Goal: Task Accomplishment & Management: Use online tool/utility

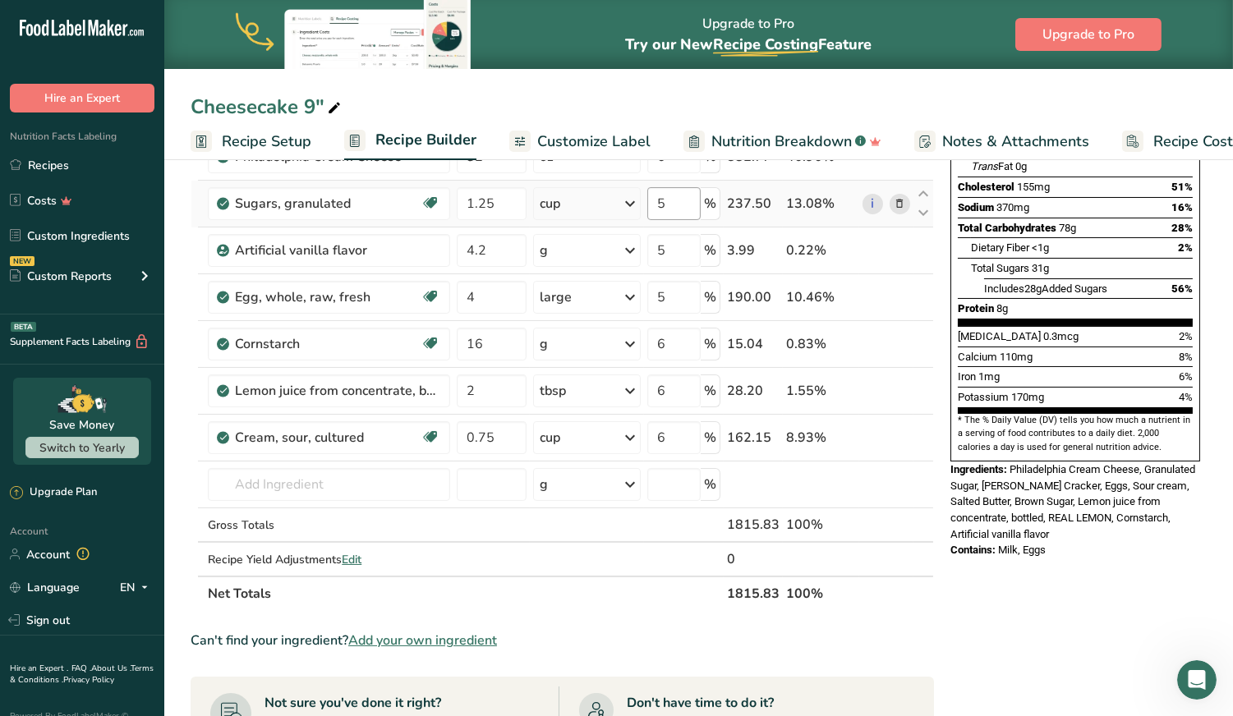
scroll to position [288, 0]
click at [607, 144] on span "Customize Label" at bounding box center [593, 142] width 113 height 22
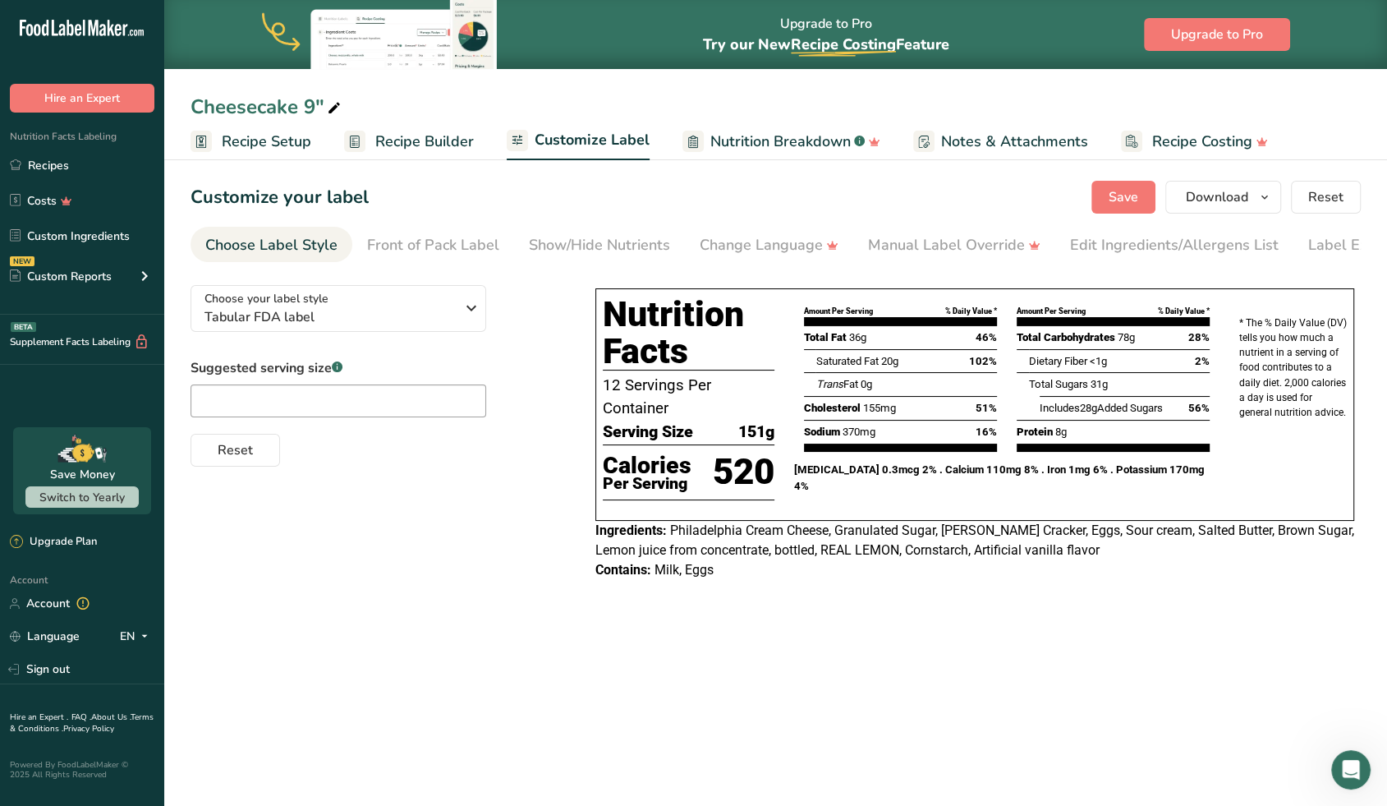
click at [417, 151] on span "Recipe Builder" at bounding box center [424, 142] width 99 height 22
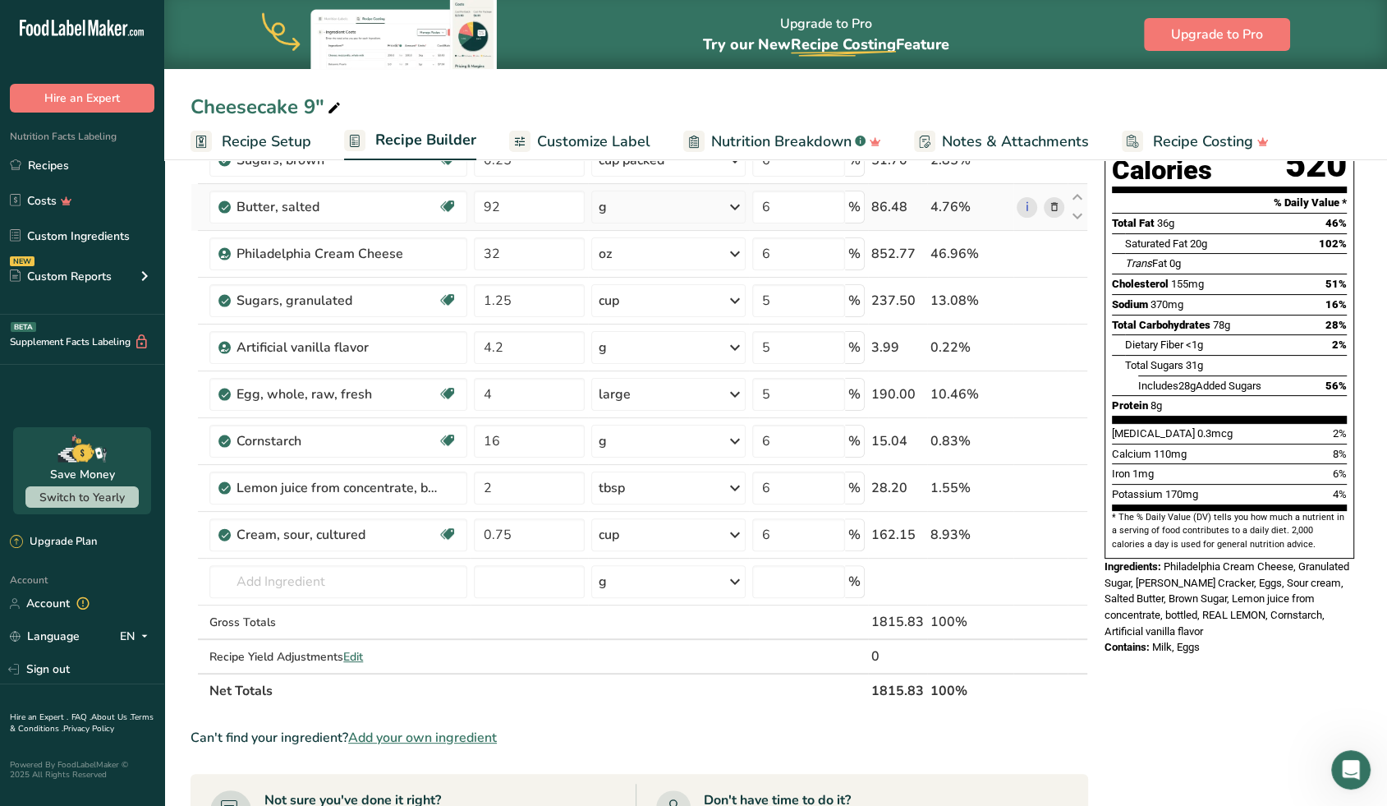
scroll to position [195, 0]
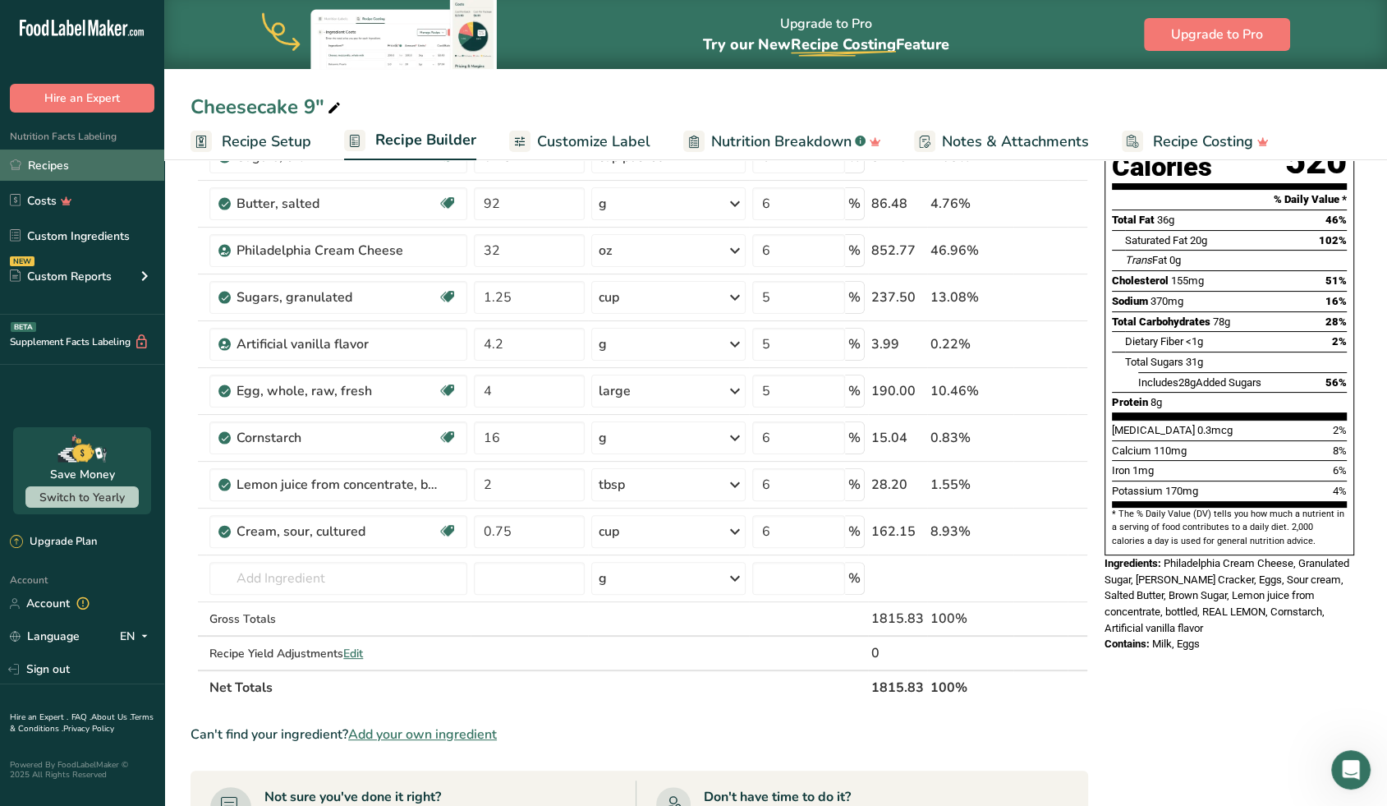
click at [71, 166] on link "Recipes" at bounding box center [82, 165] width 164 height 31
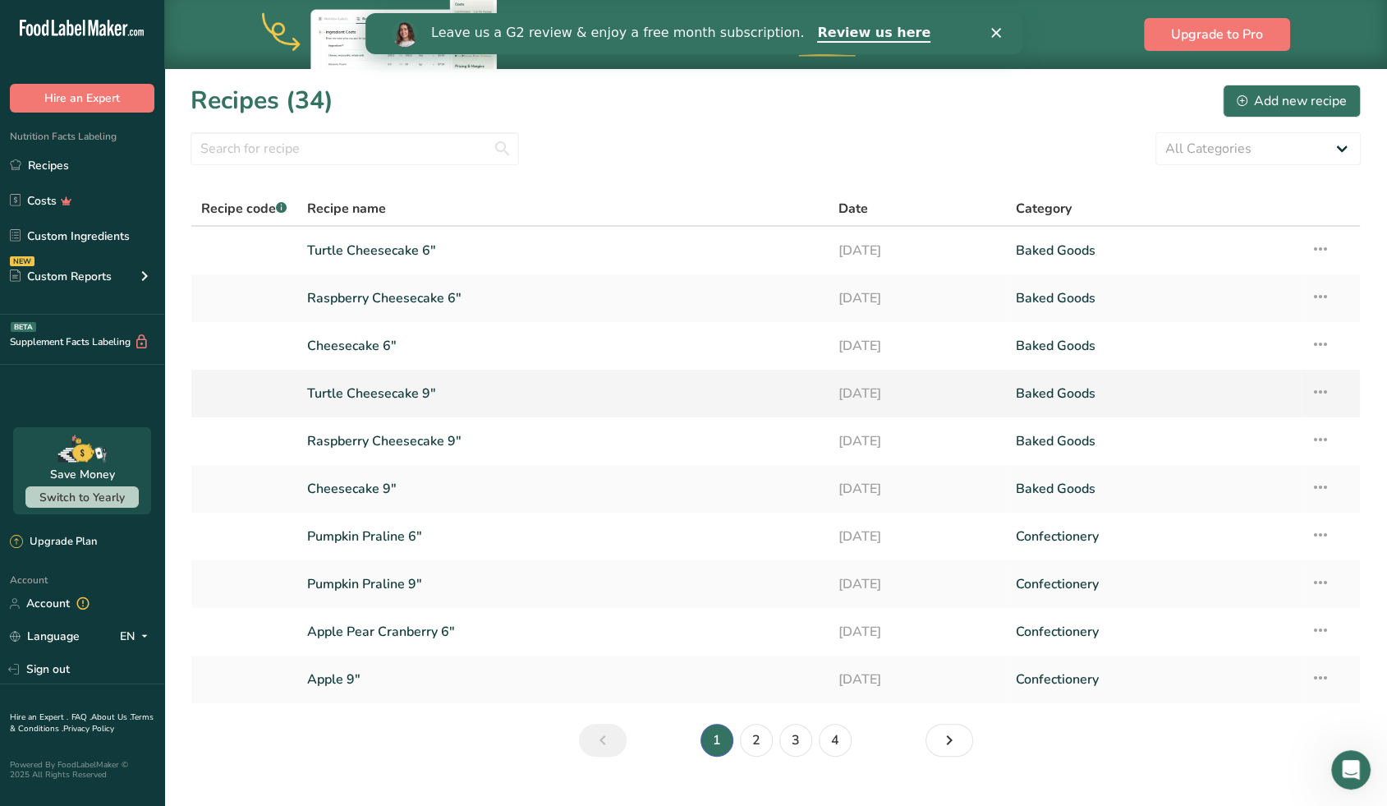
click at [401, 400] on link "Turtle Cheesecake 9"" at bounding box center [563, 393] width 512 height 35
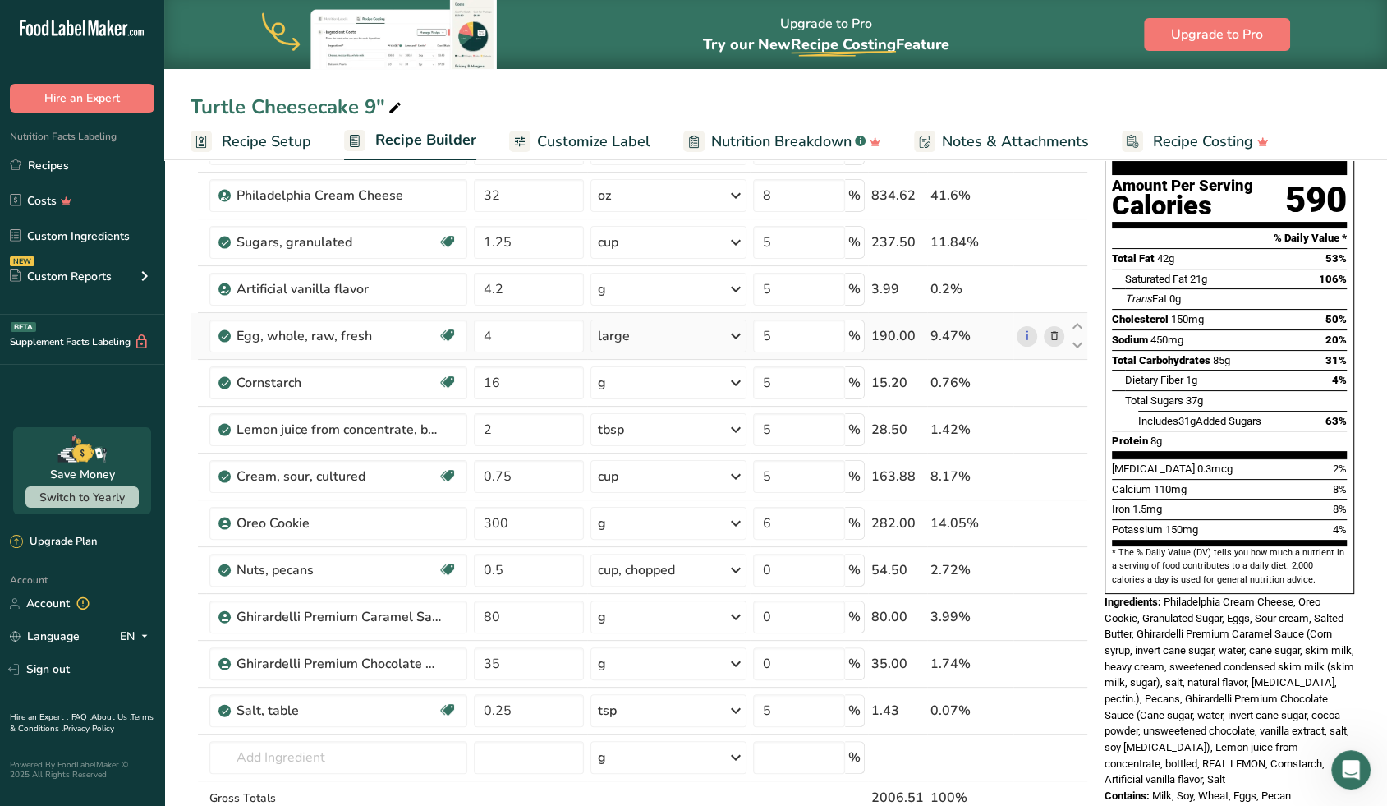
scroll to position [164, 0]
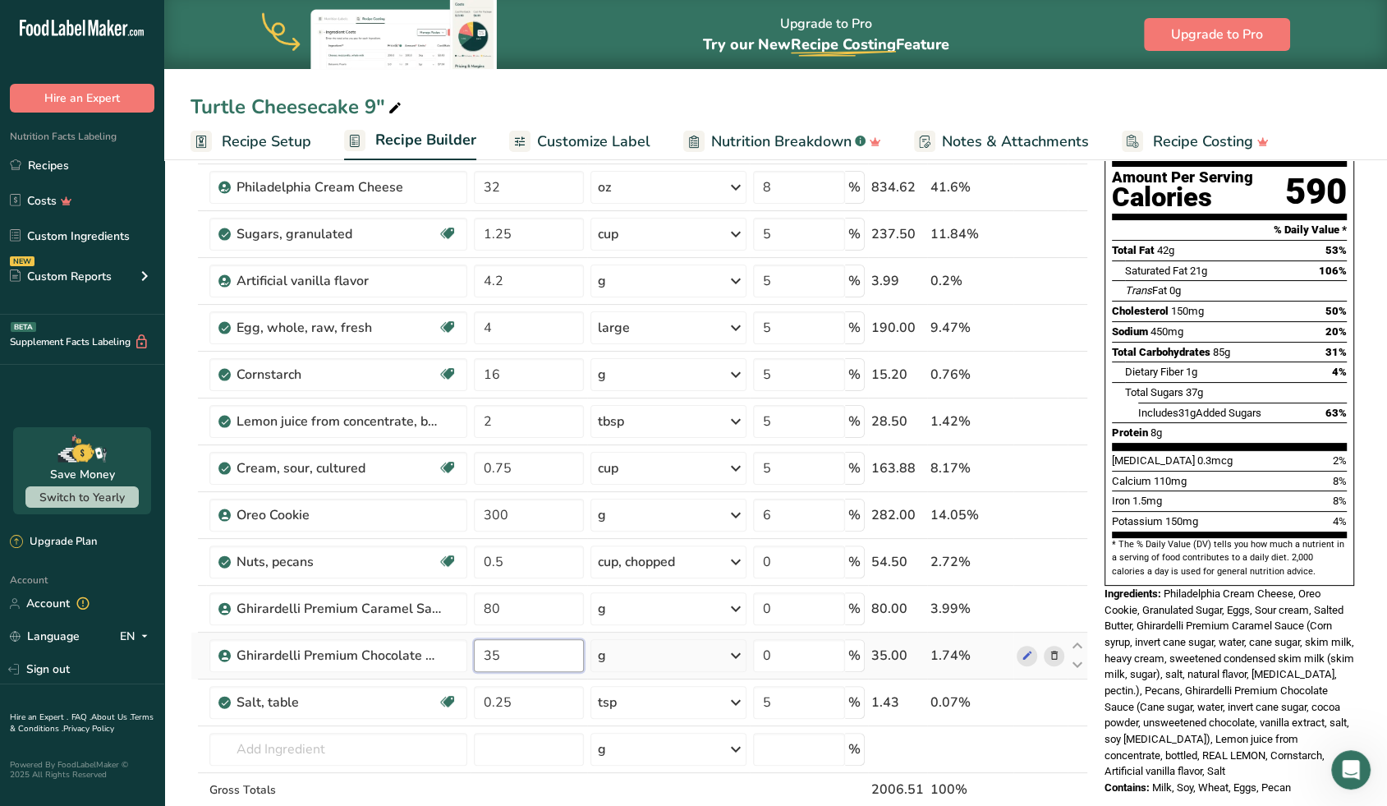
click at [509, 653] on input "35" at bounding box center [529, 655] width 110 height 33
type input "3"
type input "40"
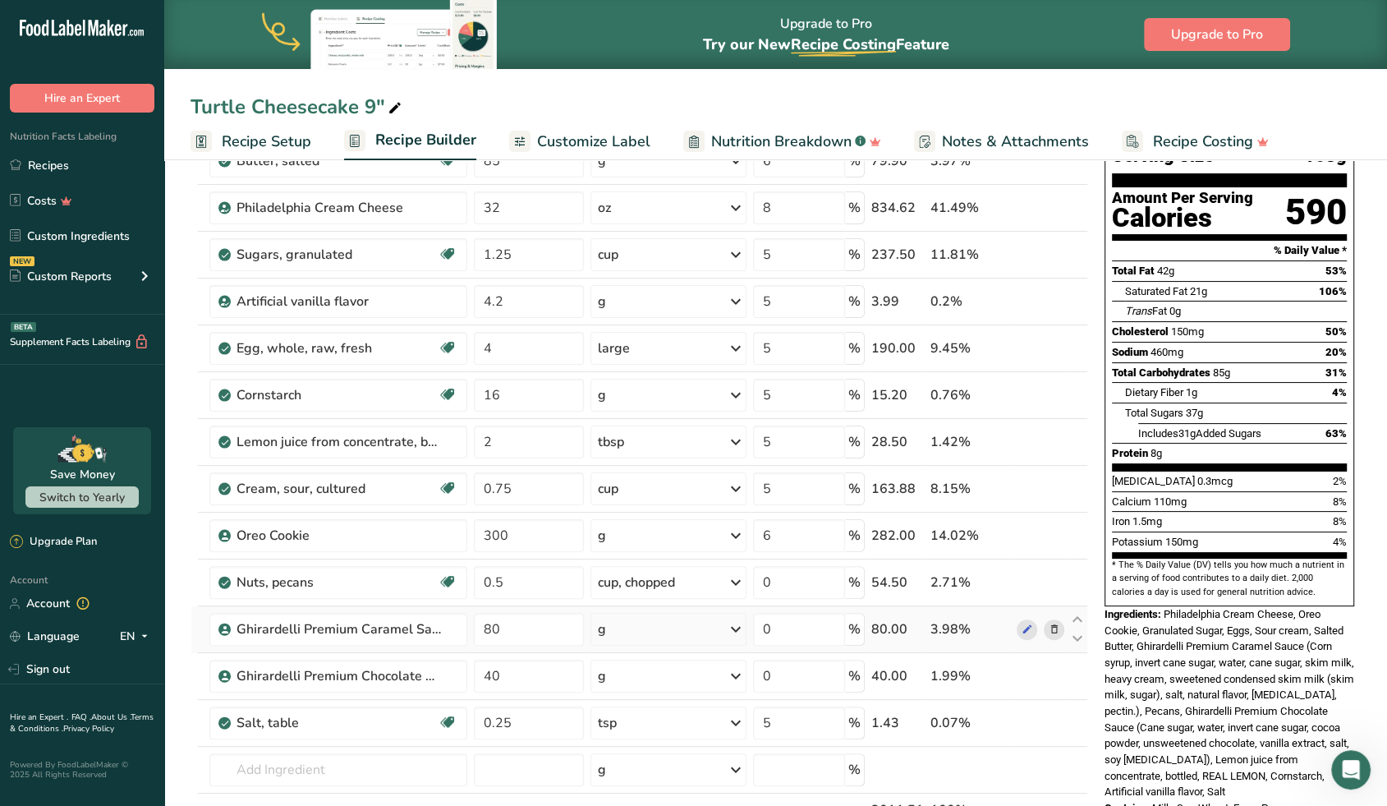
scroll to position [149, 0]
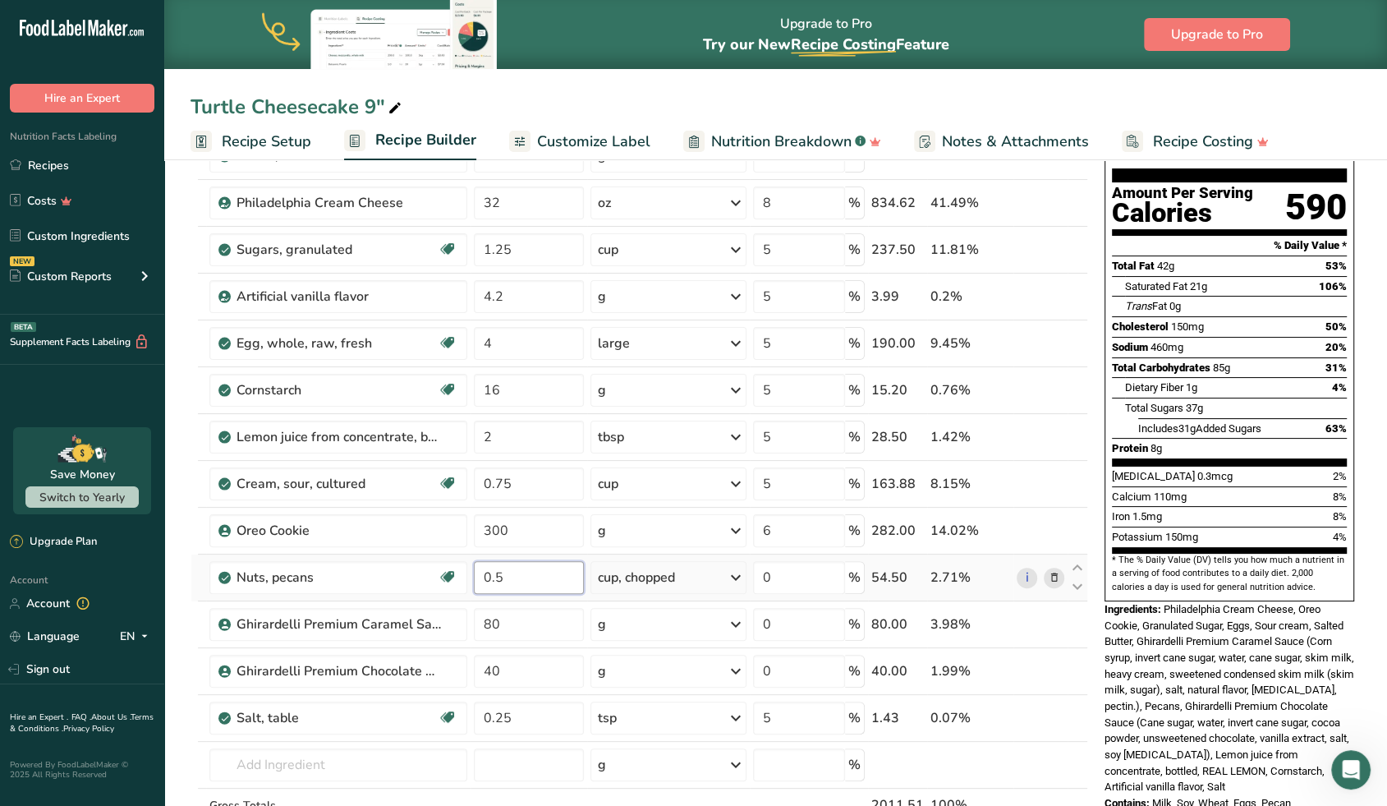
click at [539, 574] on input "0.5" at bounding box center [529, 577] width 110 height 33
type input "0.4"
click at [1033, 715] on div "Ingredient * Amount * Unit * Waste * .a-a{fill:#347362;}.b-a{fill:#fff;} Grams …" at bounding box center [640, 495] width 898 height 794
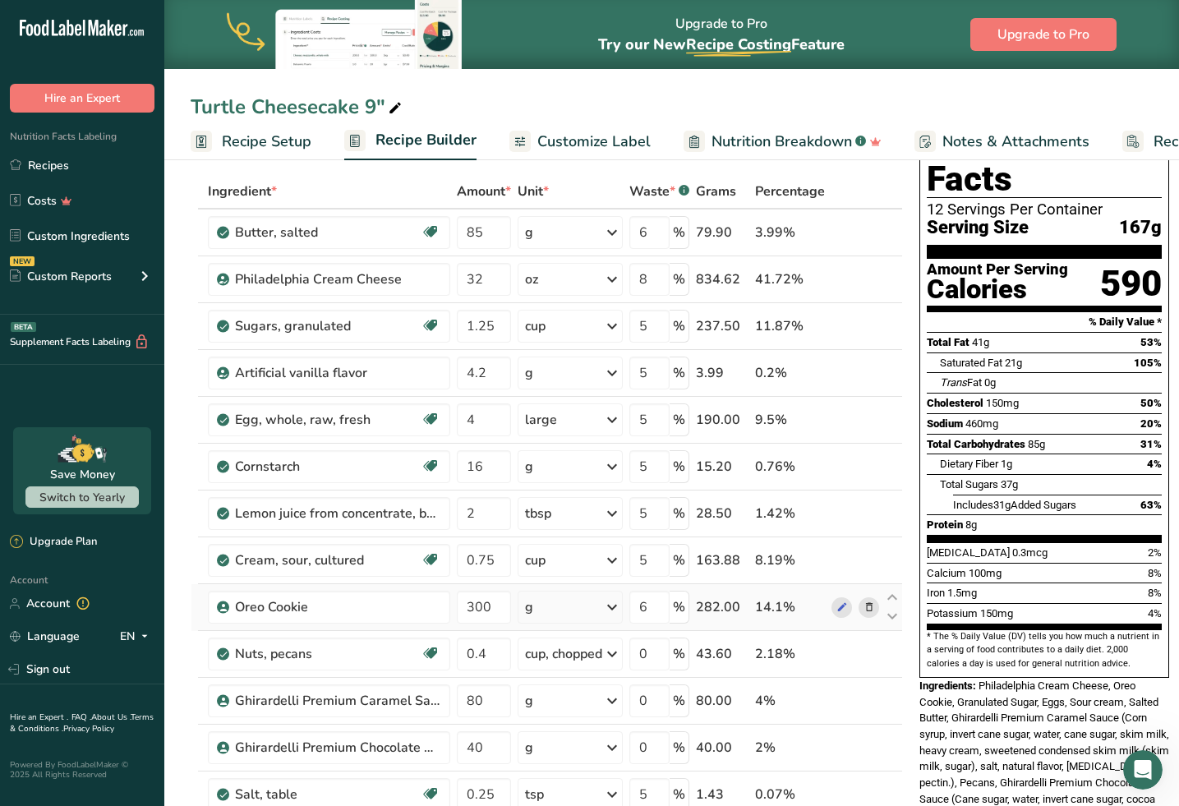
scroll to position [74, 0]
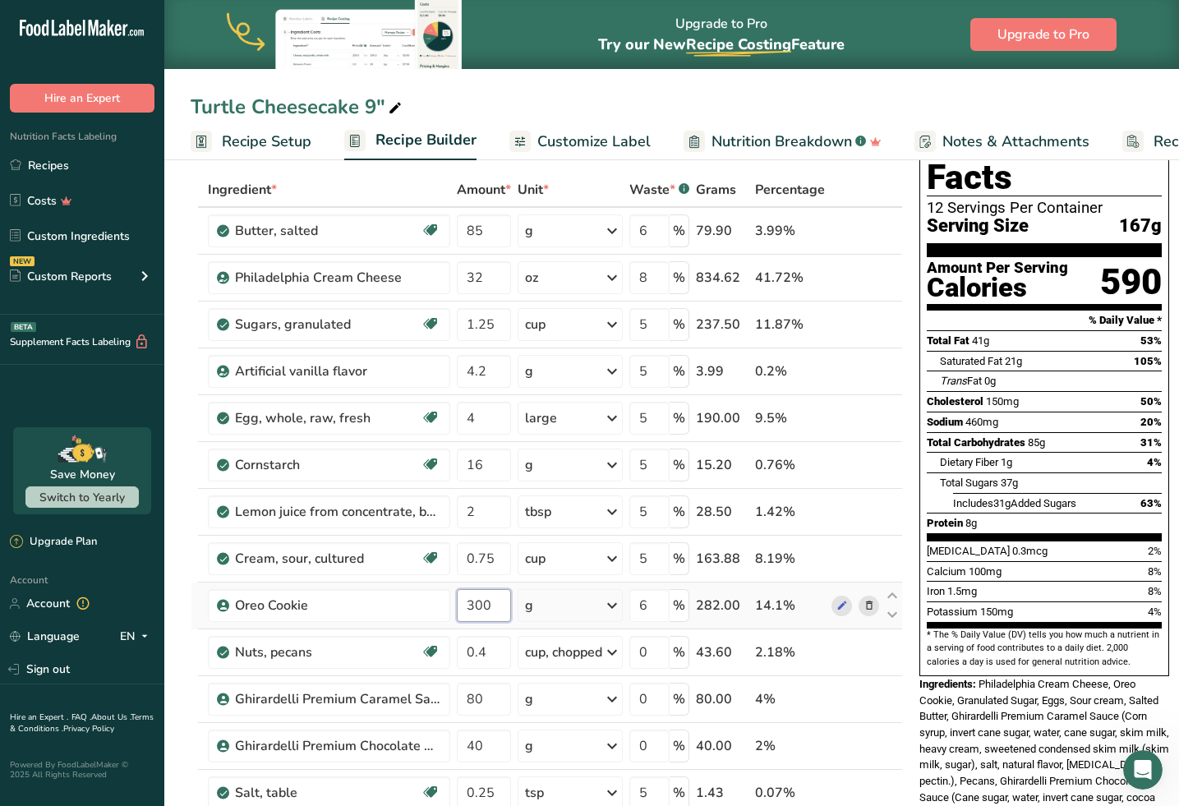
click at [490, 596] on input "300" at bounding box center [484, 605] width 54 height 33
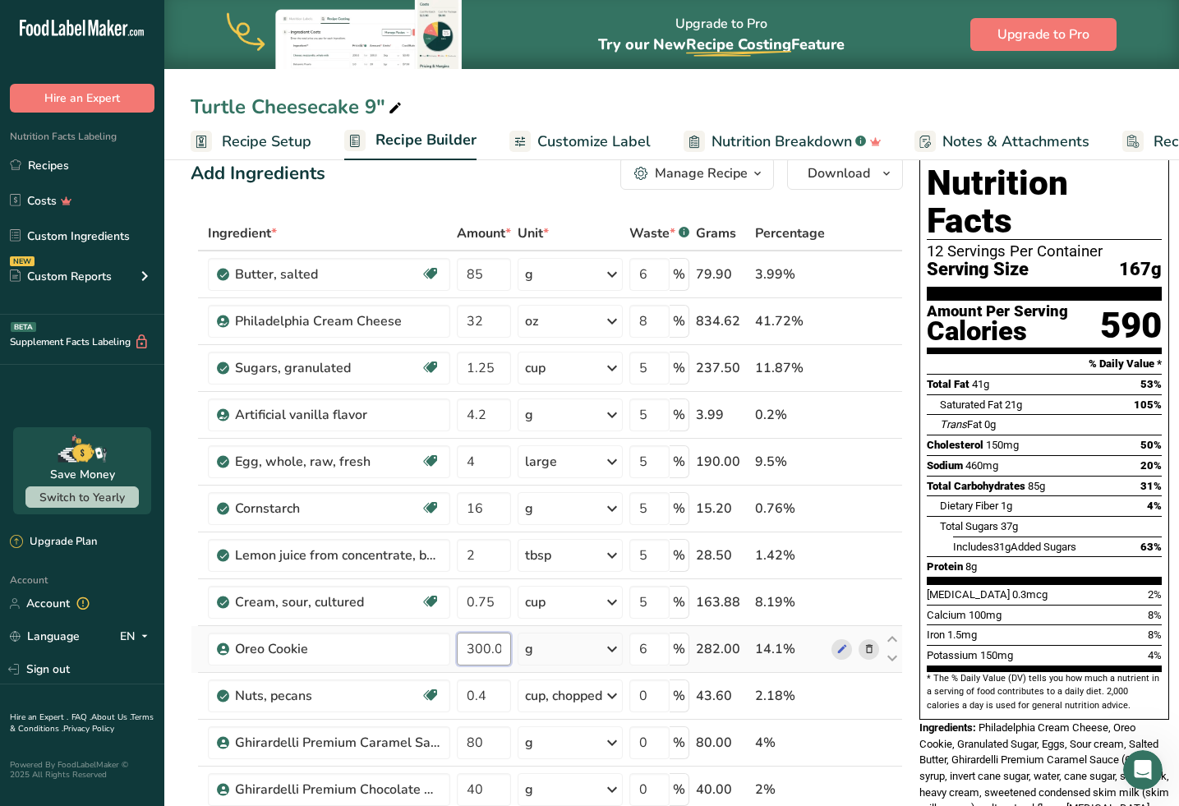
scroll to position [30, 0]
click at [481, 651] on input "300.000002" at bounding box center [484, 649] width 54 height 33
type input "300.000002"
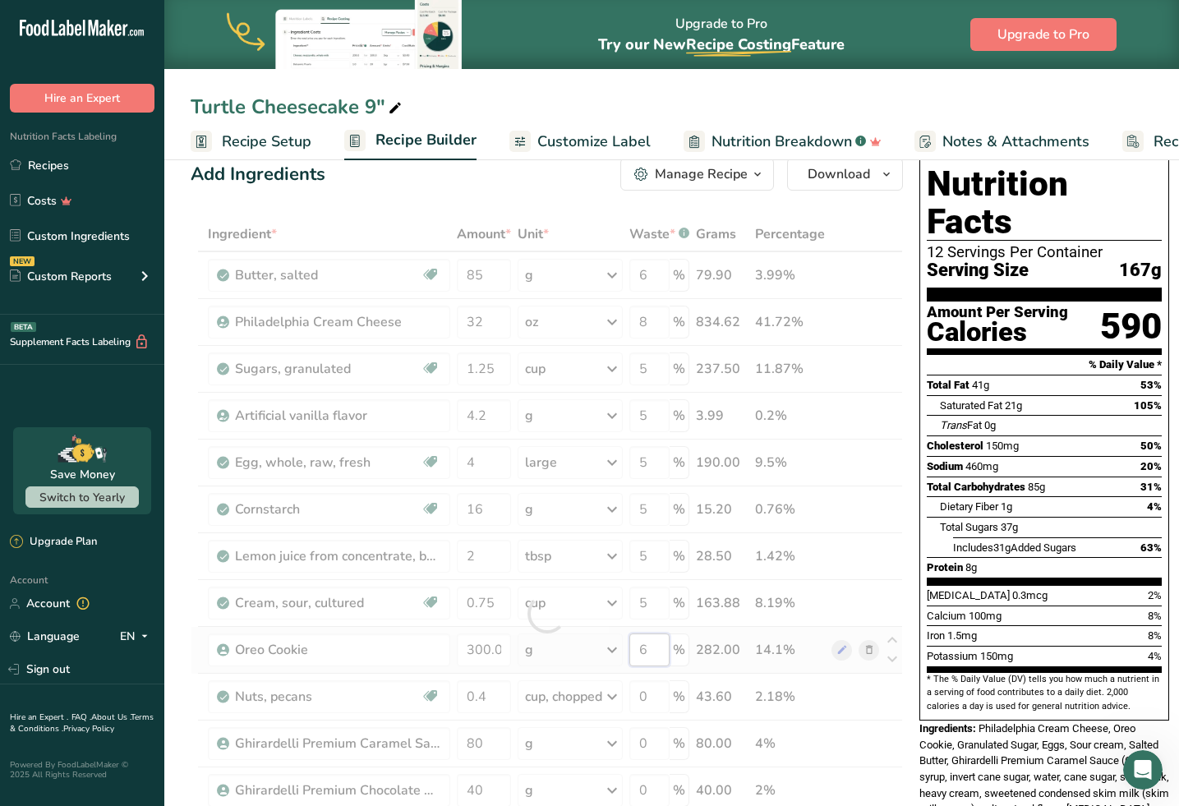
click at [657, 646] on div "Ingredient * Amount * Unit * Waste * .a-a{fill:#347362;}.b-a{fill:#fff;} Grams …" at bounding box center [547, 614] width 712 height 794
click at [657, 646] on div at bounding box center [547, 614] width 712 height 794
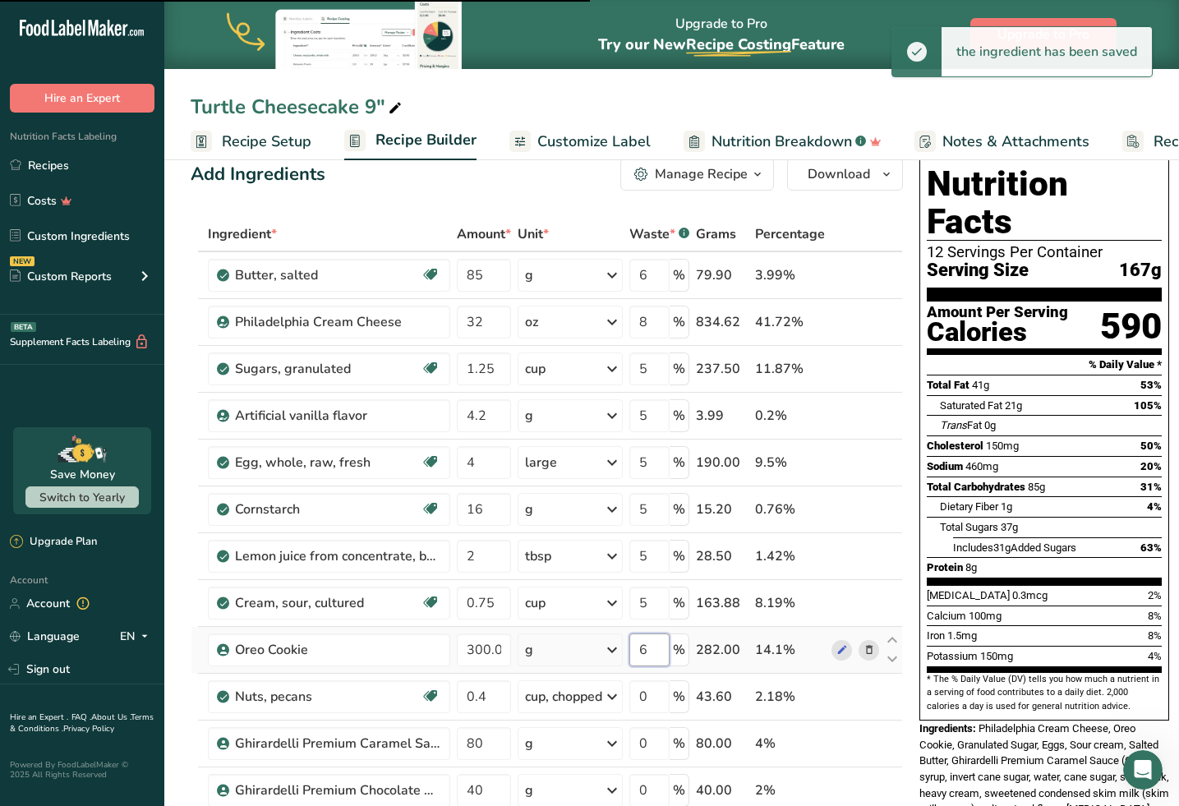
click at [652, 648] on input "6" at bounding box center [649, 649] width 40 height 33
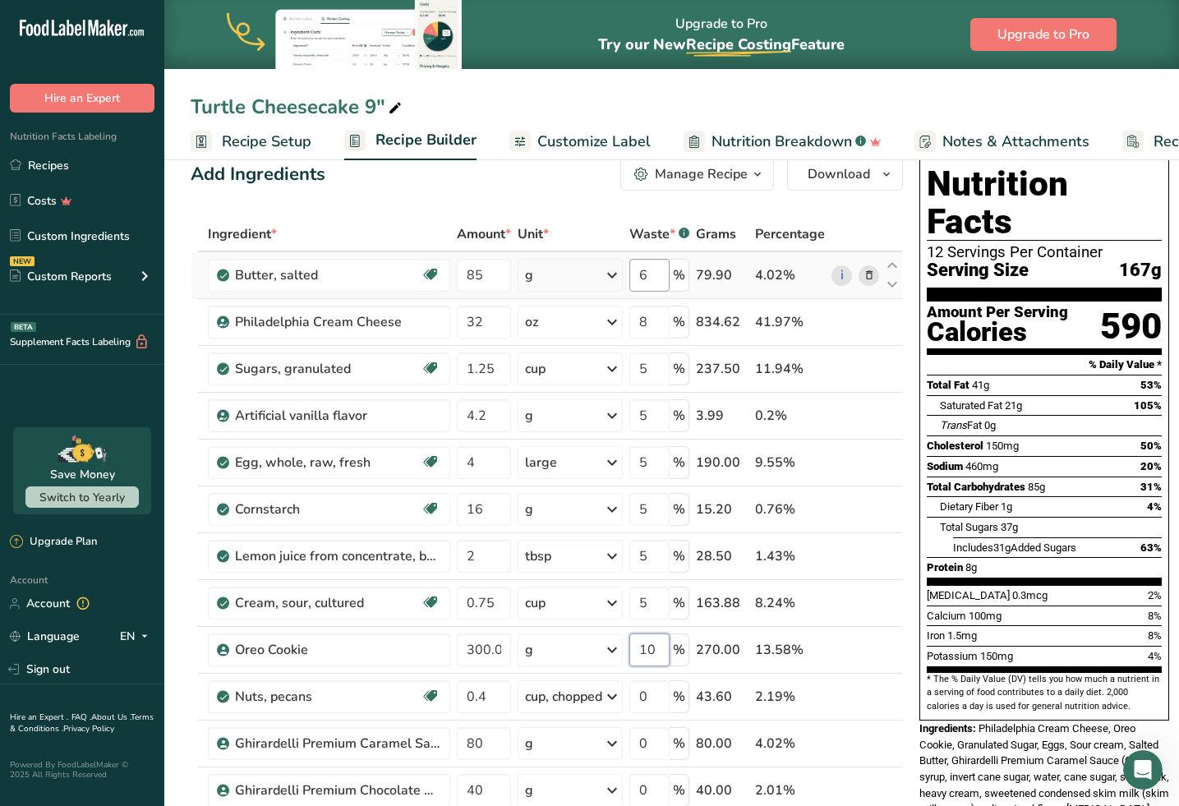
type input "10"
click at [644, 274] on div "Ingredient * Amount * Unit * Waste * .a-a{fill:#347362;}.b-a{fill:#fff;} Grams …" at bounding box center [547, 614] width 712 height 794
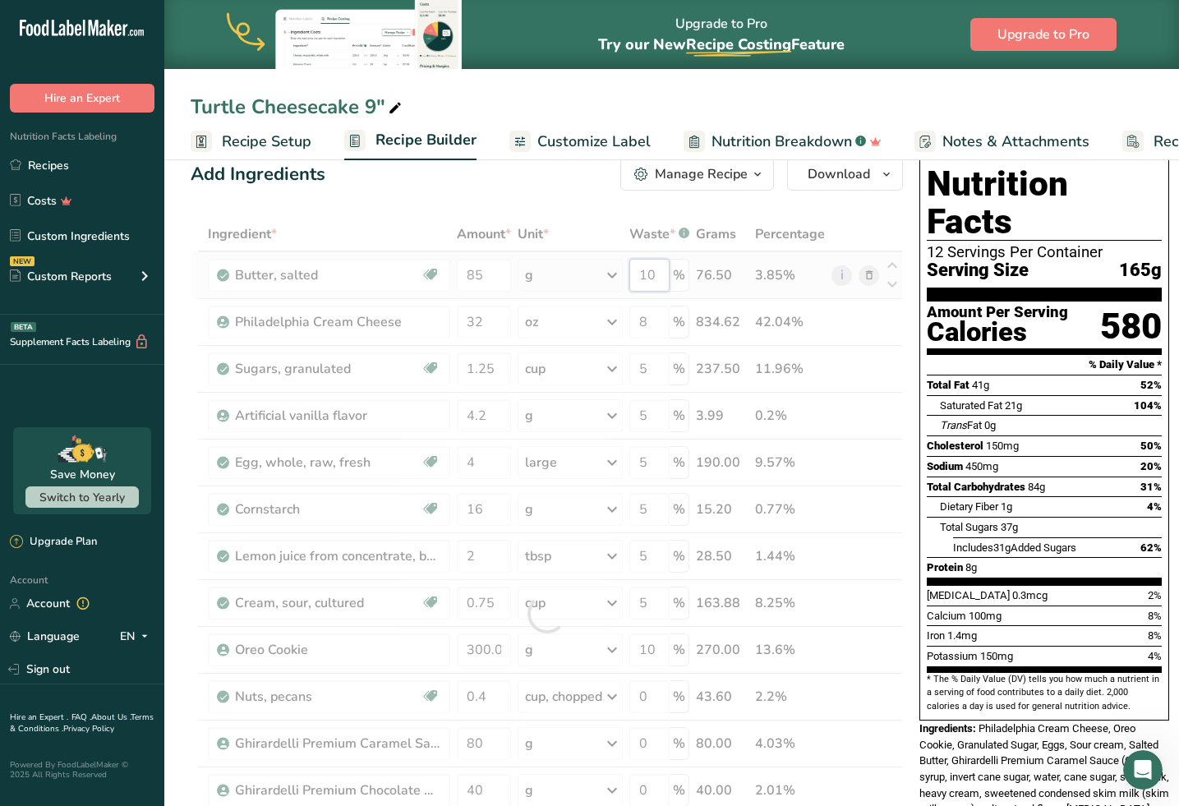
click at [656, 269] on div "Ingredient * Amount * Unit * Waste * .a-a{fill:#347362;}.b-a{fill:#fff;} Grams …" at bounding box center [547, 614] width 712 height 794
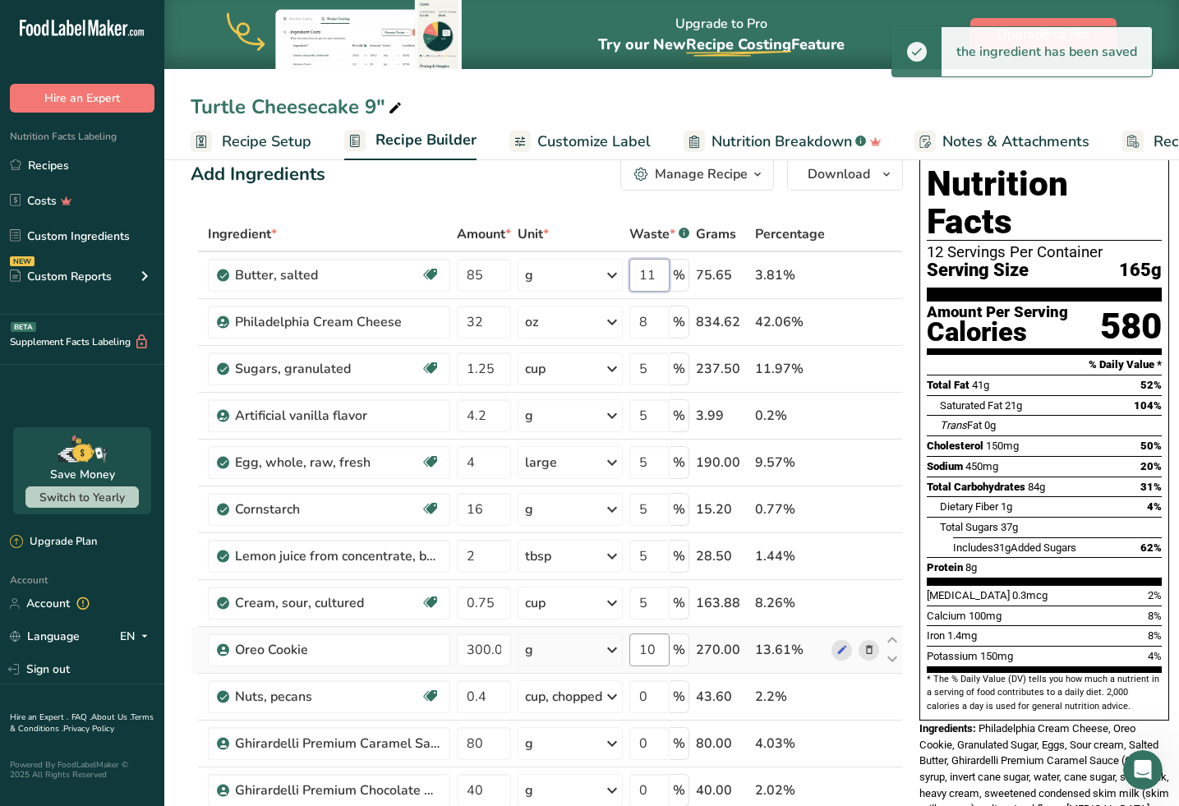
type input "11"
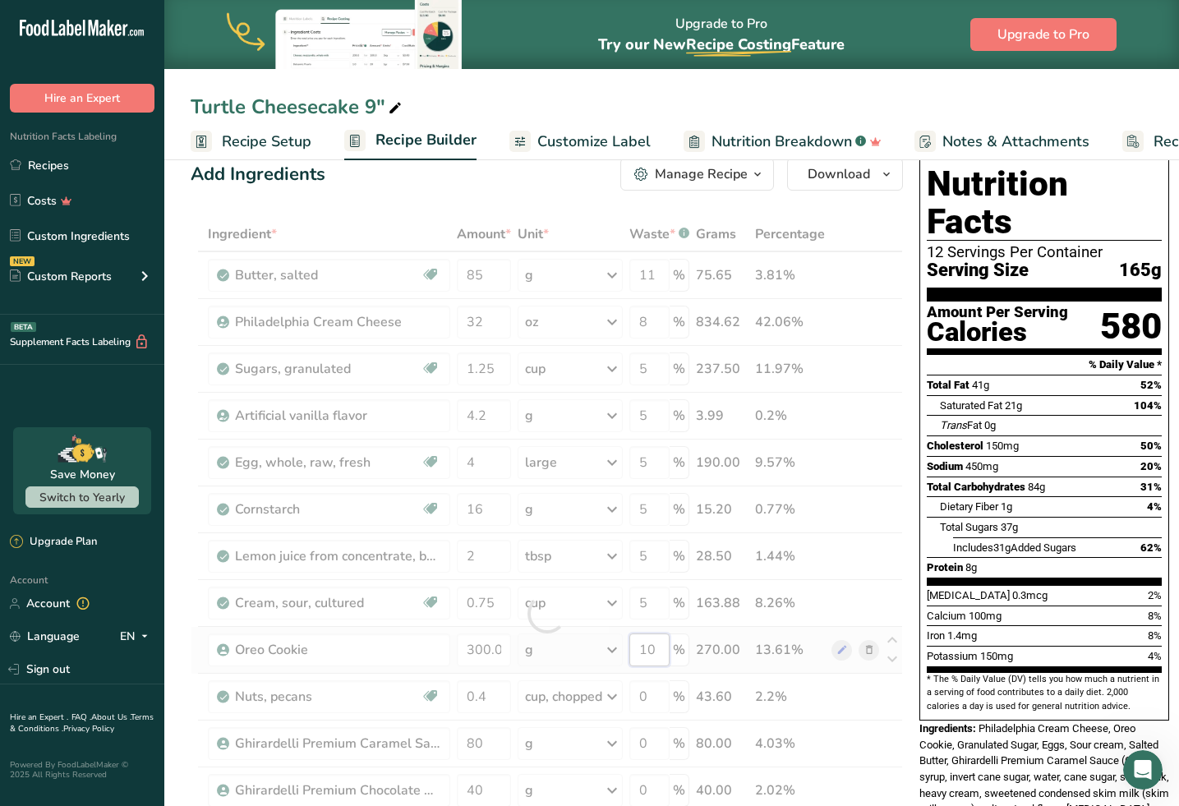
click at [656, 651] on div "Ingredient * Amount * Unit * Waste * .a-a{fill:#347362;}.b-a{fill:#fff;} Grams …" at bounding box center [547, 614] width 712 height 794
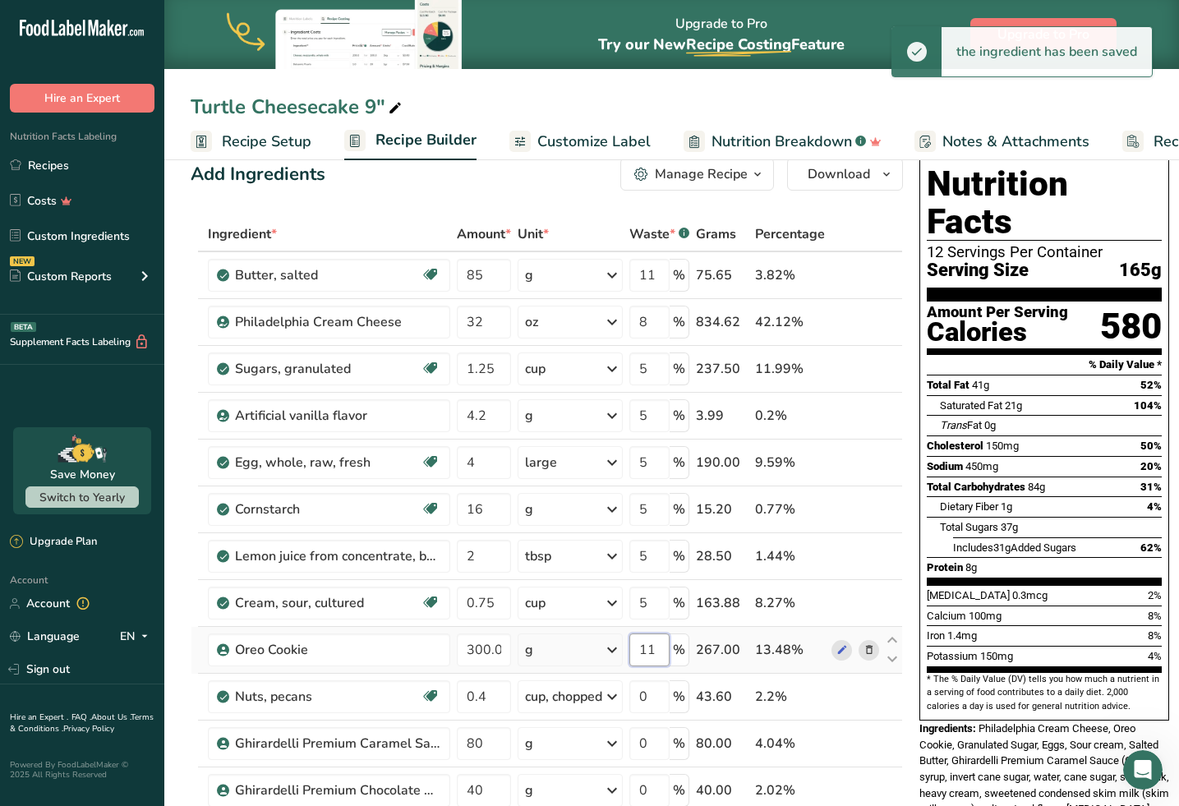
type input "11"
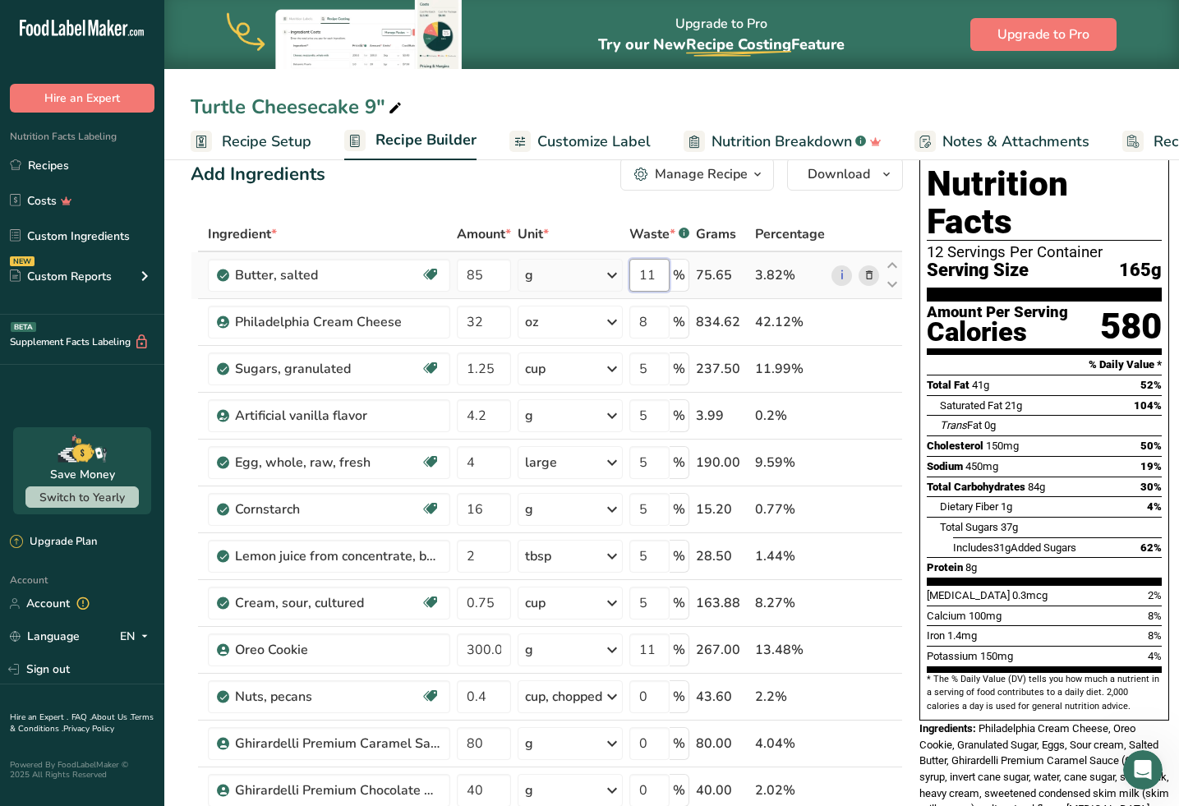
click at [663, 279] on input "11" at bounding box center [649, 275] width 40 height 33
type input "10"
click at [660, 655] on div "Ingredient * Amount * Unit * Waste * .a-a{fill:#347362;}.b-a{fill:#fff;} Grams …" at bounding box center [547, 614] width 712 height 794
type input "10"
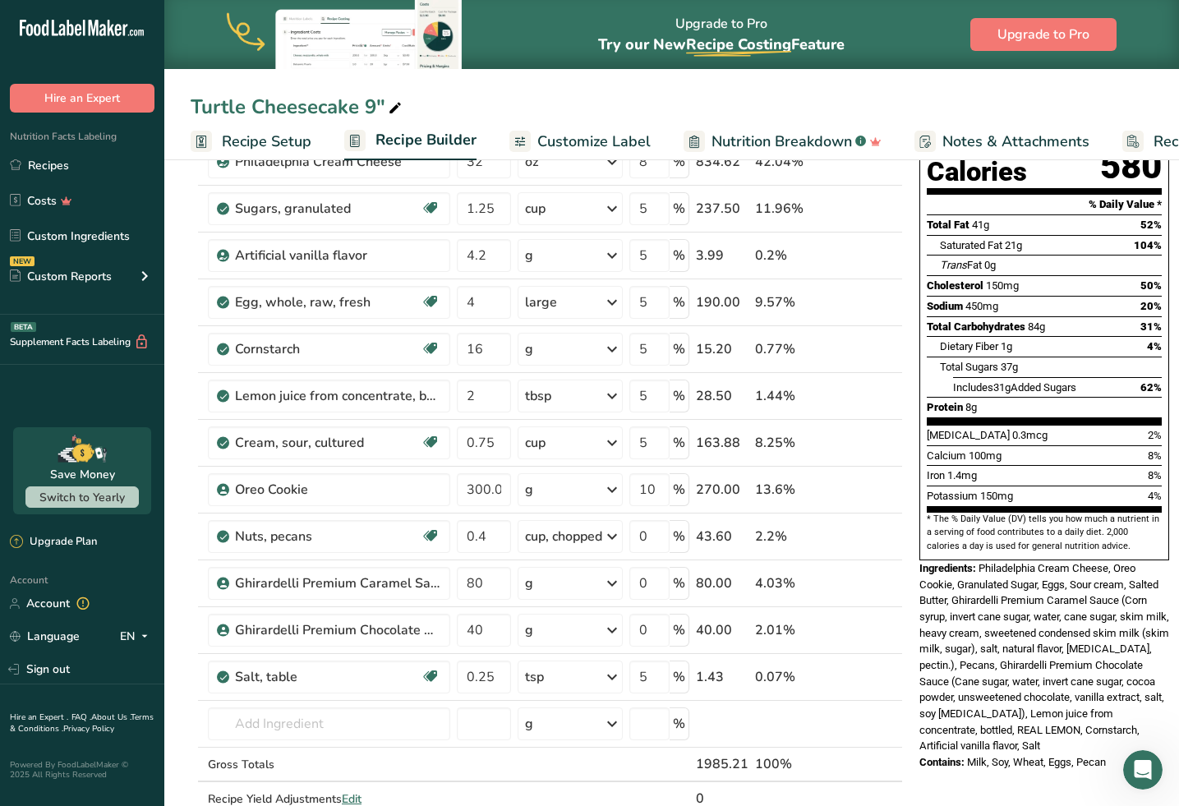
scroll to position [210, 0]
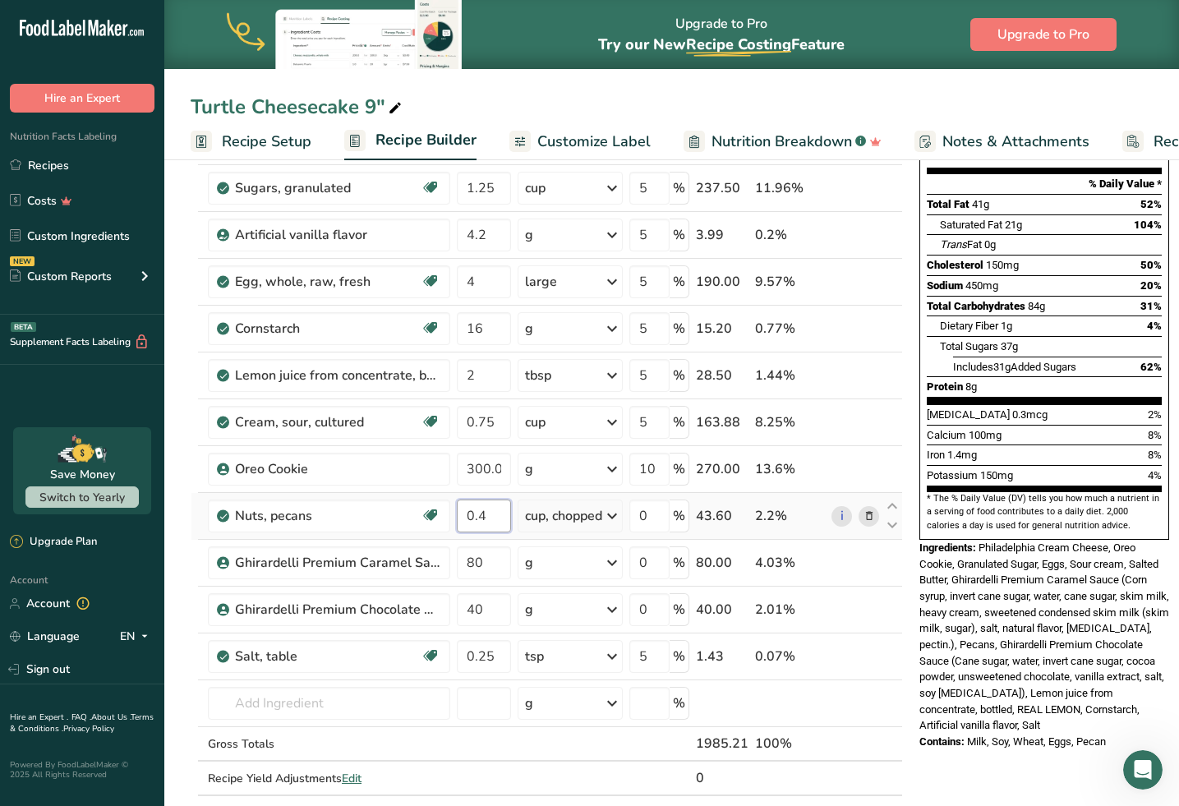
click at [483, 514] on input "0.4" at bounding box center [484, 515] width 54 height 33
type input "0.3"
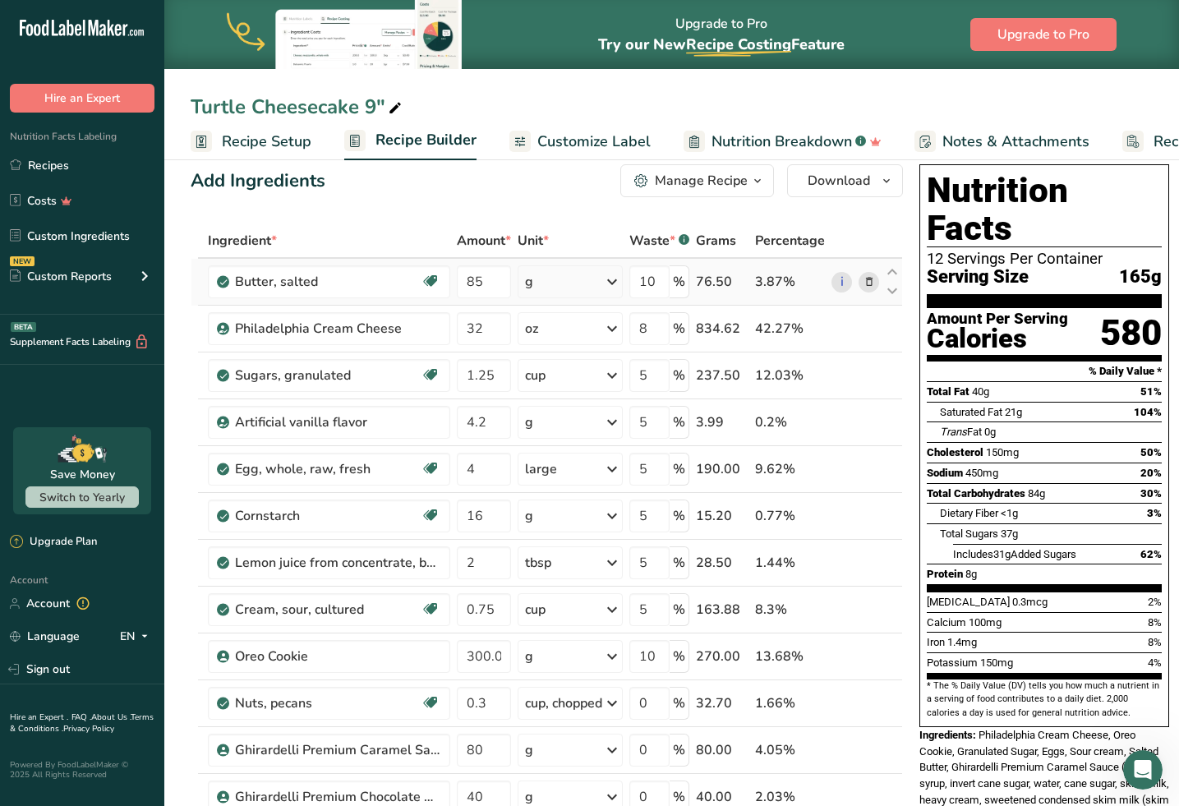
scroll to position [27, 0]
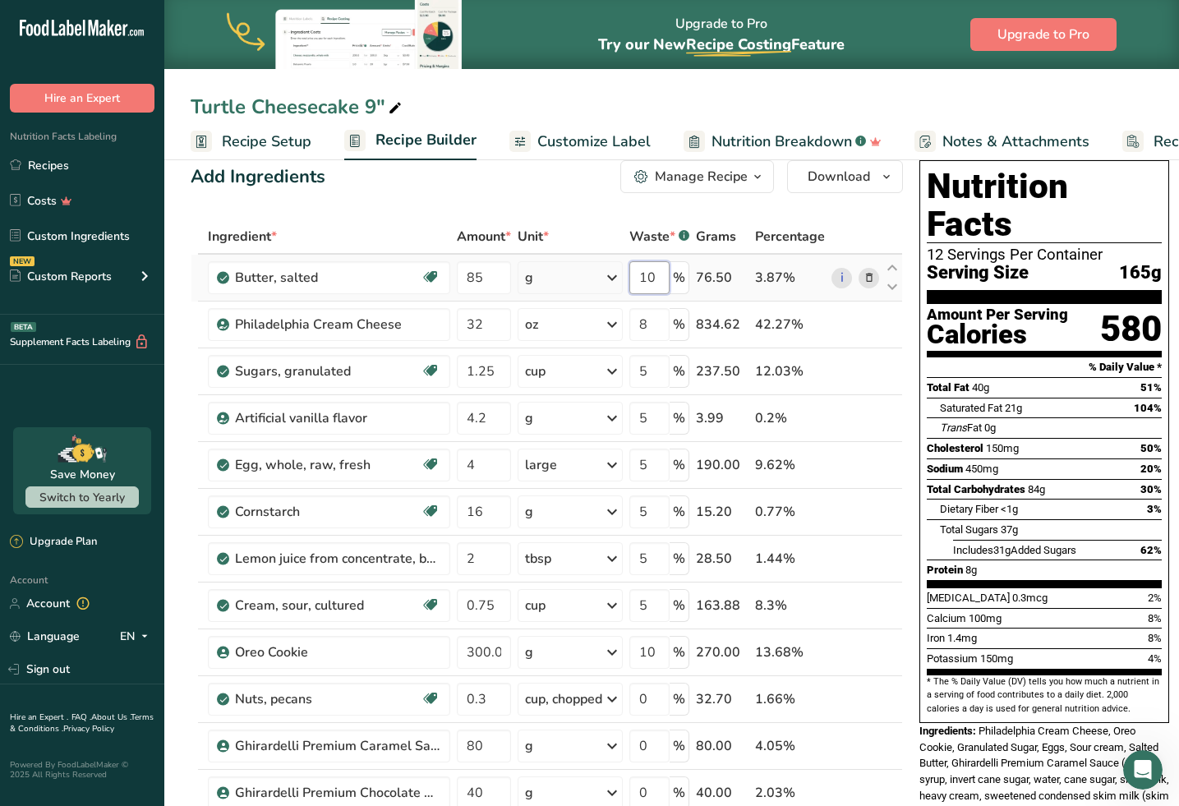
click at [652, 278] on input "10" at bounding box center [649, 277] width 40 height 33
type input "12"
click at [654, 648] on div "Ingredient * Amount * Unit * Waste * .a-a{fill:#347362;}.b-a{fill:#fff;} Grams …" at bounding box center [547, 616] width 712 height 794
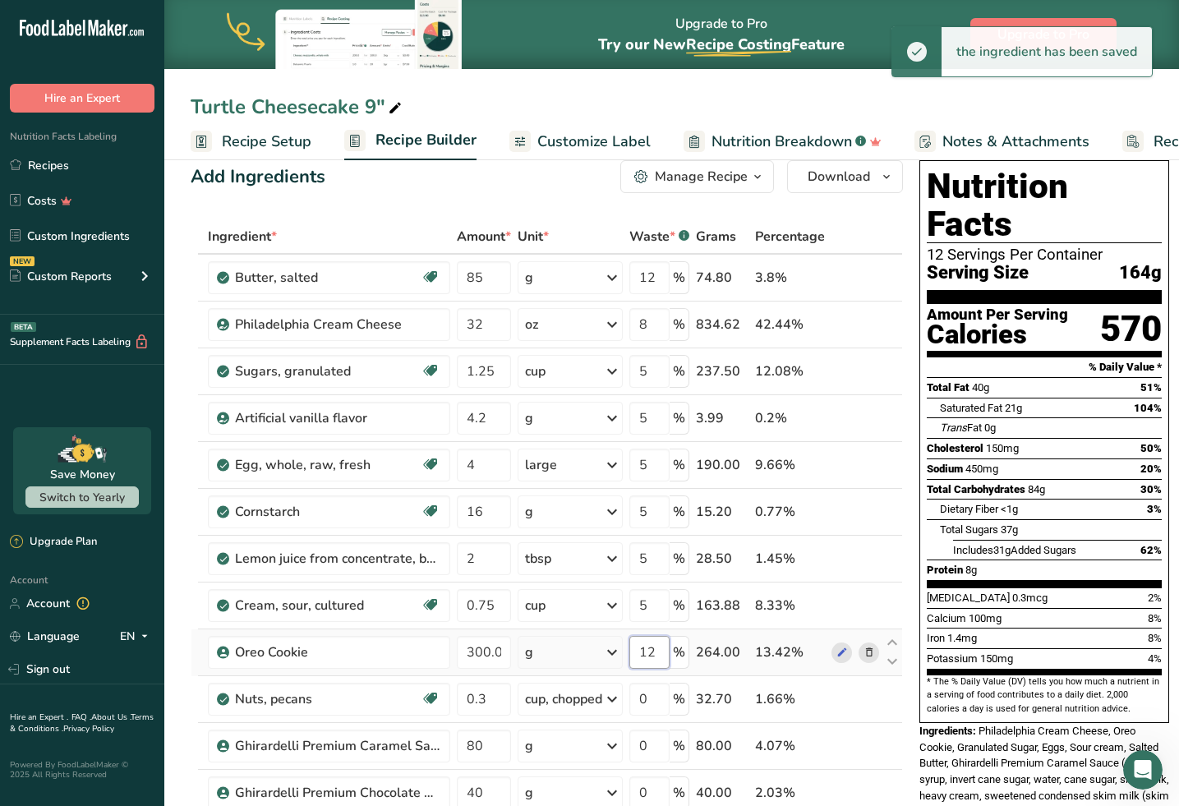
type input "12"
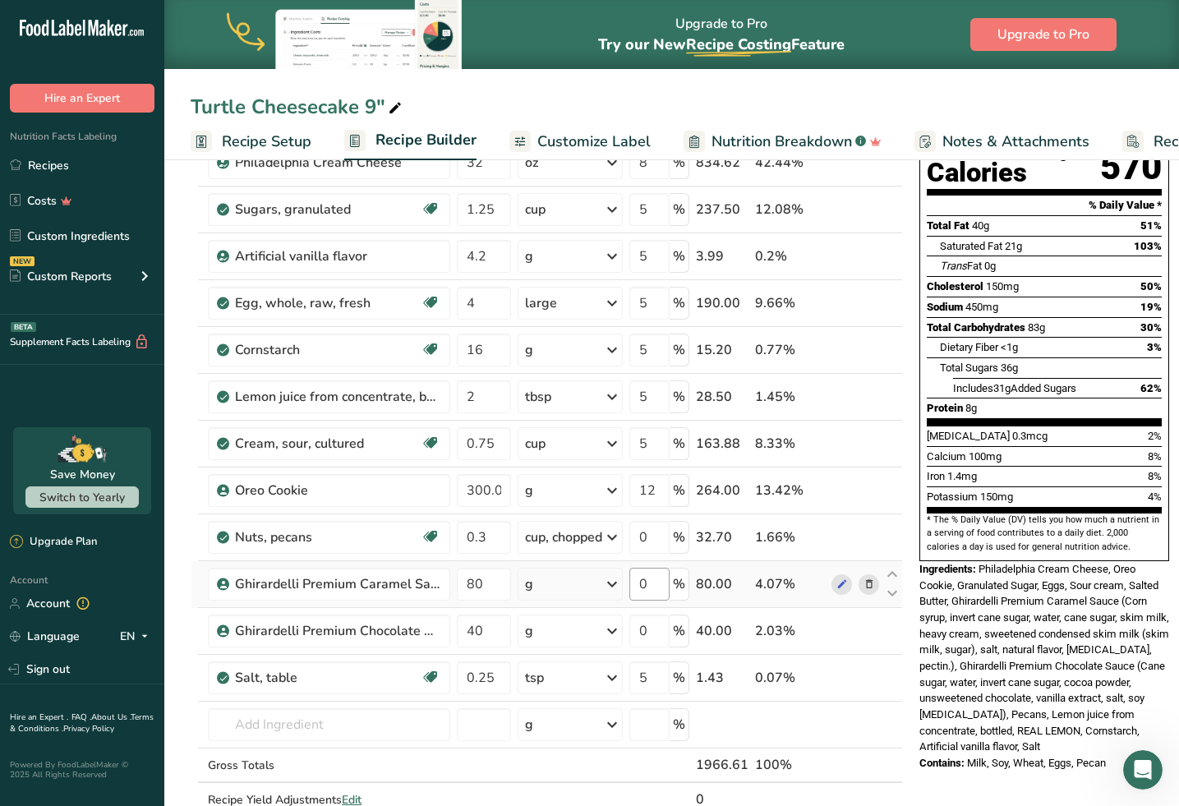
scroll to position [191, 0]
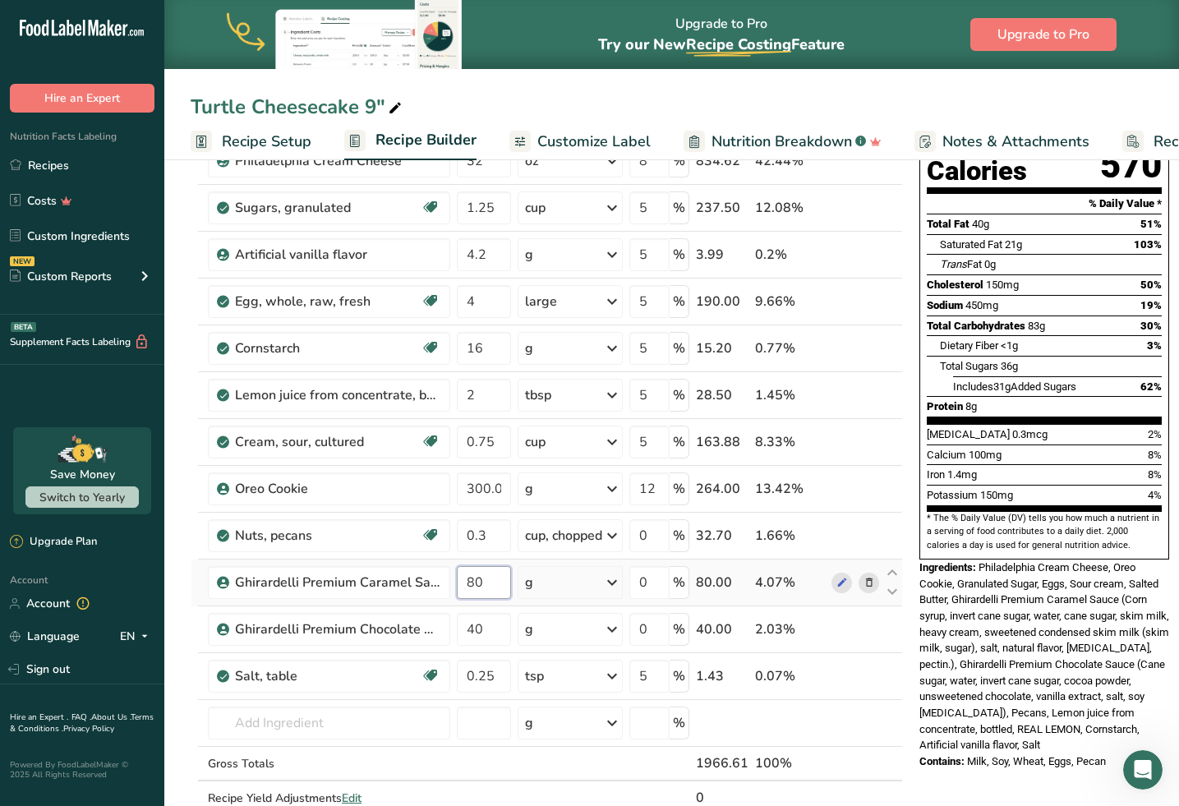
click at [476, 580] on input "80" at bounding box center [484, 582] width 54 height 33
type input "70"
click at [493, 626] on input "40" at bounding box center [484, 629] width 54 height 33
type input "4"
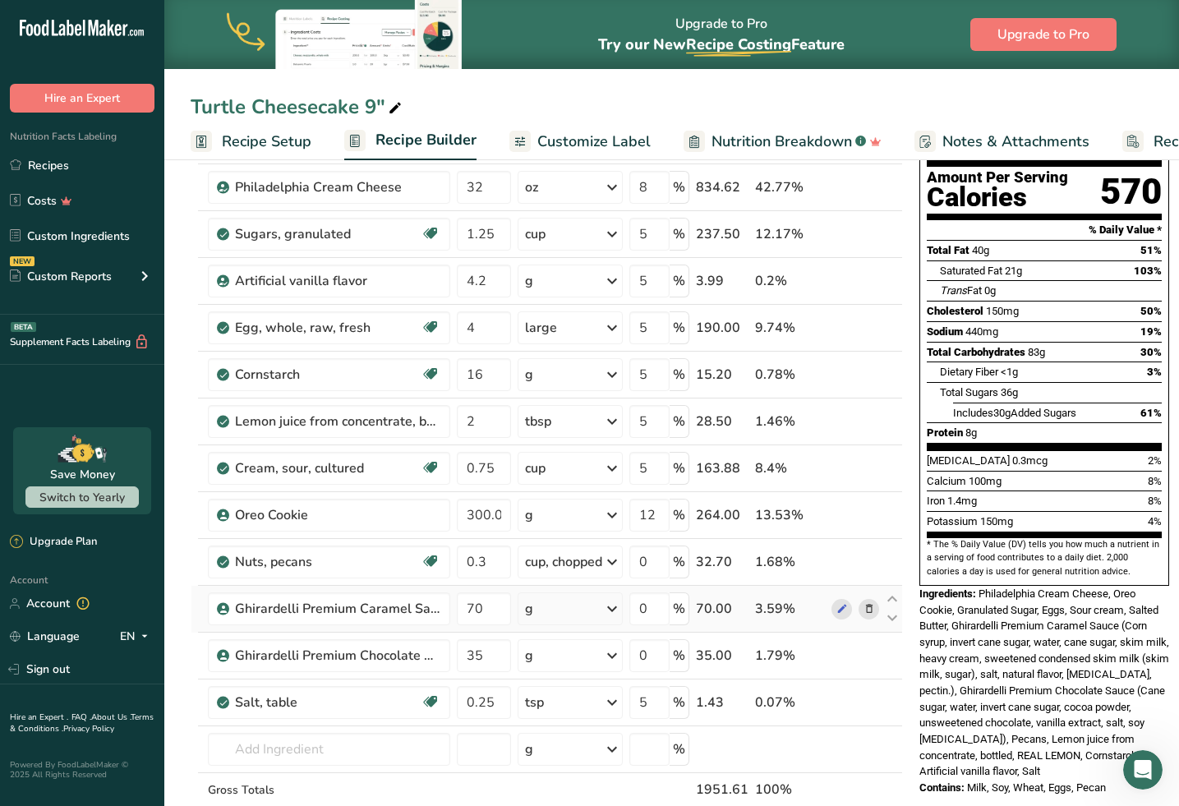
scroll to position [156, 0]
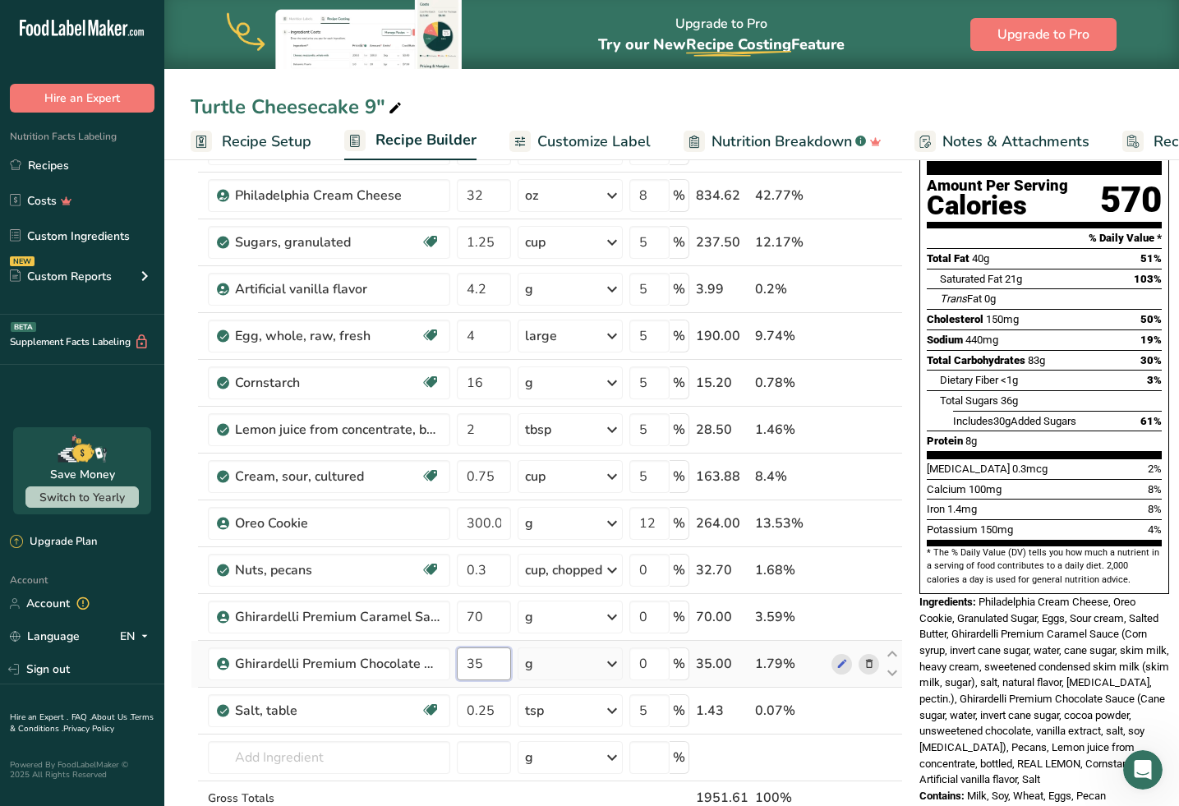
click at [485, 656] on input "35" at bounding box center [484, 663] width 54 height 33
type input "30"
click at [885, 715] on td at bounding box center [892, 757] width 20 height 47
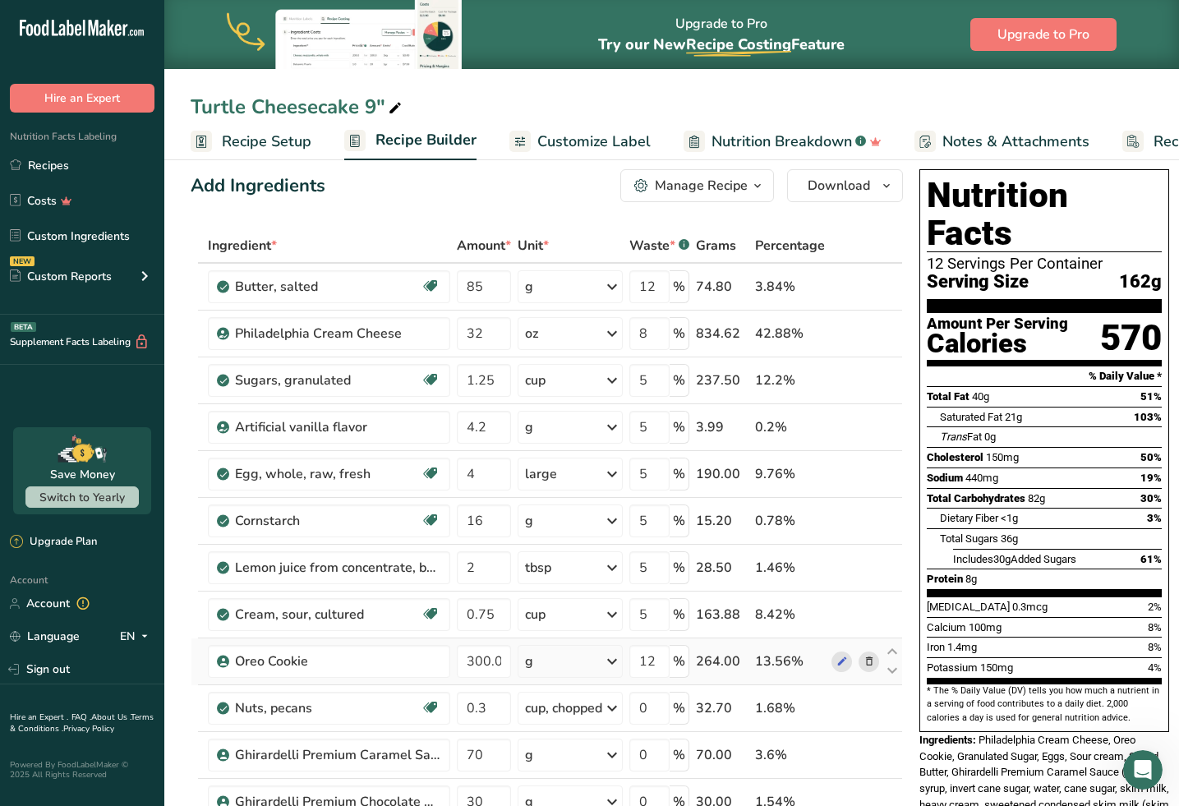
scroll to position [21, 0]
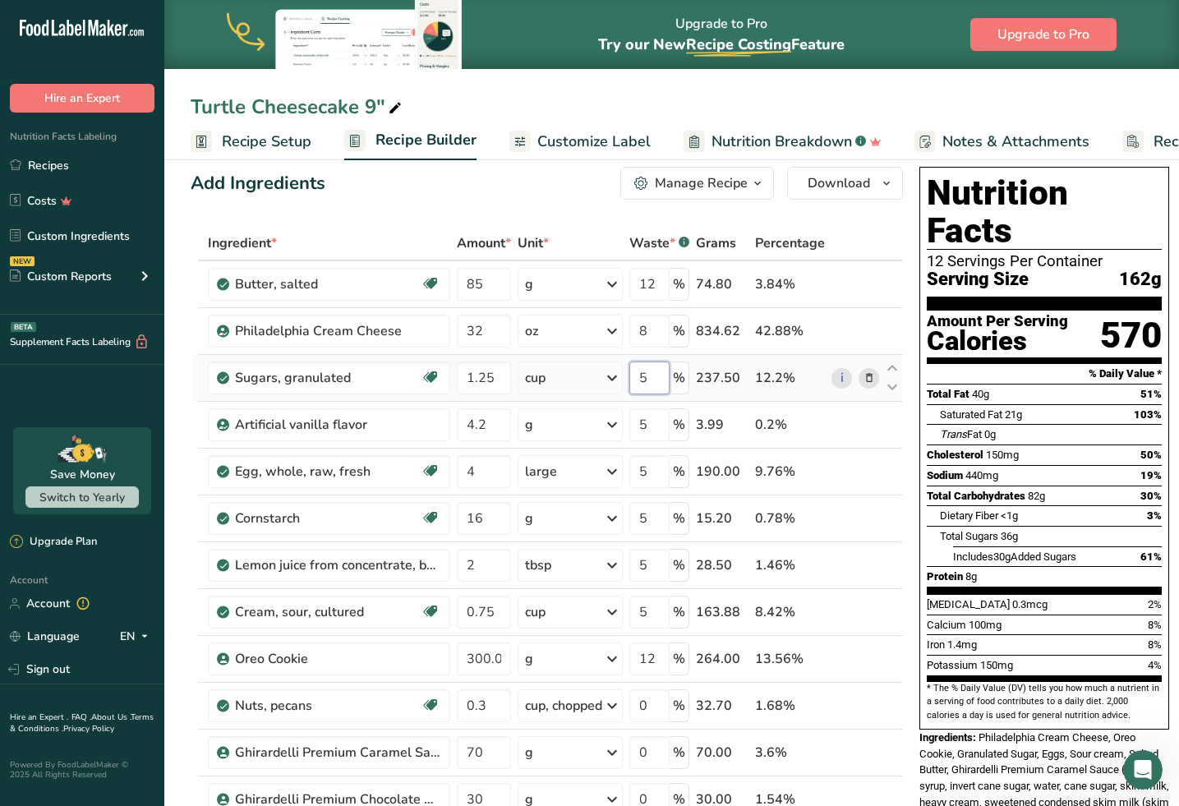
click at [659, 384] on input "5" at bounding box center [649, 377] width 40 height 33
type input "6"
click at [656, 417] on div "Ingredient * Amount * Unit * Waste * .a-a{fill:#347362;}.b-a{fill:#fff;} Grams …" at bounding box center [547, 623] width 712 height 794
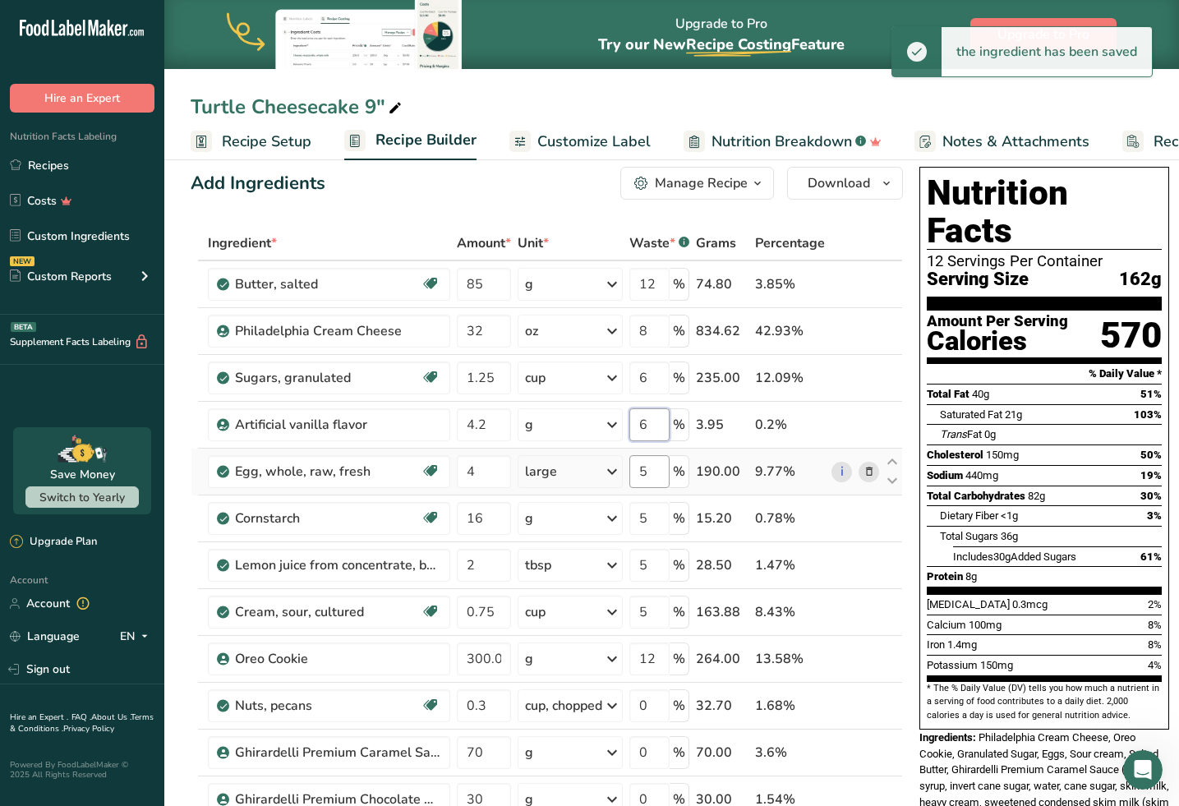
type input "6"
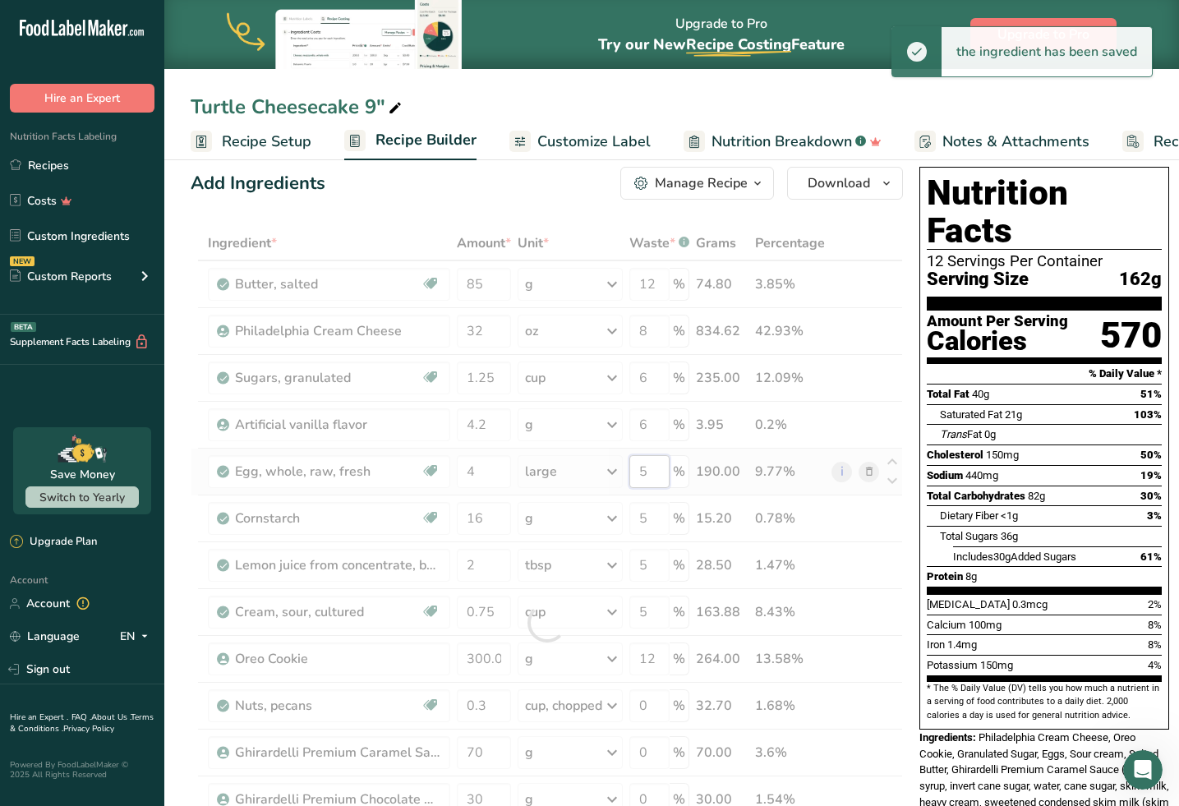
click at [660, 470] on div "Ingredient * Amount * Unit * Waste * .a-a{fill:#347362;}.b-a{fill:#fff;} Grams …" at bounding box center [547, 623] width 712 height 794
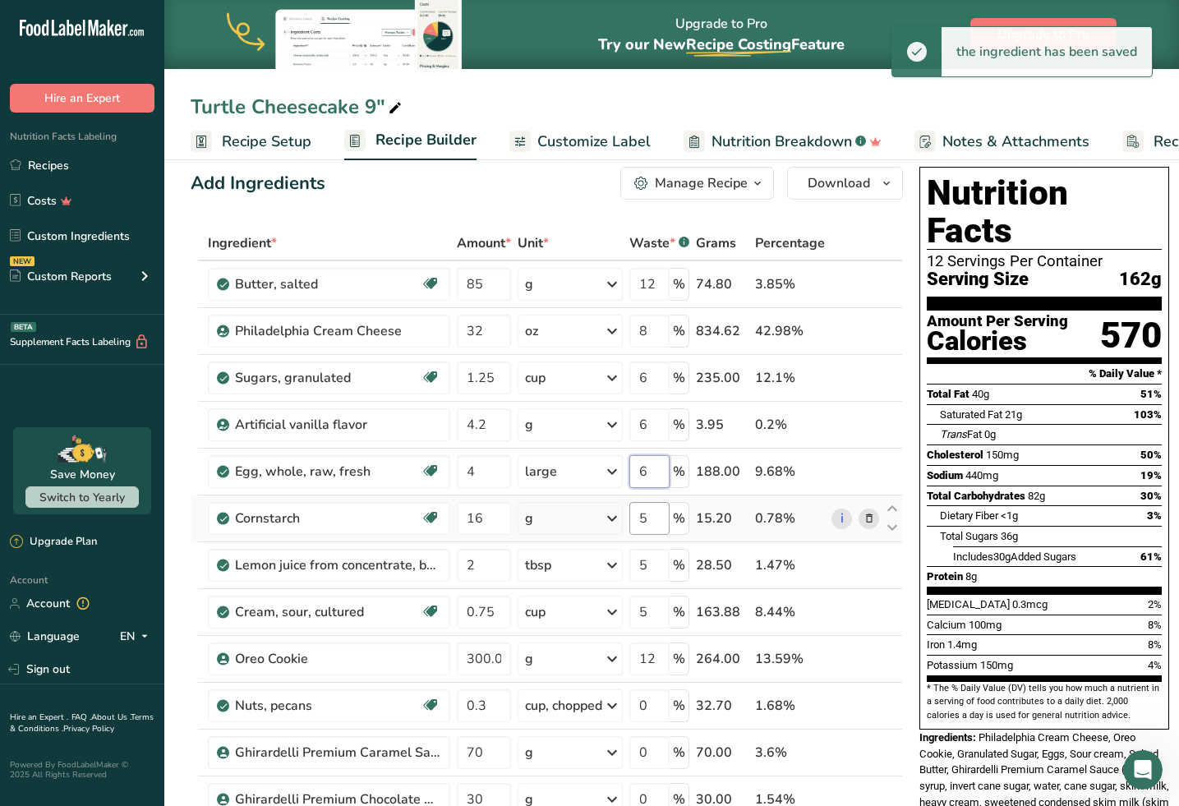
type input "6"
click at [656, 515] on div "Ingredient * Amount * Unit * Waste * .a-a{fill:#347362;}.b-a{fill:#fff;} Grams …" at bounding box center [547, 623] width 712 height 794
type input "6"
click at [652, 567] on div "Ingredient * Amount * Unit * Waste * .a-a{fill:#347362;}.b-a{fill:#fff;} Grams …" at bounding box center [547, 623] width 712 height 794
type input "6"
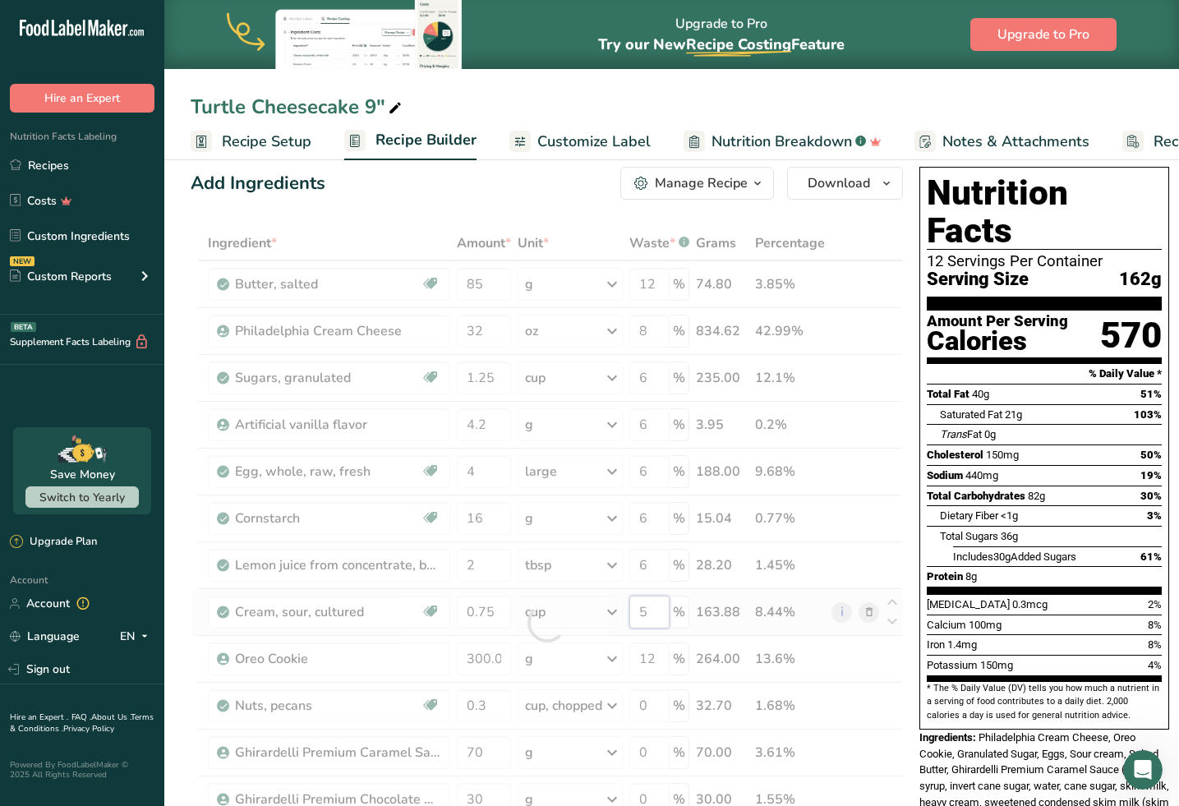
click at [653, 618] on div "Ingredient * Amount * Unit * Waste * .a-a{fill:#347362;}.b-a{fill:#fff;} Grams …" at bounding box center [547, 623] width 712 height 794
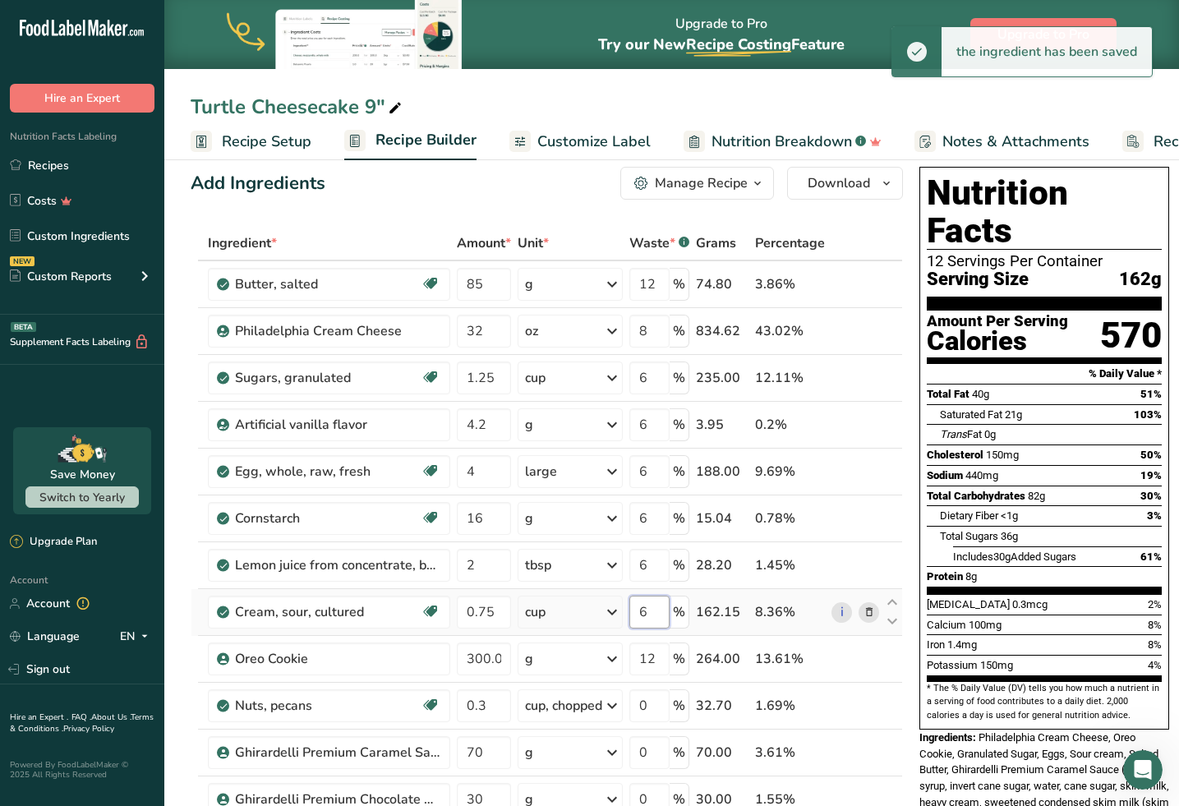
type input "6"
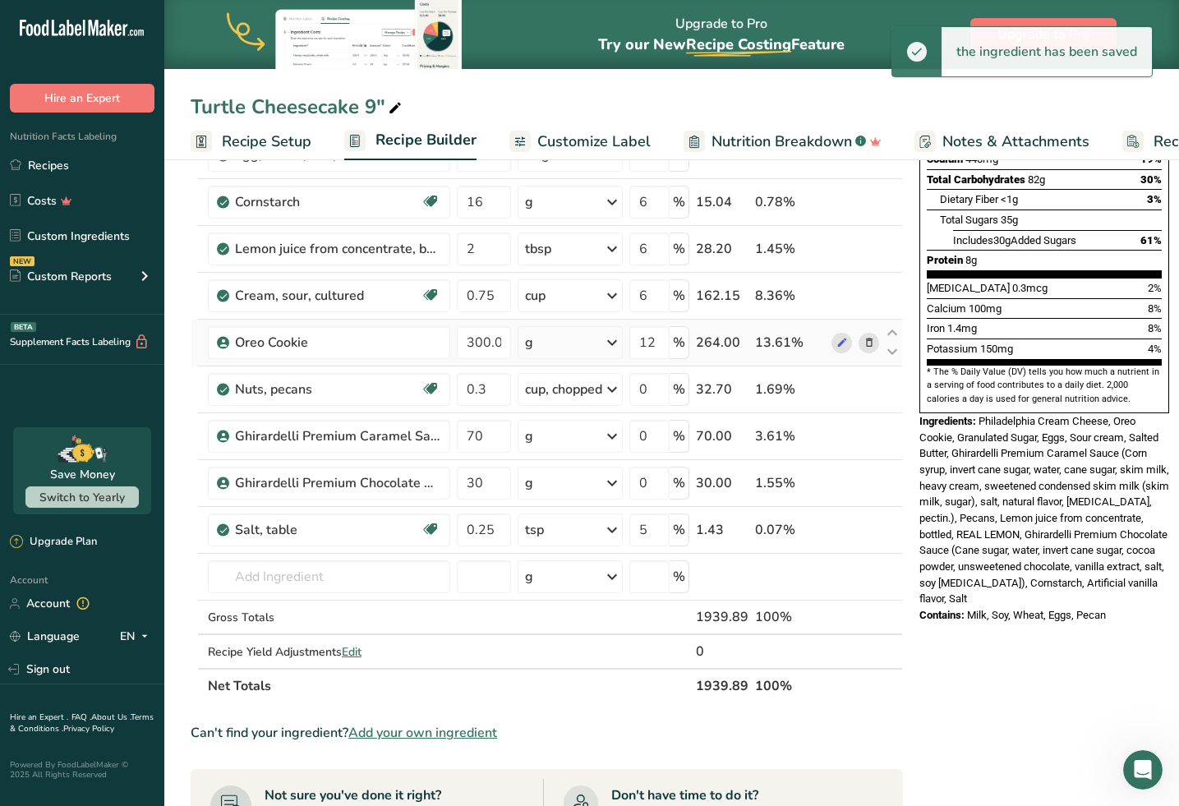
scroll to position [346, 0]
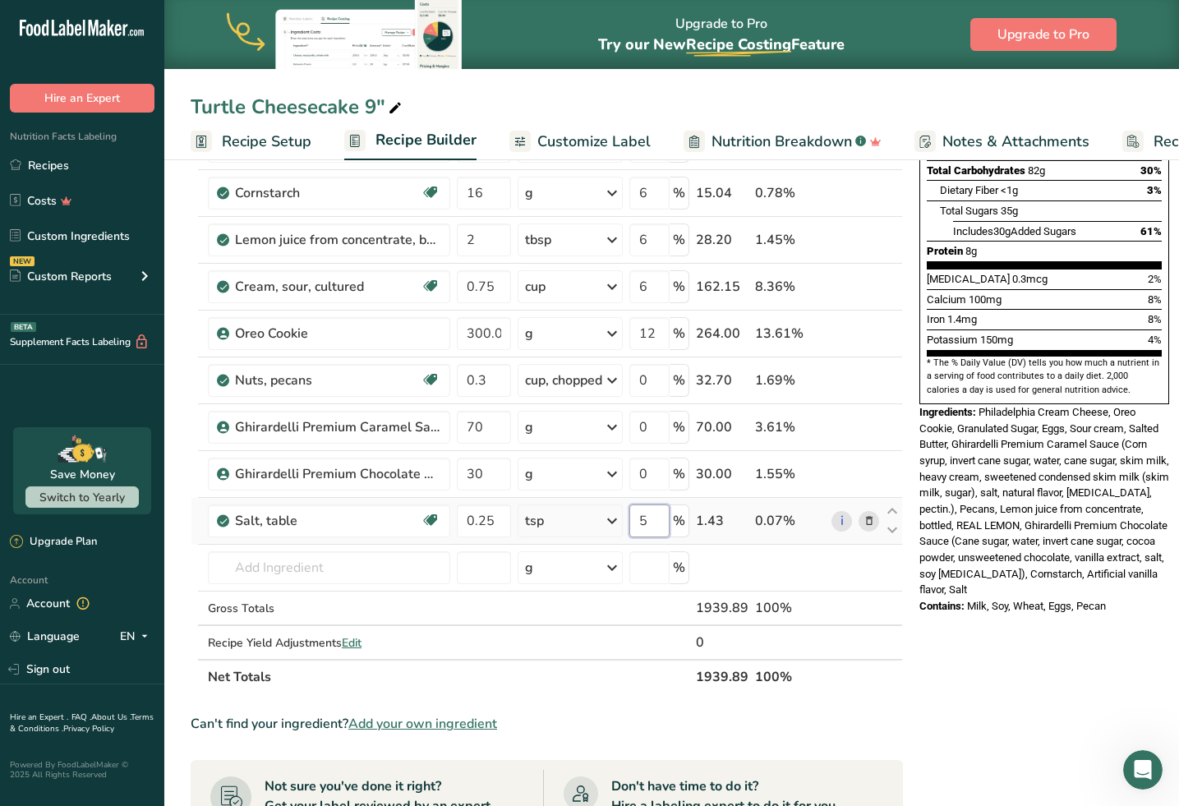
click at [653, 514] on input "5" at bounding box center [649, 520] width 40 height 33
type input "6"
click at [486, 467] on input "30" at bounding box center [484, 474] width 54 height 33
type input "3"
type input "25"
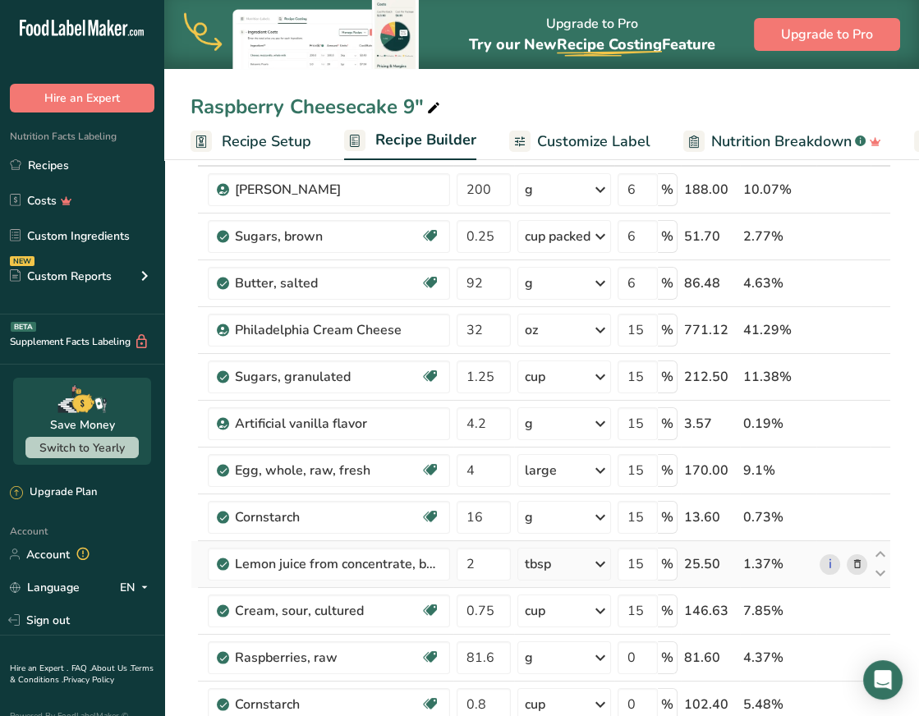
scroll to position [60, 0]
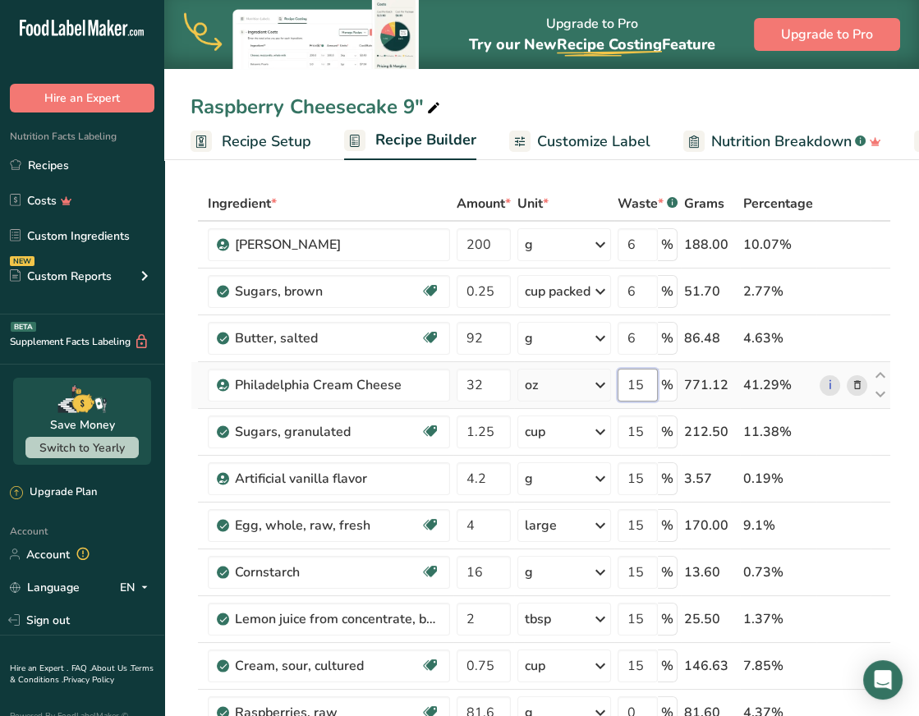
click at [649, 381] on input "15" at bounding box center [638, 385] width 40 height 33
type input "16"
click at [646, 435] on div "Ingredient * Amount * Unit * Waste * .a-a{fill:#347362;}.b-a{fill:#fff;} Grams …" at bounding box center [541, 606] width 701 height 840
type input "16"
click at [649, 477] on div "Ingredient * Amount * Unit * Waste * .a-a{fill:#347362;}.b-a{fill:#fff;} Grams …" at bounding box center [541, 606] width 701 height 840
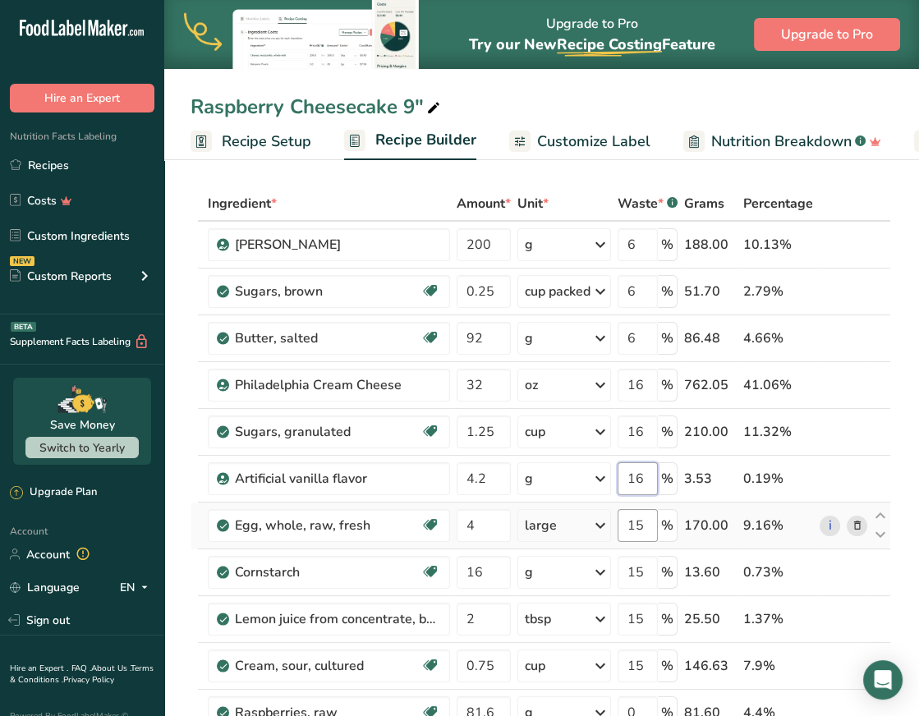
type input "16"
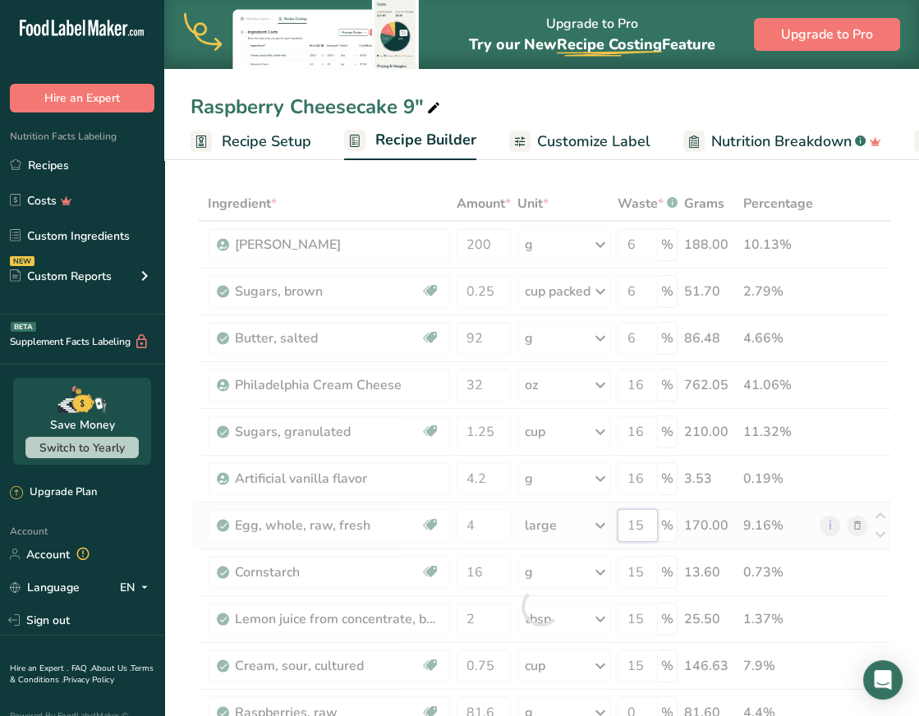
click at [644, 524] on div "Ingredient * Amount * Unit * Waste * .a-a{fill:#347362;}.b-a{fill:#fff;} Grams …" at bounding box center [541, 606] width 701 height 840
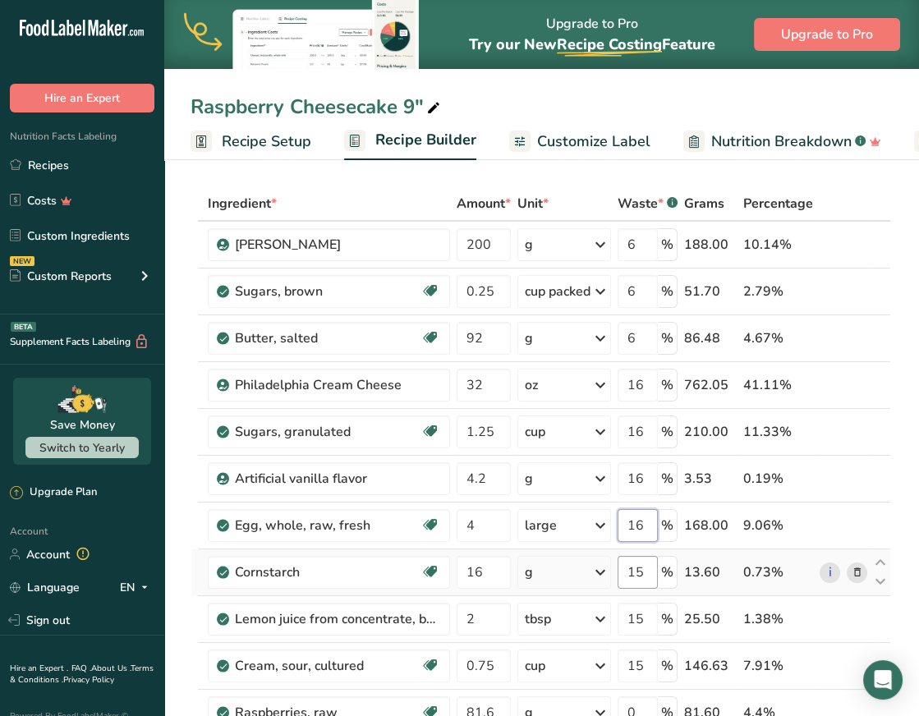
type input "16"
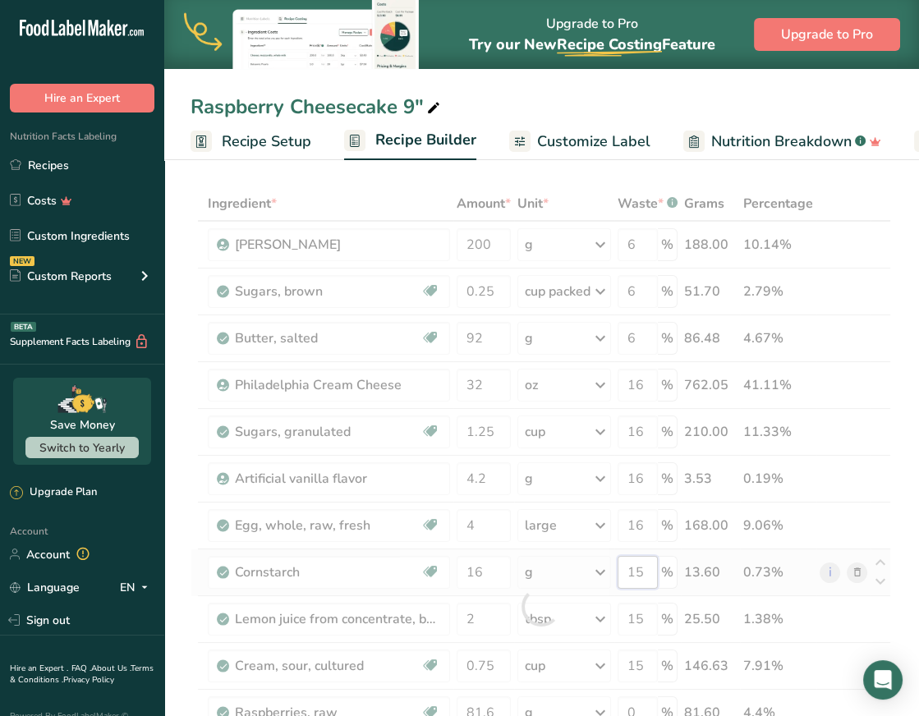
click at [647, 571] on div "Ingredient * Amount * Unit * Waste * .a-a{fill:#347362;}.b-a{fill:#fff;} Grams …" at bounding box center [541, 606] width 701 height 840
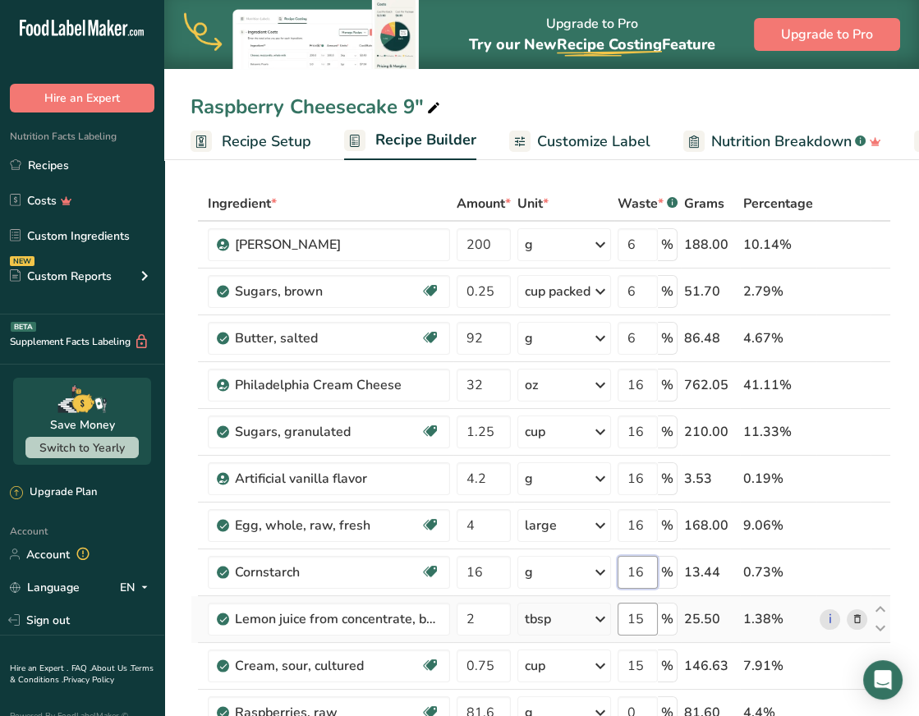
type input "16"
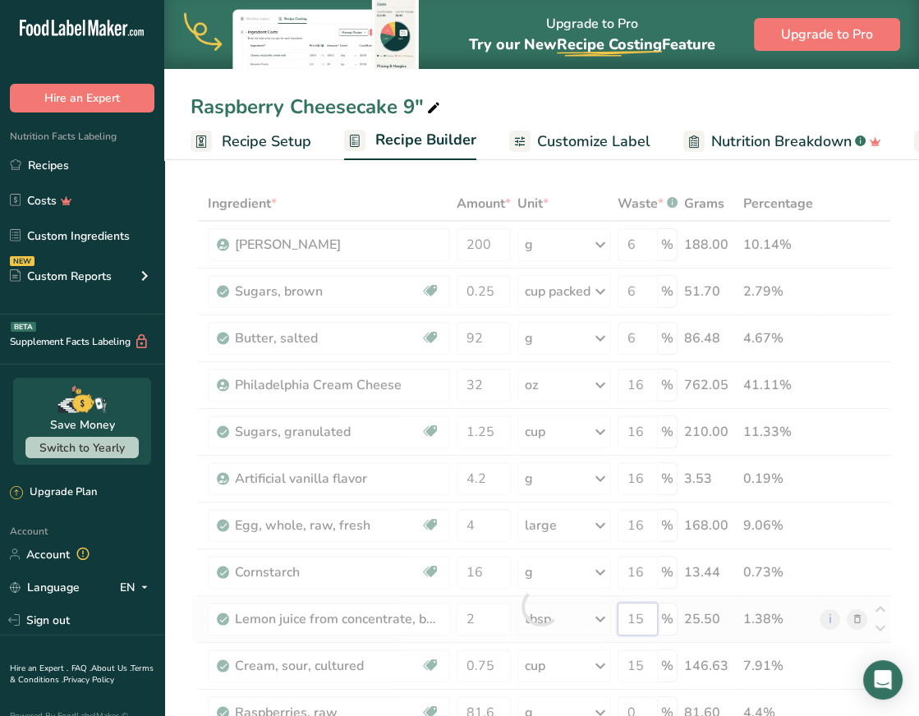
click at [646, 620] on div "Ingredient * Amount * Unit * Waste * .a-a{fill:#347362;}.b-a{fill:#fff;} Grams …" at bounding box center [541, 606] width 701 height 840
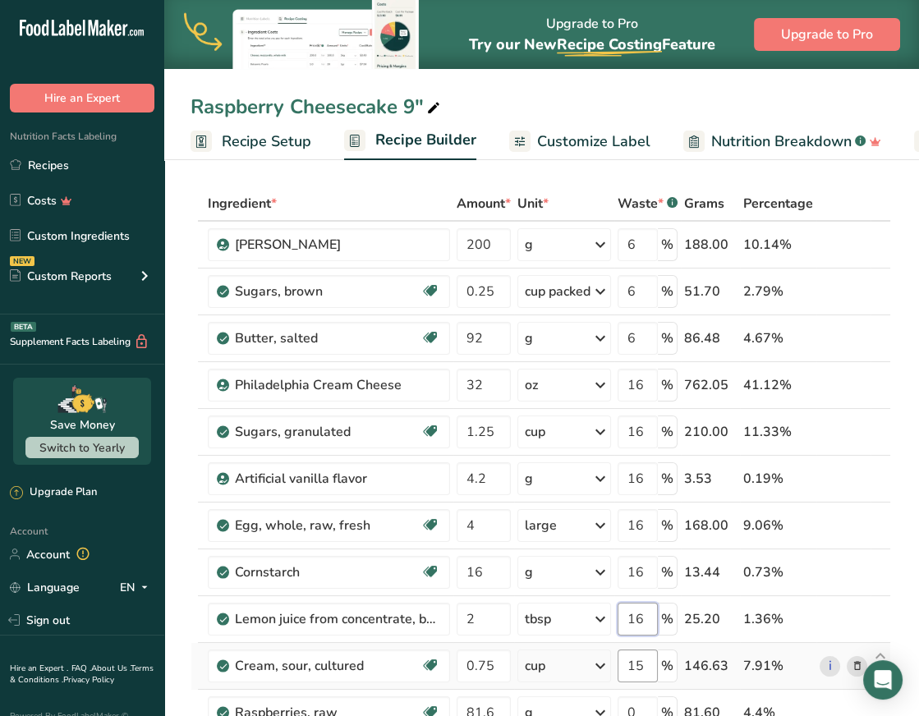
type input "16"
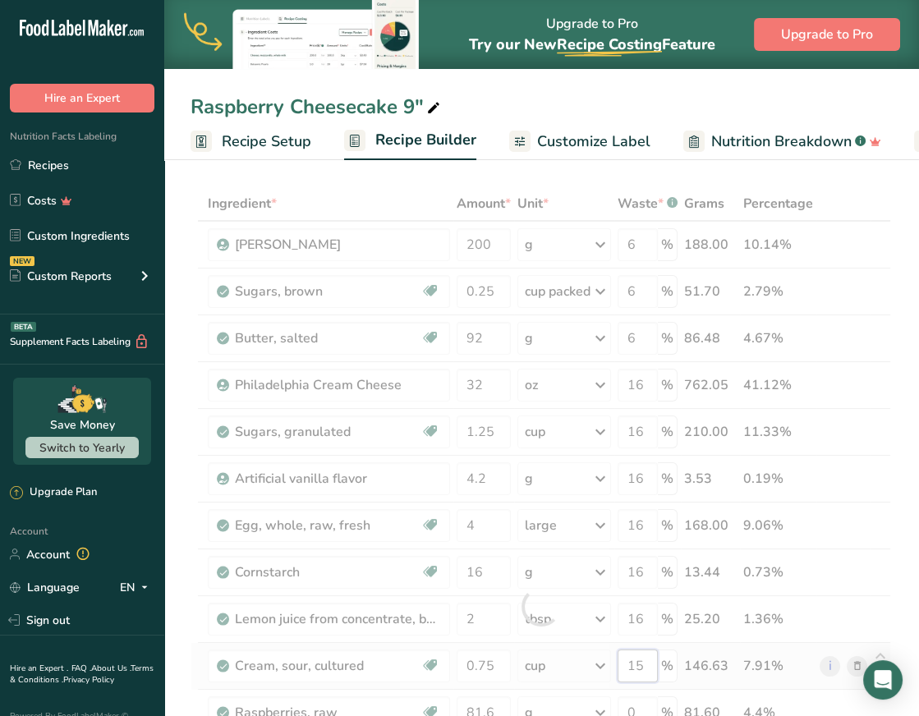
click at [648, 660] on div "Ingredient * Amount * Unit * Waste * .a-a{fill:#347362;}.b-a{fill:#fff;} Grams …" at bounding box center [541, 606] width 701 height 840
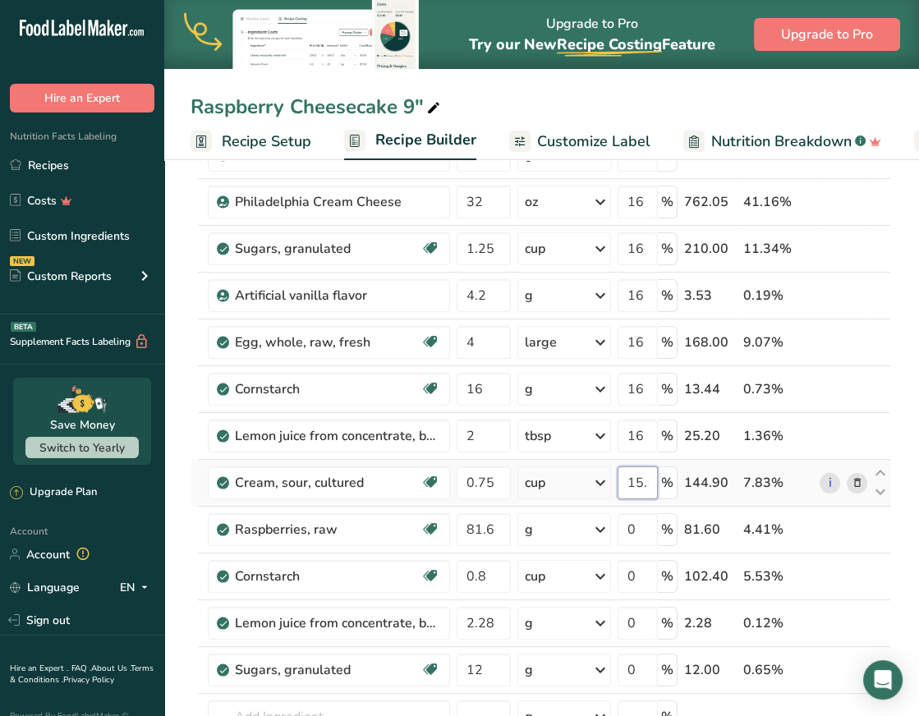
scroll to position [249, 0]
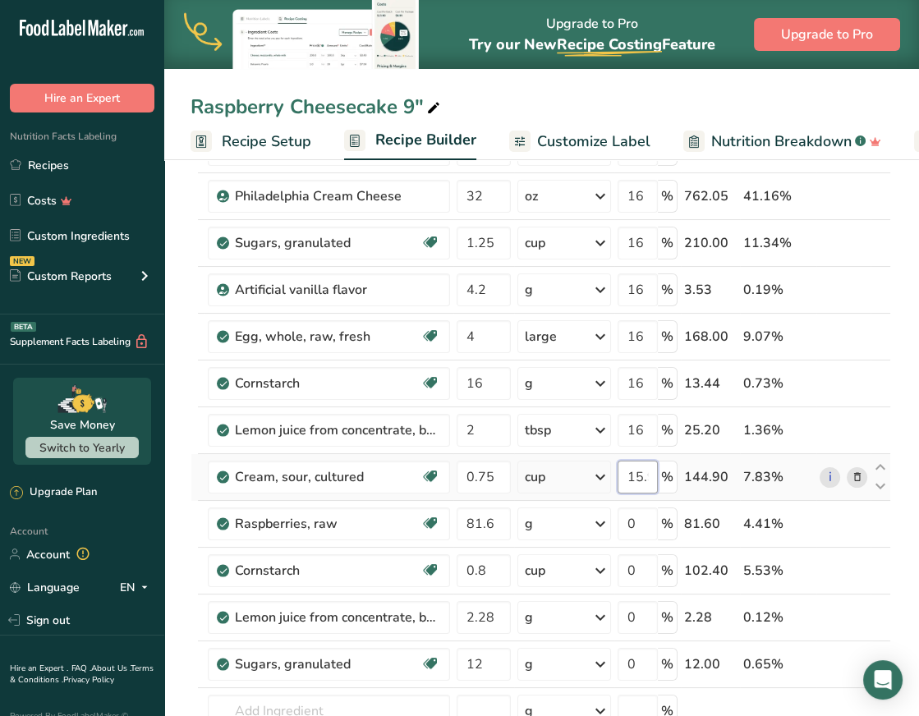
click at [628, 469] on input "15.999998" at bounding box center [638, 477] width 40 height 33
type input "16"
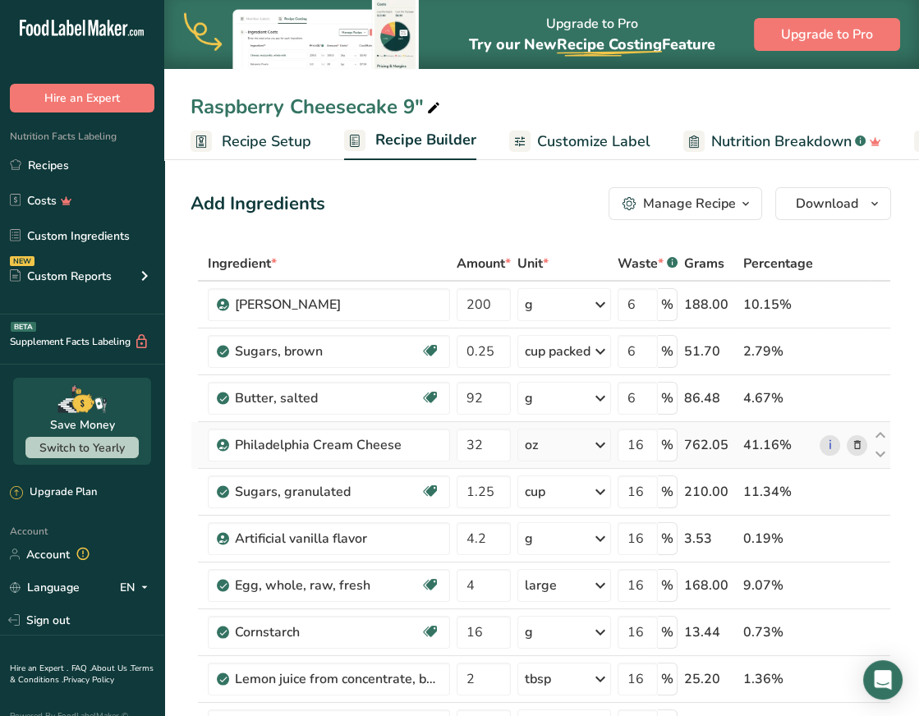
scroll to position [7, 0]
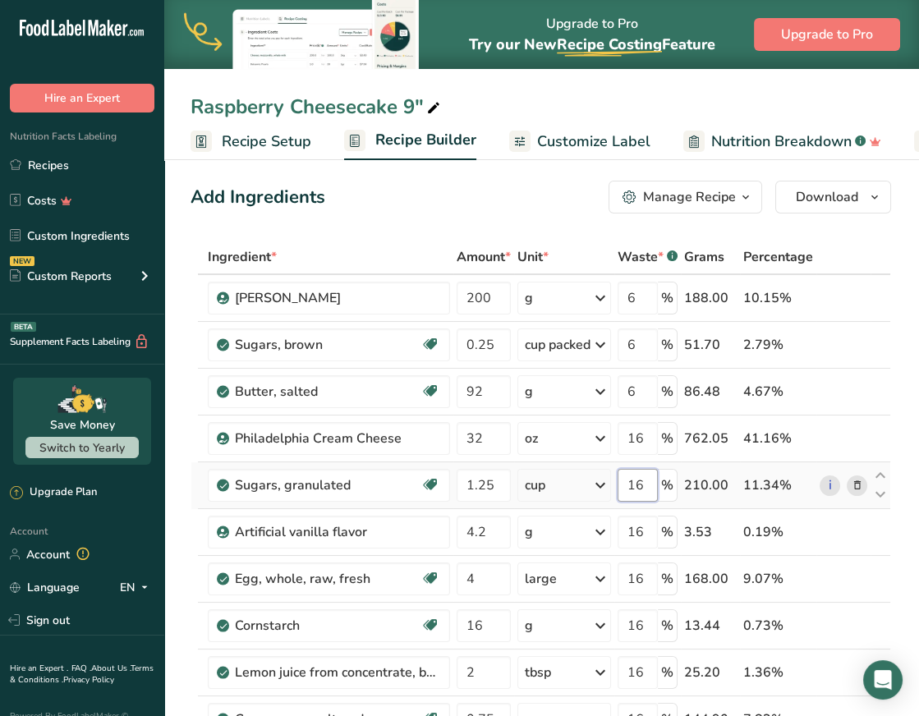
click at [647, 491] on input "16" at bounding box center [638, 485] width 40 height 33
type input "17"
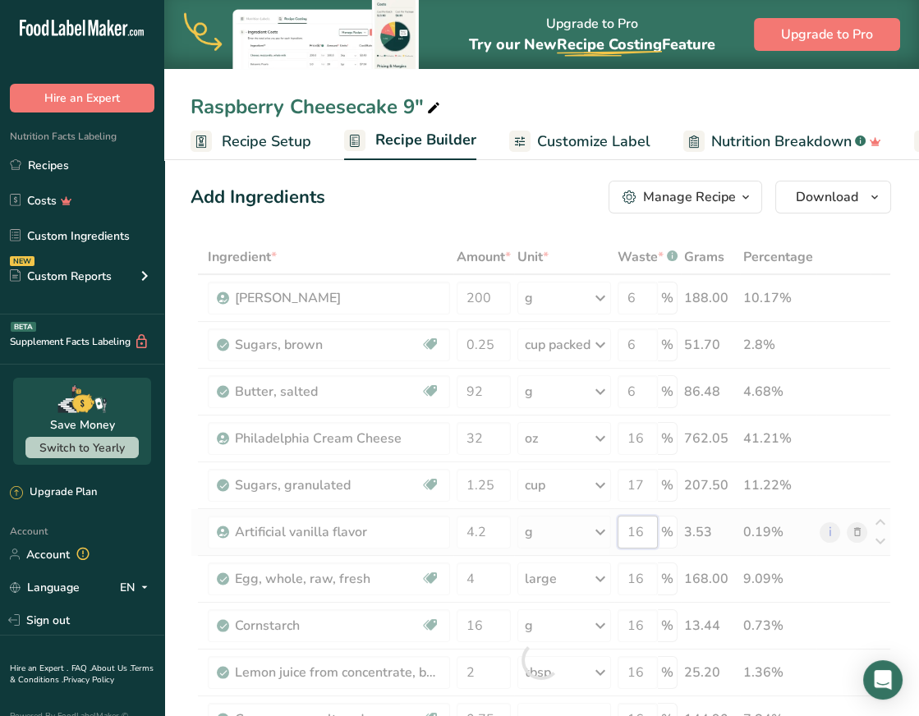
click at [649, 535] on div "Ingredient * Amount * Unit * Waste * .a-a{fill:#347362;}.b-a{fill:#fff;} Grams …" at bounding box center [541, 660] width 701 height 840
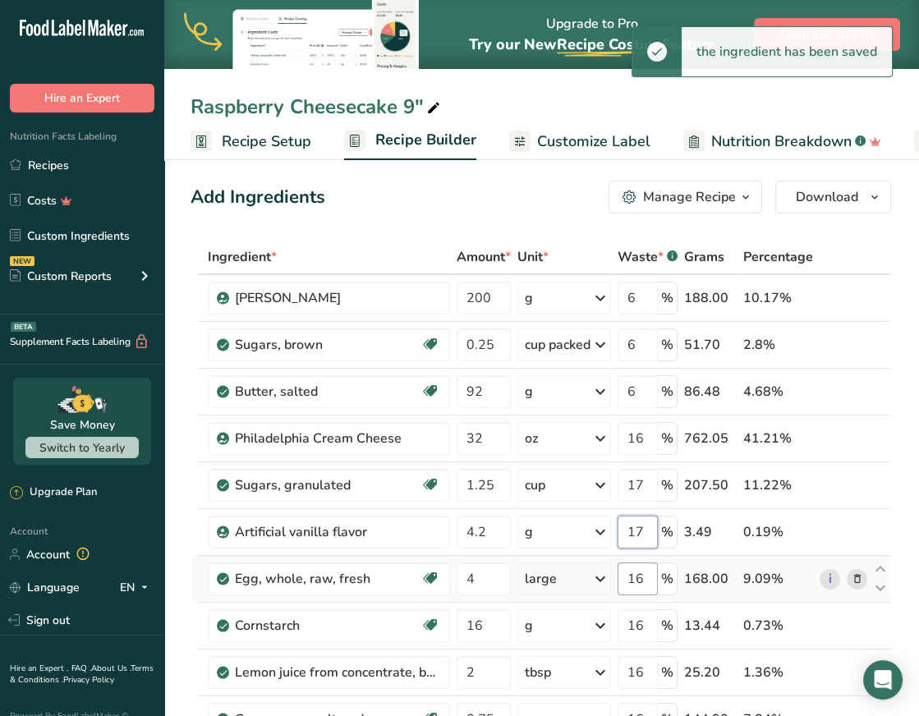
type input "17"
click at [644, 578] on div "Ingredient * Amount * Unit * Waste * .a-a{fill:#347362;}.b-a{fill:#fff;} Grams …" at bounding box center [541, 660] width 701 height 840
type input "17"
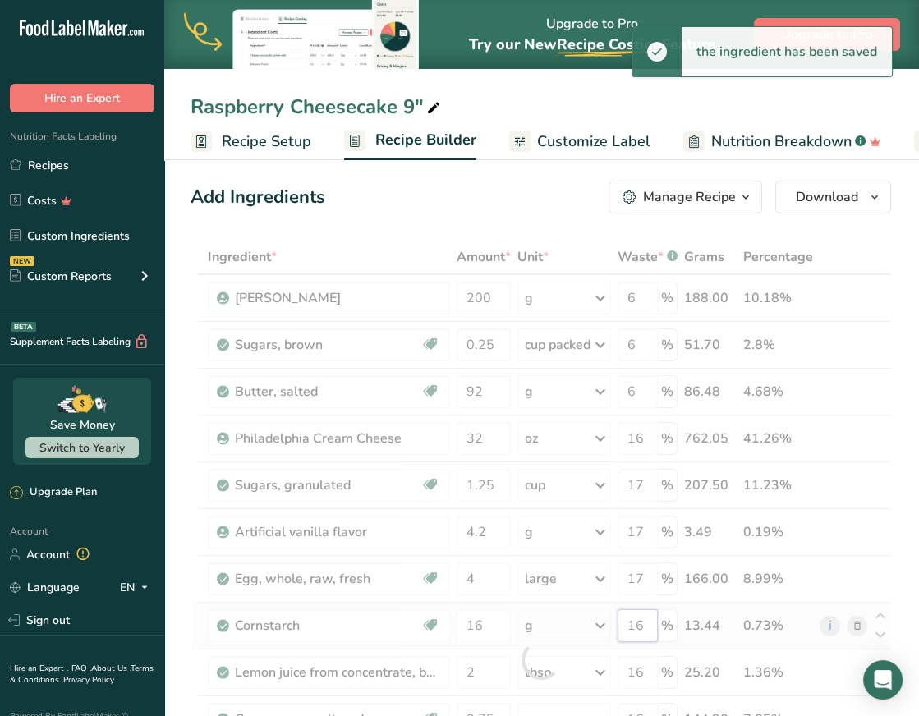
click at [646, 627] on div "Ingredient * Amount * Unit * Waste * .a-a{fill:#347362;}.b-a{fill:#fff;} Grams …" at bounding box center [541, 660] width 701 height 840
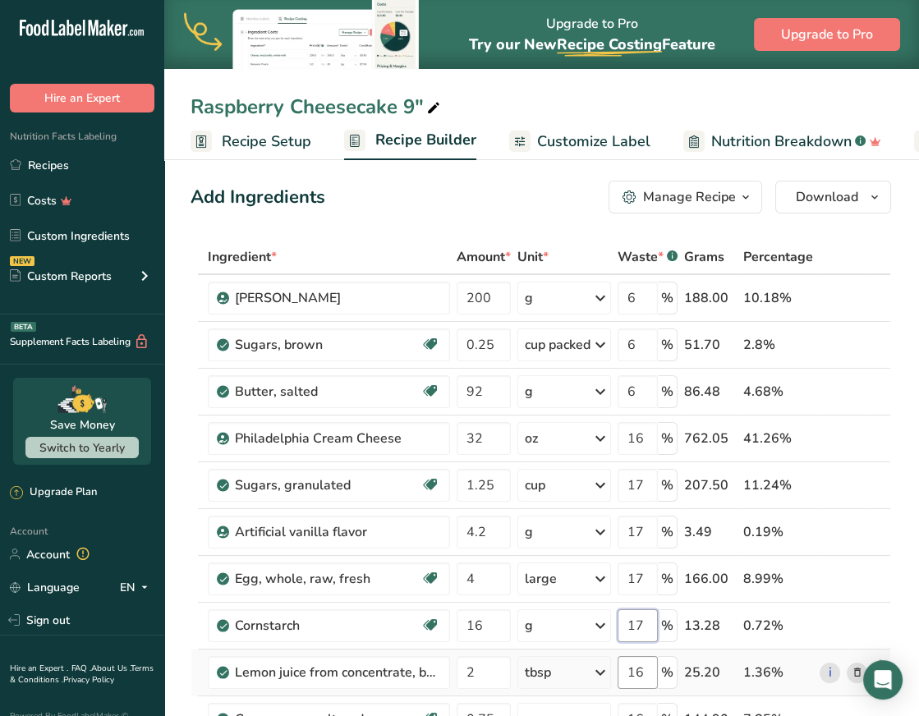
type input "17"
click at [654, 679] on div "Ingredient * Amount * Unit * Waste * .a-a{fill:#347362;}.b-a{fill:#fff;} Grams …" at bounding box center [541, 660] width 701 height 840
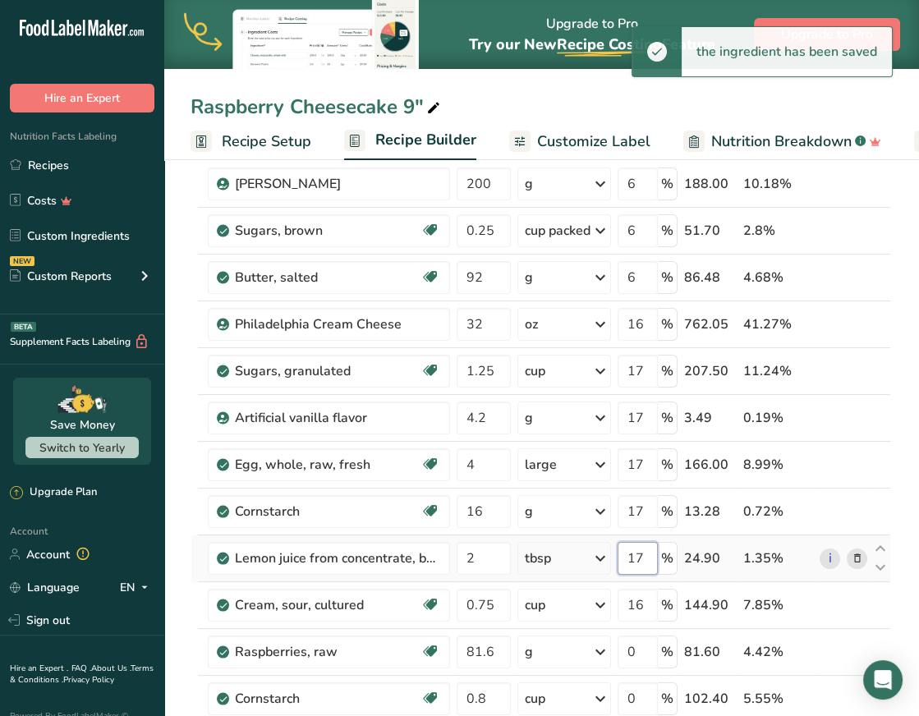
scroll to position [133, 0]
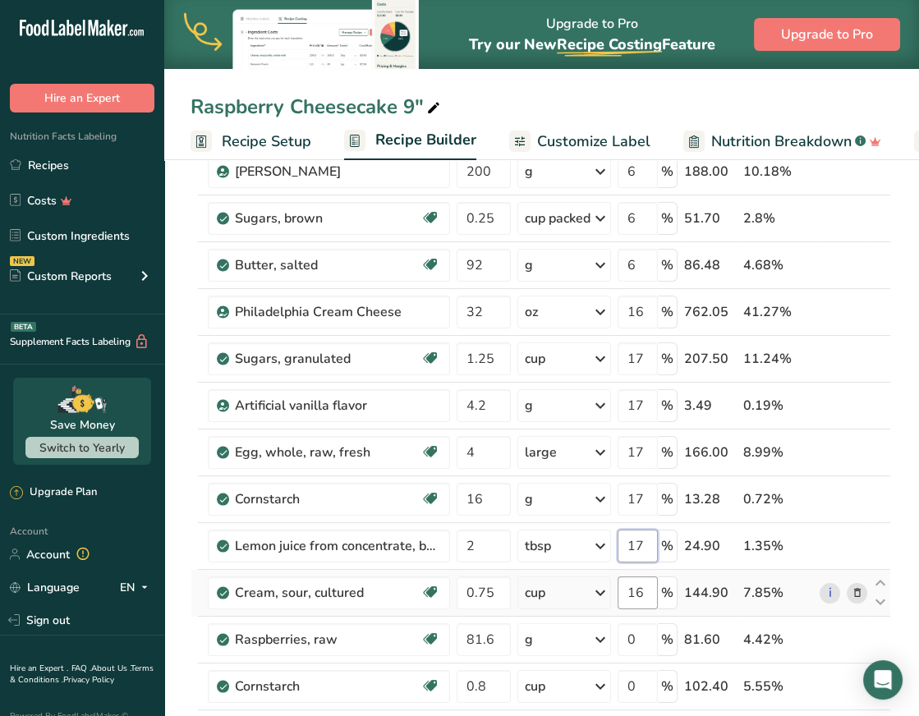
type input "17"
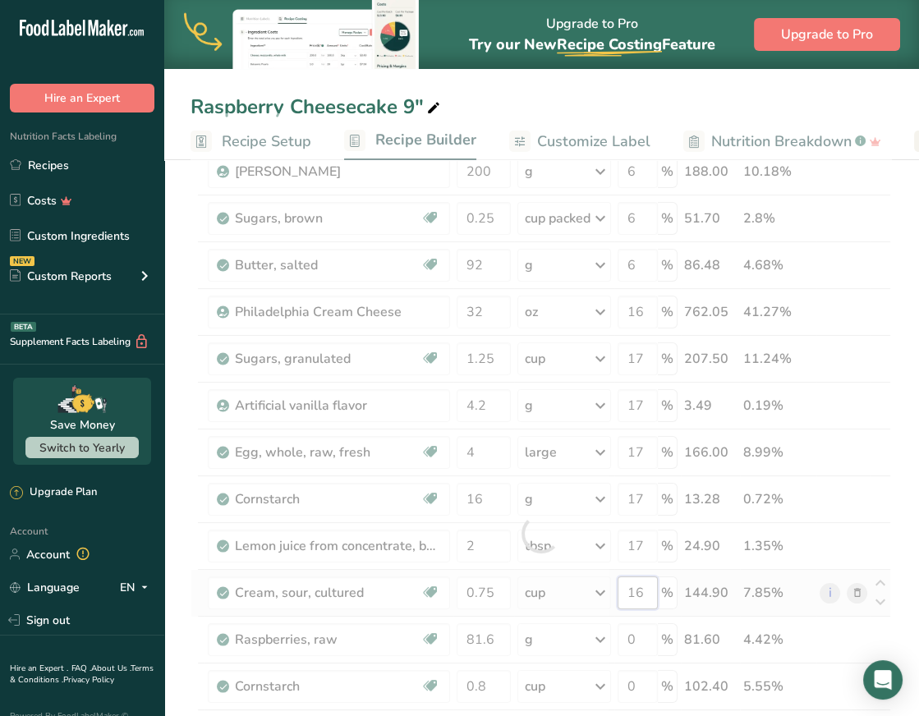
click at [645, 595] on div "Ingredient * Amount * Unit * Waste * .a-a{fill:#347362;}.b-a{fill:#fff;} Grams …" at bounding box center [541, 533] width 701 height 840
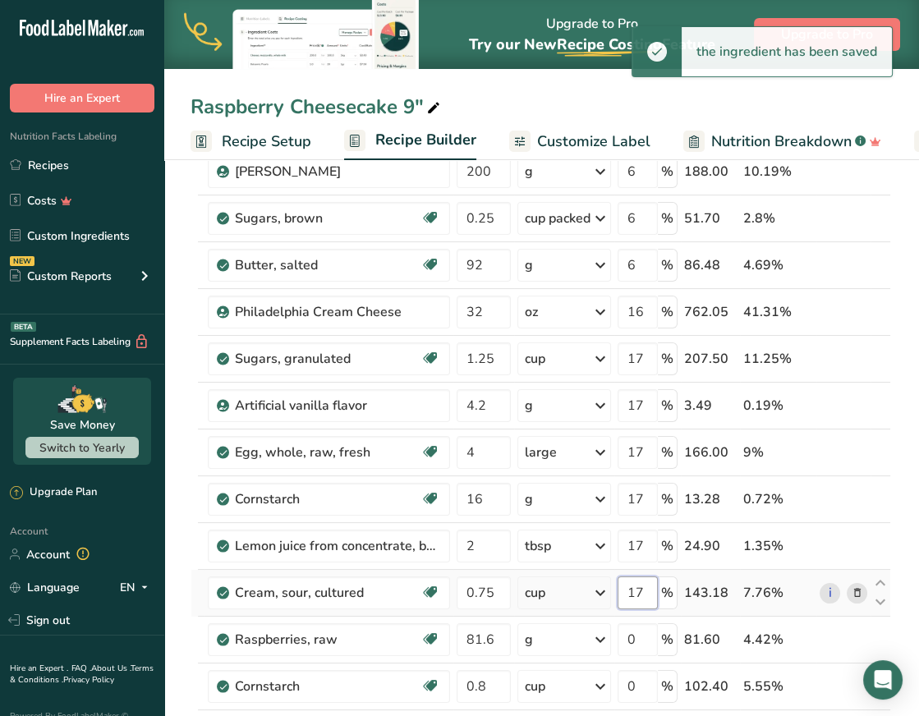
type input "17"
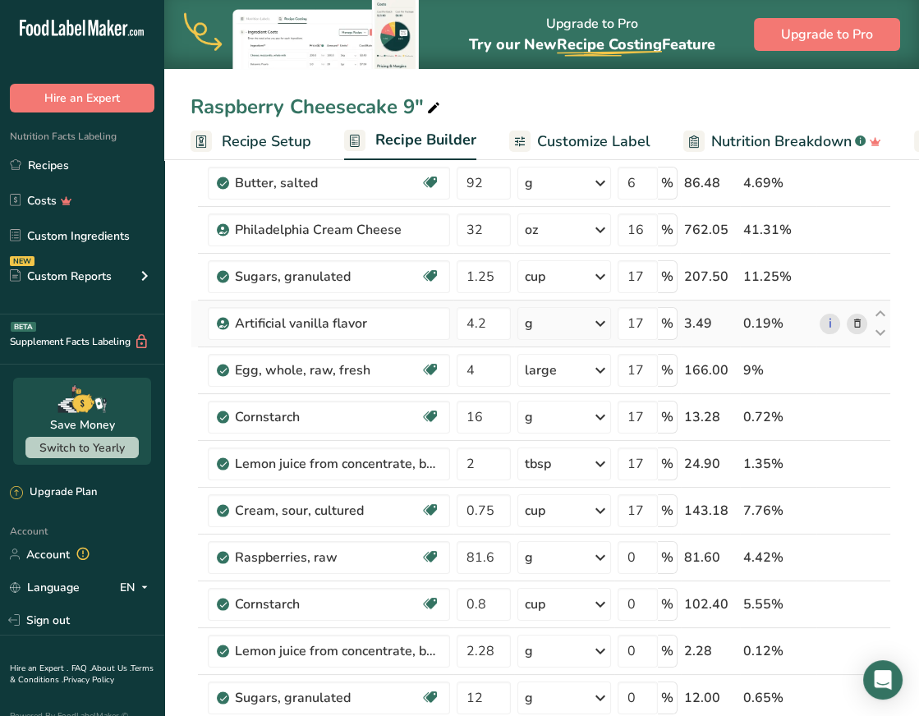
scroll to position [203, 0]
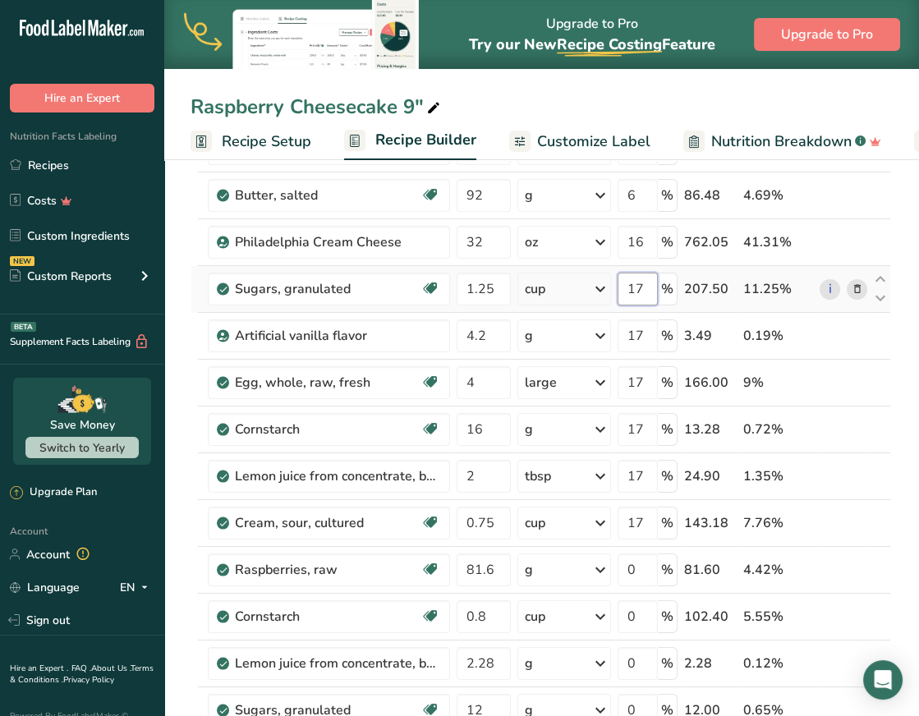
click at [644, 280] on input "17" at bounding box center [638, 289] width 40 height 33
type input "18"
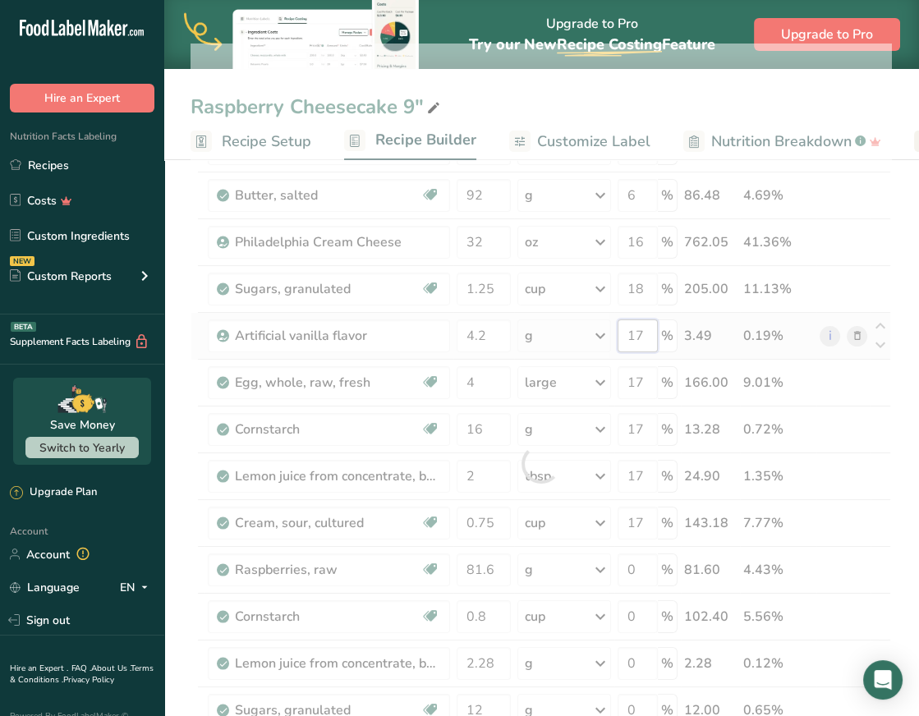
click at [642, 333] on div "Ingredient * Amount * Unit * Waste * .a-a{fill:#347362;}.b-a{fill:#fff;} Grams …" at bounding box center [541, 464] width 701 height 840
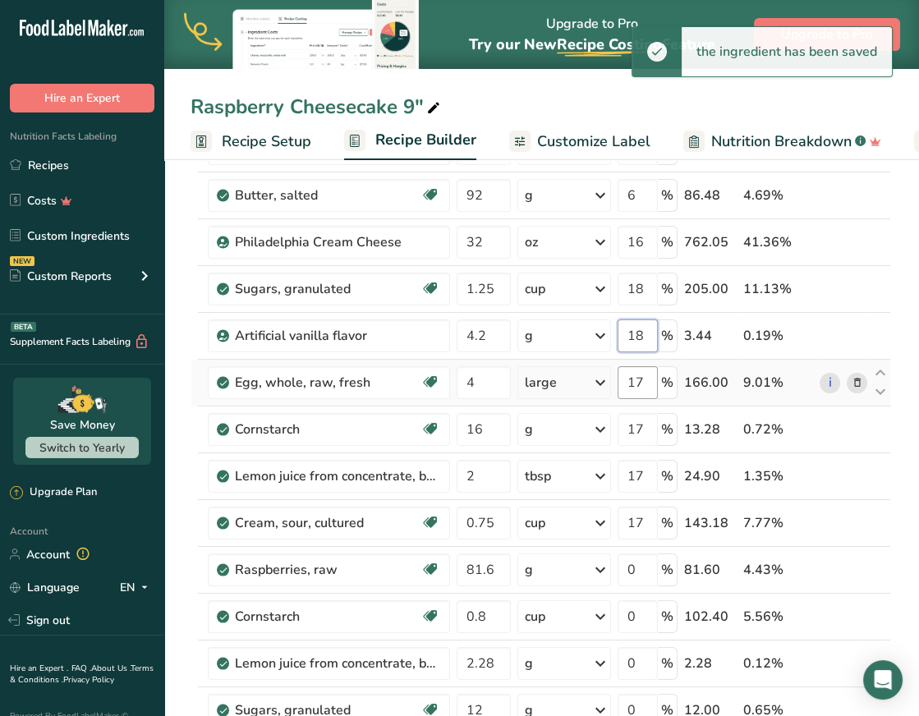
type input "18"
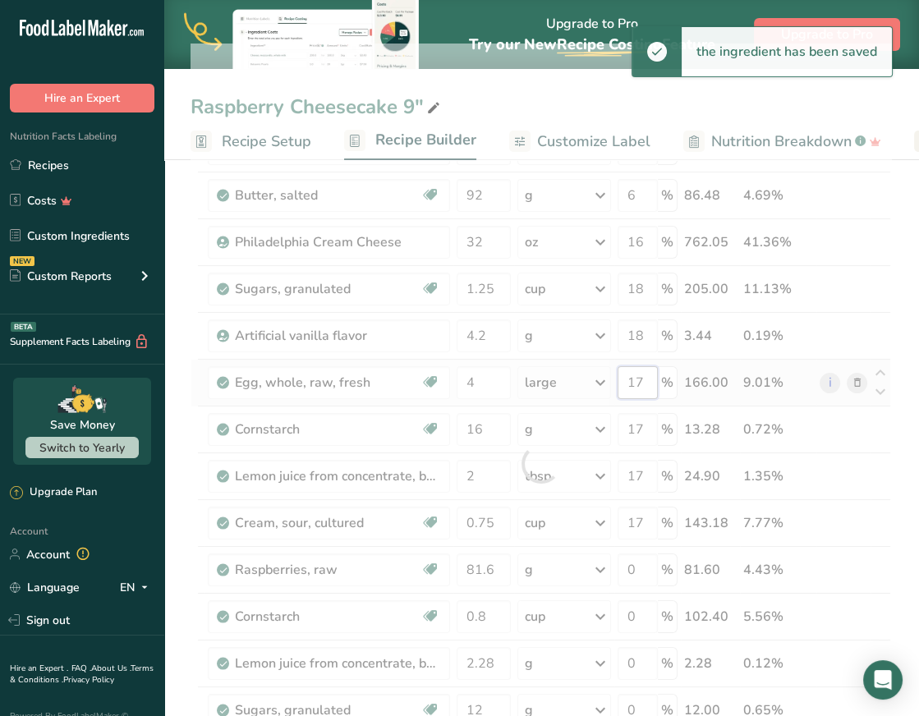
click at [646, 381] on div "Ingredient * Amount * Unit * Waste * .a-a{fill:#347362;}.b-a{fill:#fff;} Grams …" at bounding box center [541, 464] width 701 height 840
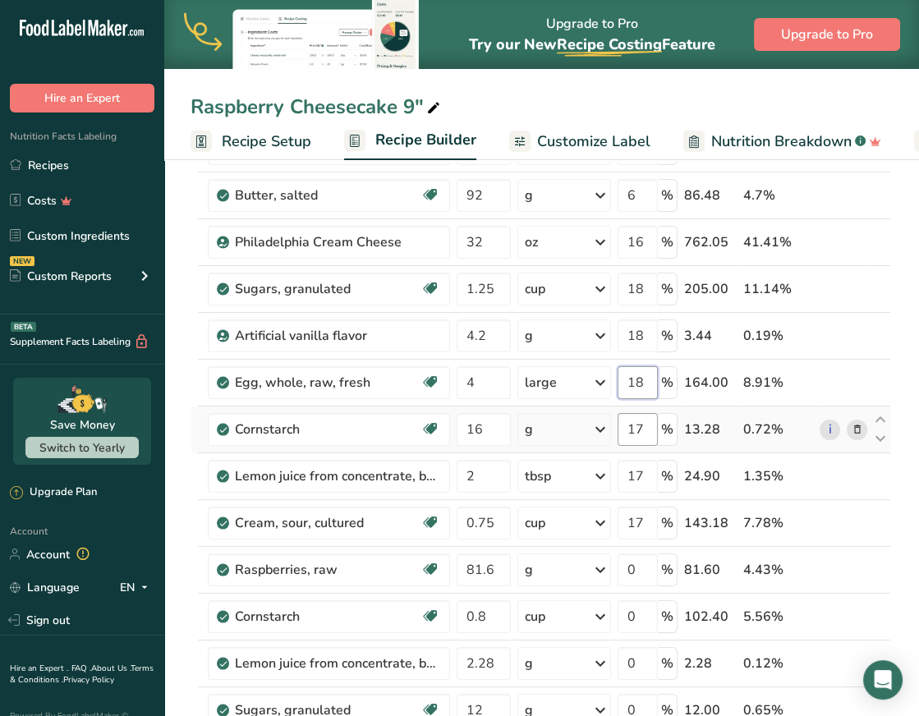
type input "18"
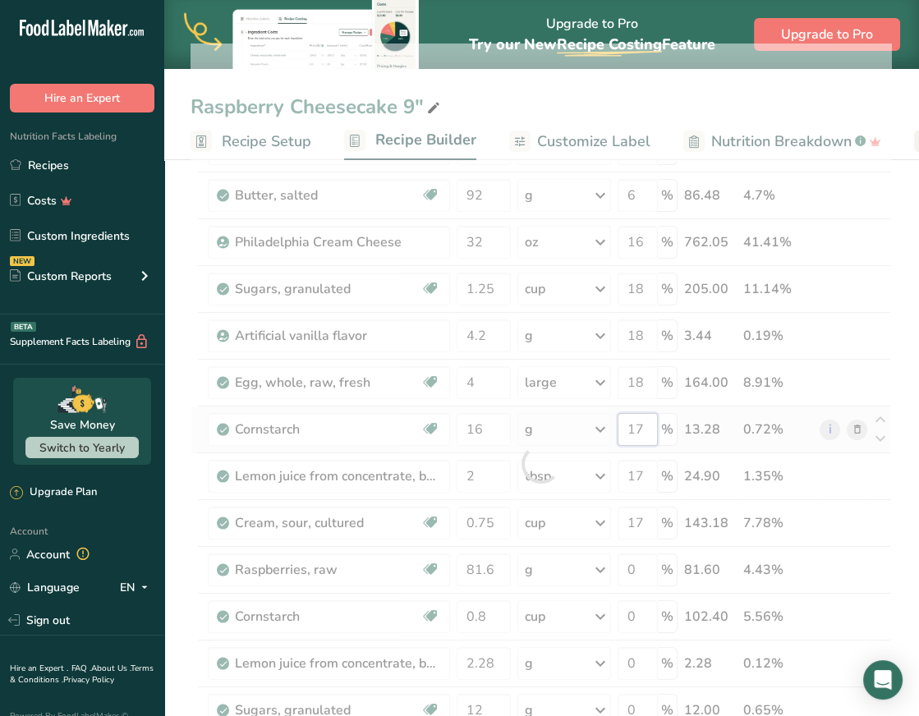
click at [646, 423] on div "Ingredient * Amount * Unit * Waste * .a-a{fill:#347362;}.b-a{fill:#fff;} Grams …" at bounding box center [541, 464] width 701 height 840
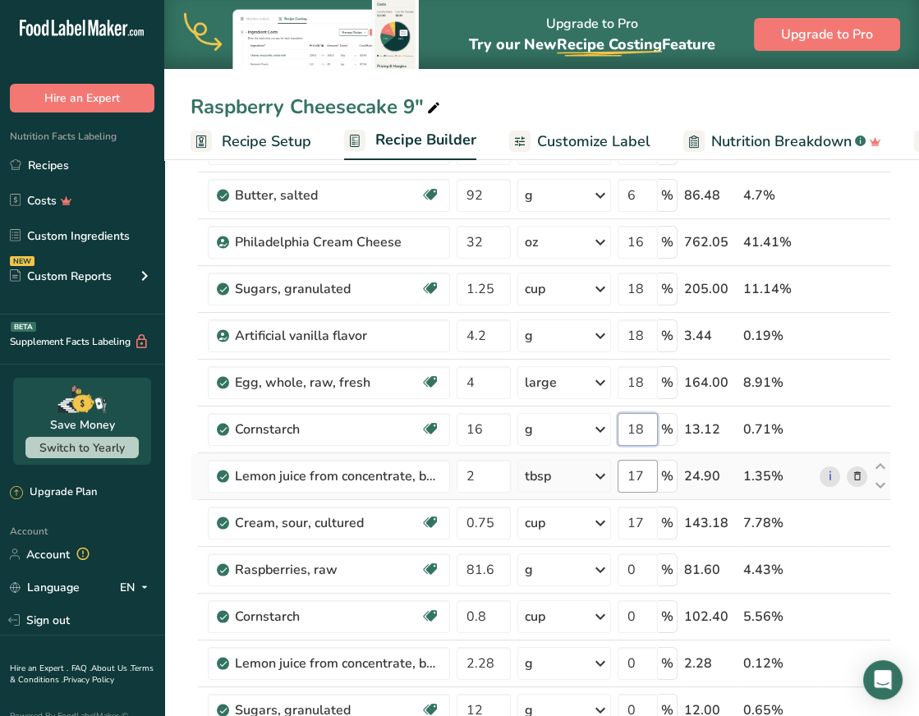
type input "18"
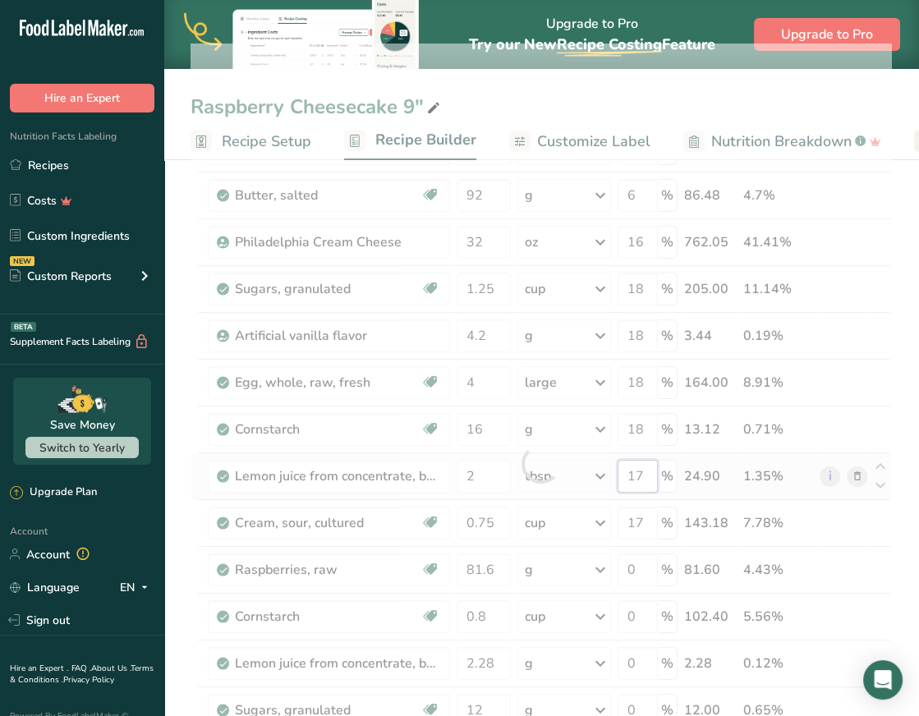
click at [646, 472] on div "Ingredient * Amount * Unit * Waste * .a-a{fill:#347362;}.b-a{fill:#fff;} Grams …" at bounding box center [541, 464] width 701 height 840
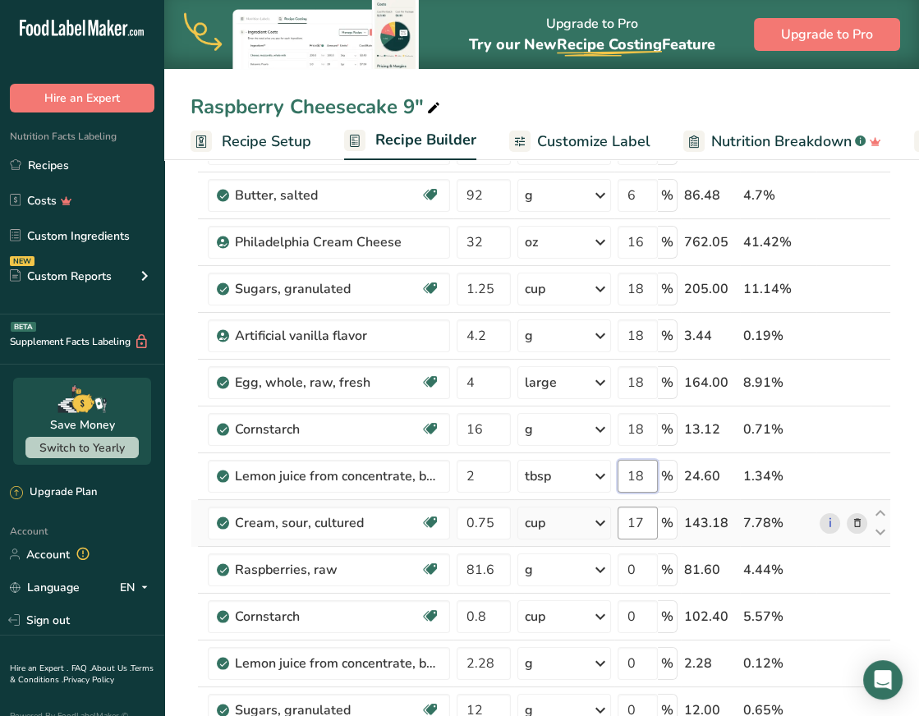
type input "18"
click at [651, 519] on div "Ingredient * Amount * Unit * Waste * .a-a{fill:#347362;}.b-a{fill:#fff;} Grams …" at bounding box center [541, 464] width 701 height 840
type input "18"
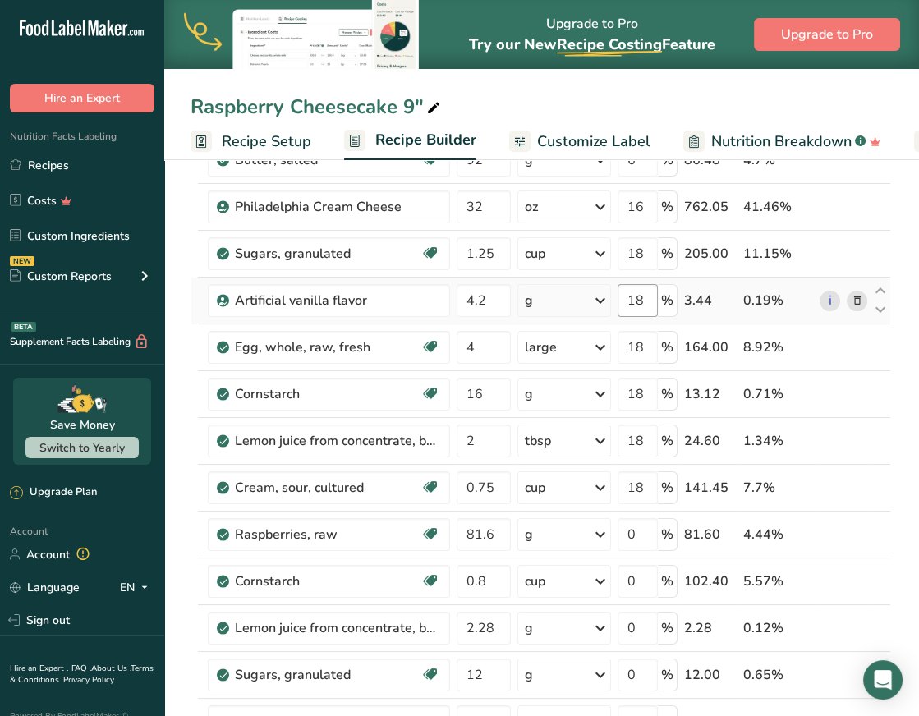
scroll to position [242, 0]
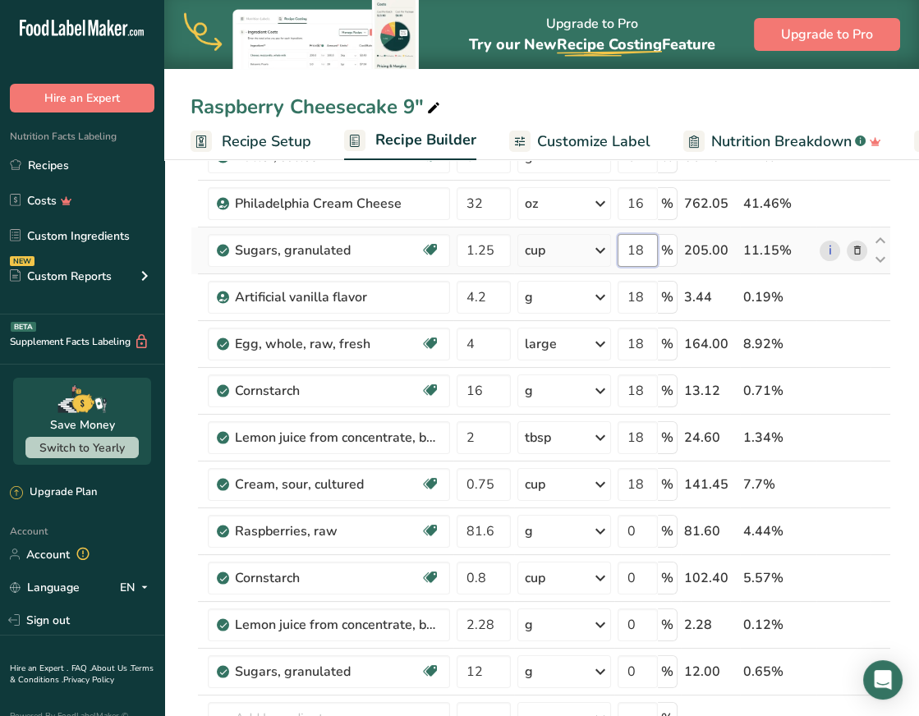
click at [646, 250] on input "18" at bounding box center [638, 250] width 40 height 33
type input "19"
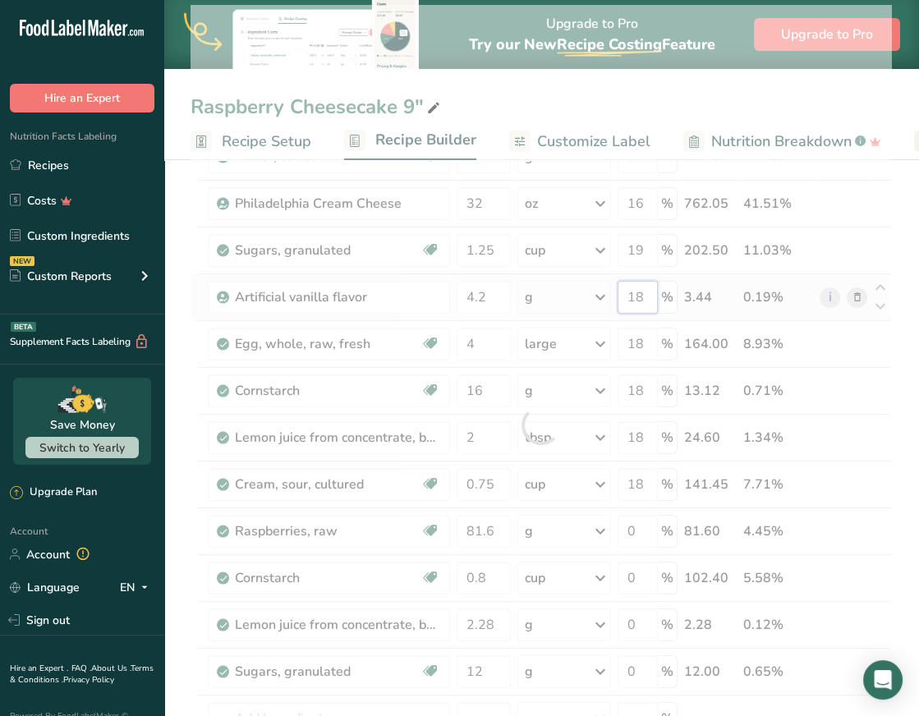
click at [649, 294] on div "Ingredient * Amount * Unit * Waste * .a-a{fill:#347362;}.b-a{fill:#fff;} Grams …" at bounding box center [541, 425] width 701 height 840
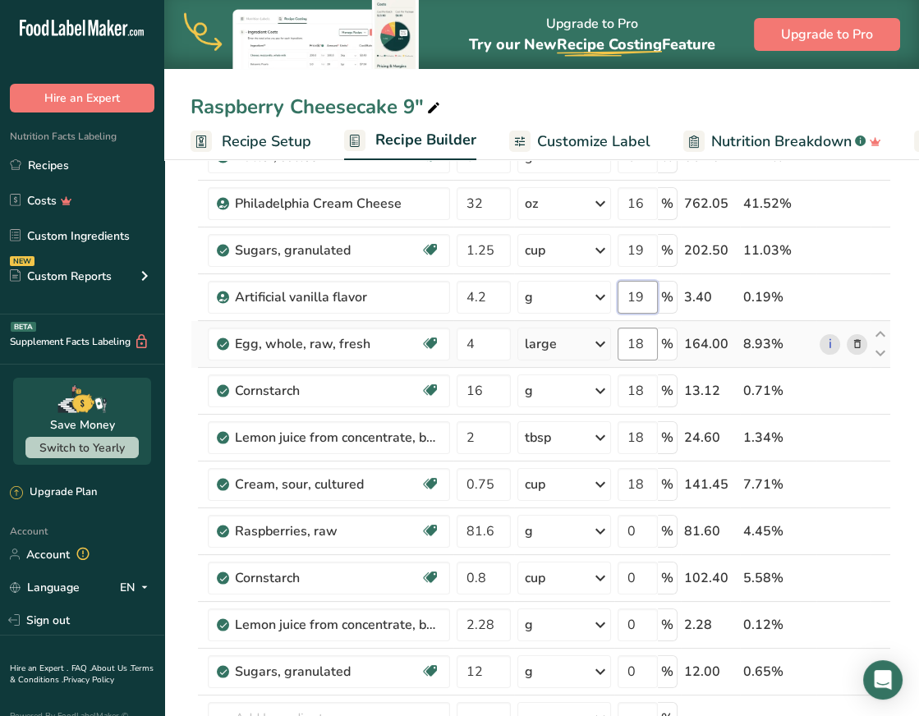
type input "19"
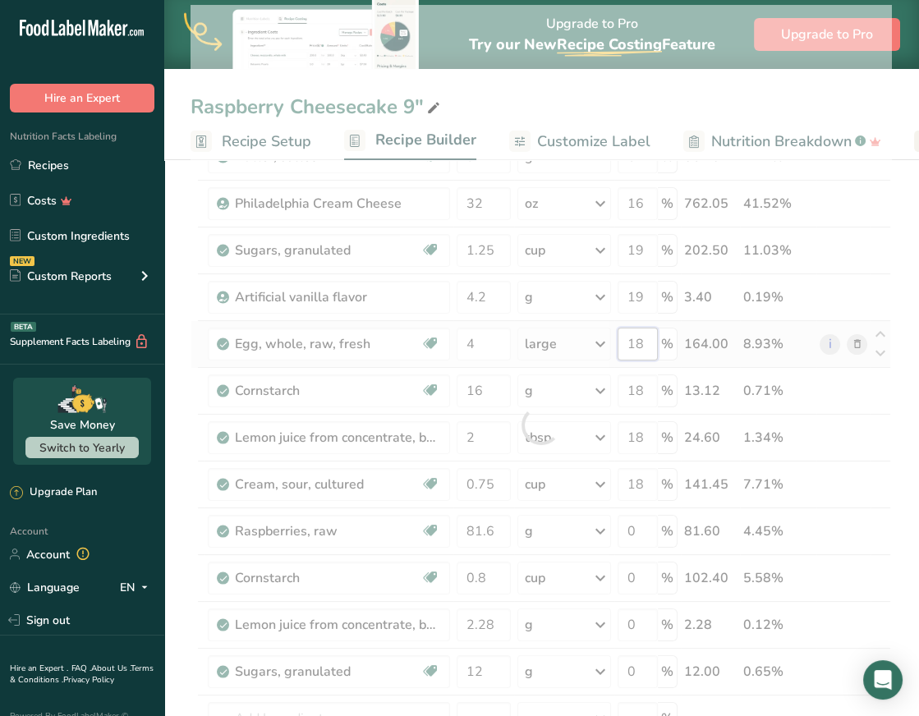
click at [647, 340] on div "Ingredient * Amount * Unit * Waste * .a-a{fill:#347362;}.b-a{fill:#fff;} Grams …" at bounding box center [541, 425] width 701 height 840
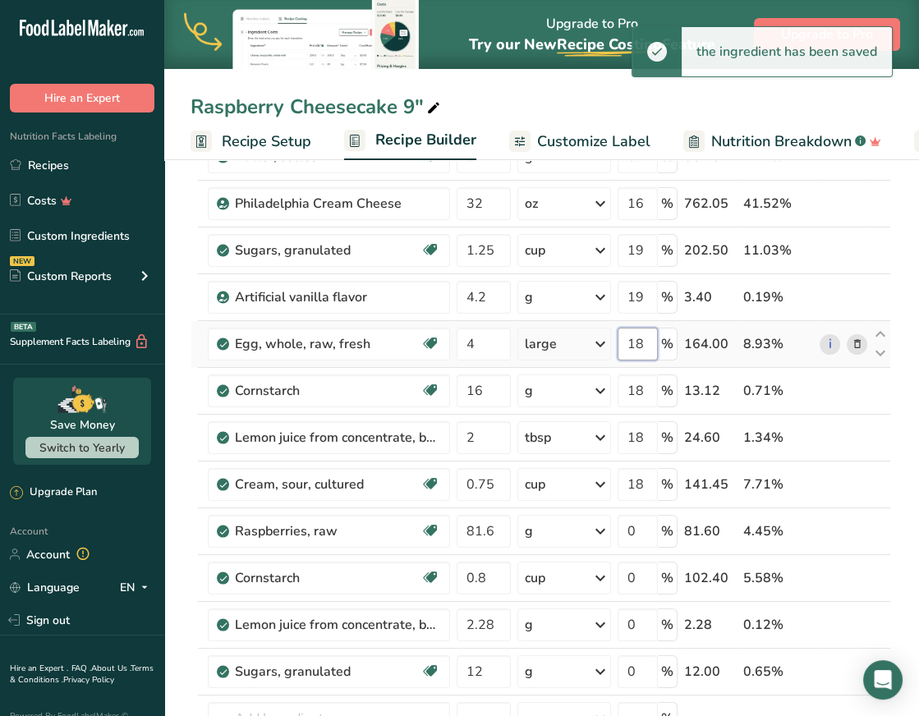
scroll to position [0, 0]
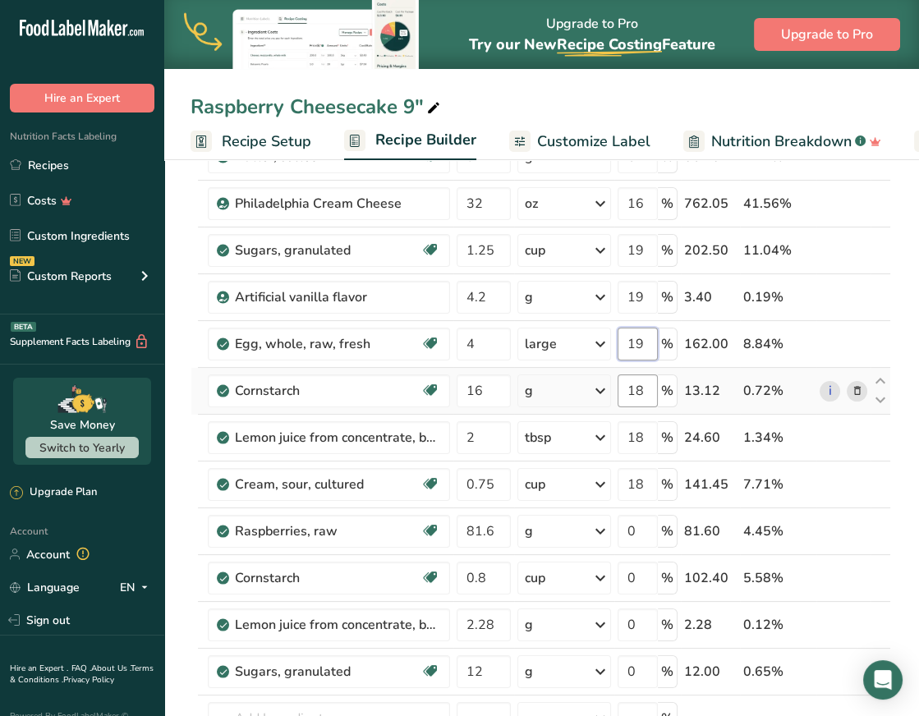
type input "19"
click at [653, 394] on div "Ingredient * Amount * Unit * Waste * .a-a{fill:#347362;}.b-a{fill:#fff;} Grams …" at bounding box center [541, 425] width 701 height 840
type input "19"
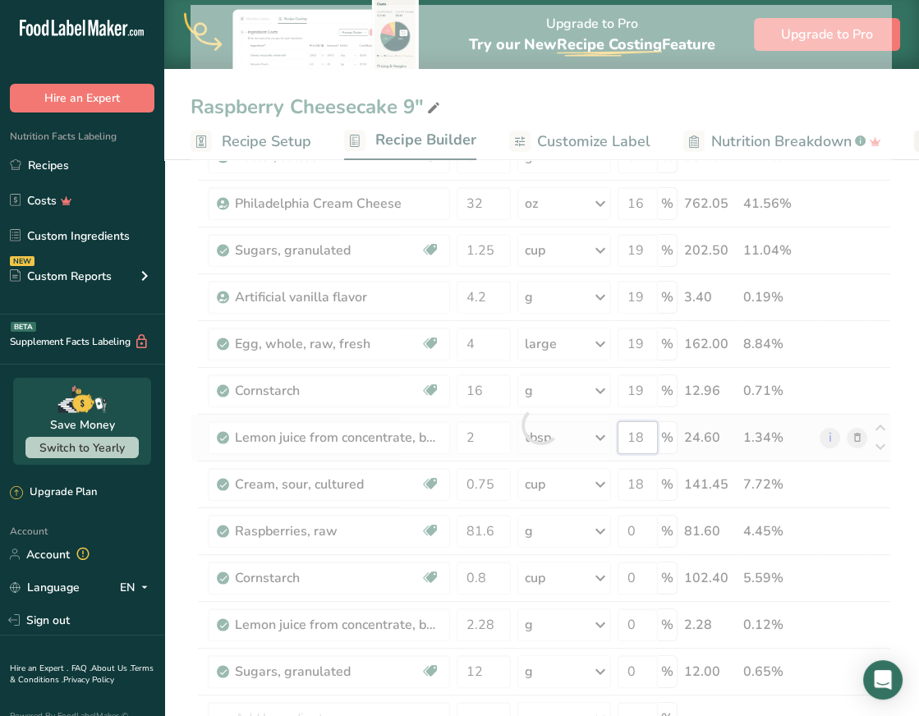
click at [640, 430] on div "Ingredient * Amount * Unit * Waste * .a-a{fill:#347362;}.b-a{fill:#fff;} Grams …" at bounding box center [541, 425] width 701 height 840
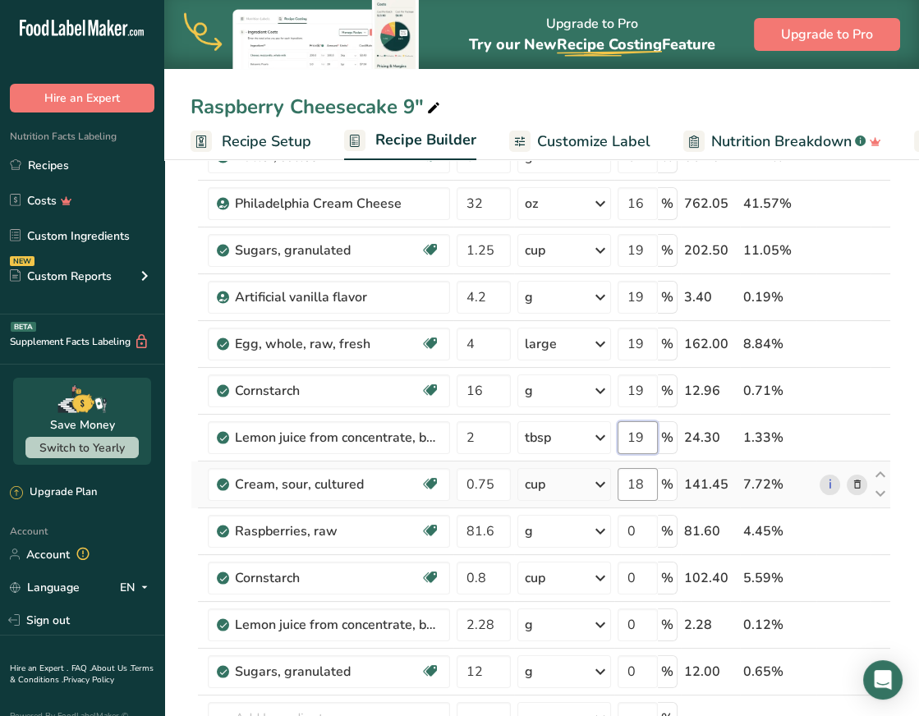
type input "19"
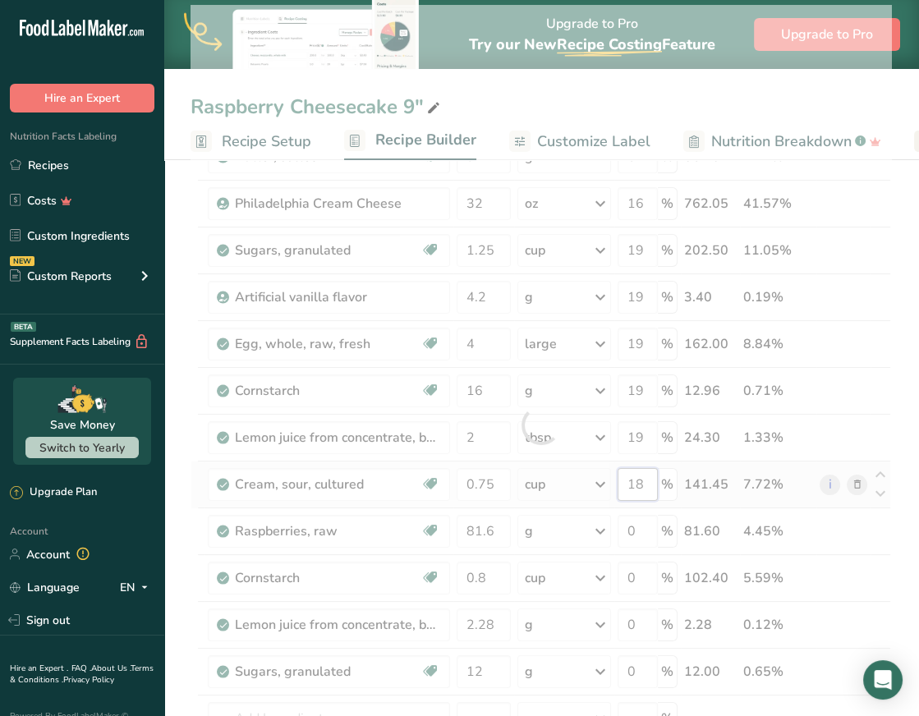
click at [644, 480] on div "Ingredient * Amount * Unit * Waste * .a-a{fill:#347362;}.b-a{fill:#fff;} Grams …" at bounding box center [541, 425] width 701 height 840
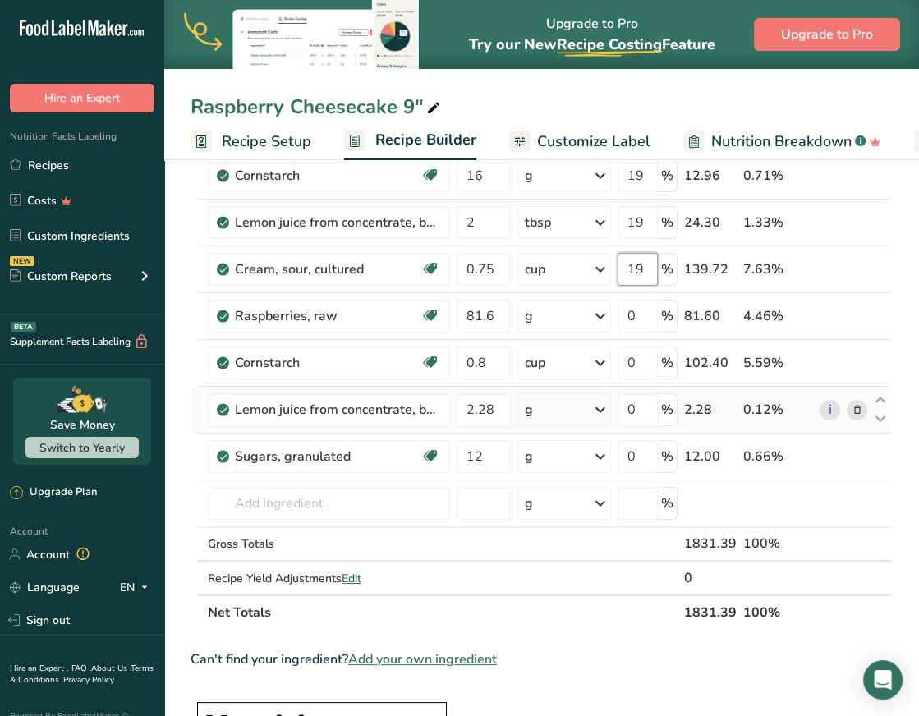
scroll to position [491, 0]
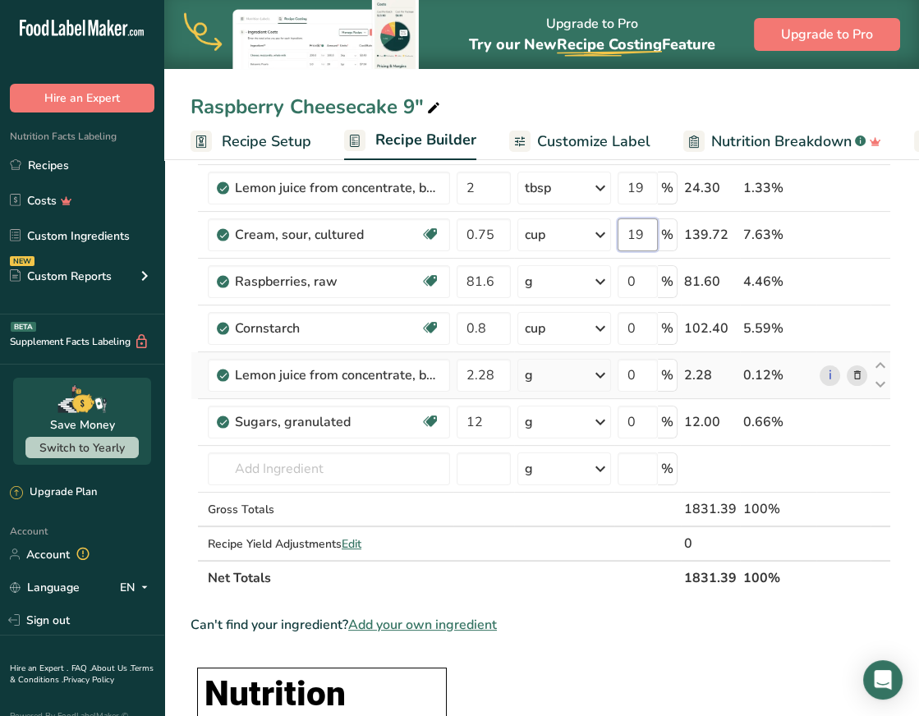
type input "19"
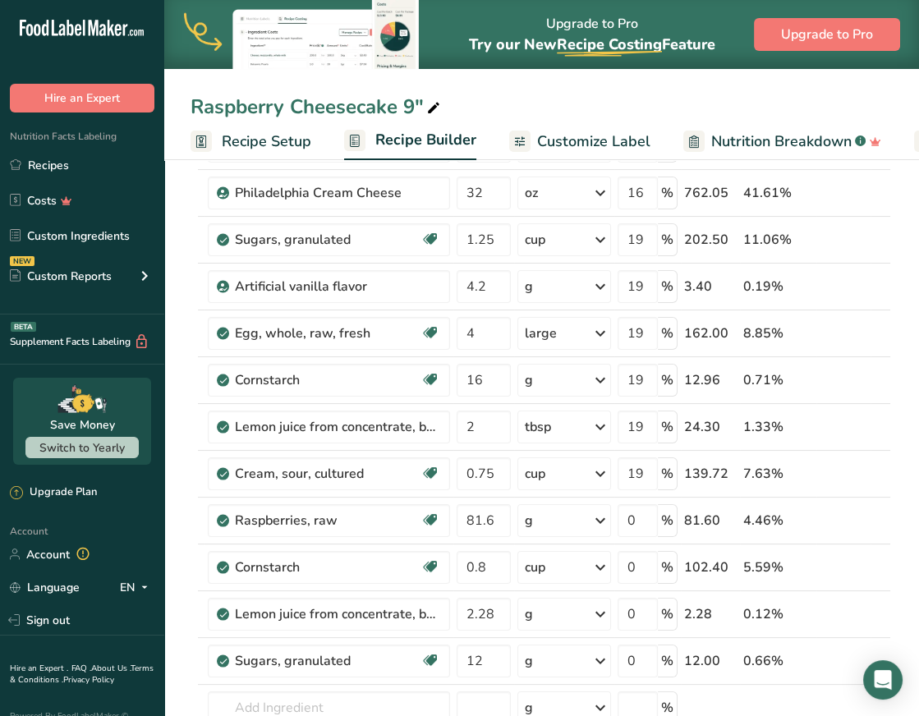
scroll to position [247, 0]
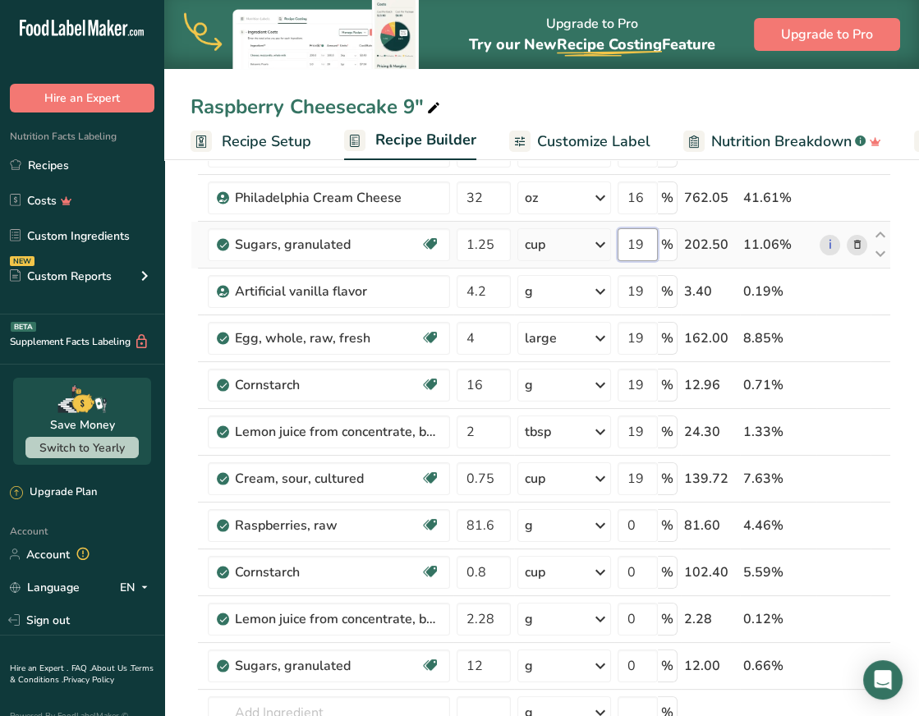
click at [641, 237] on input "19" at bounding box center [638, 244] width 40 height 33
type input "1"
type input "20"
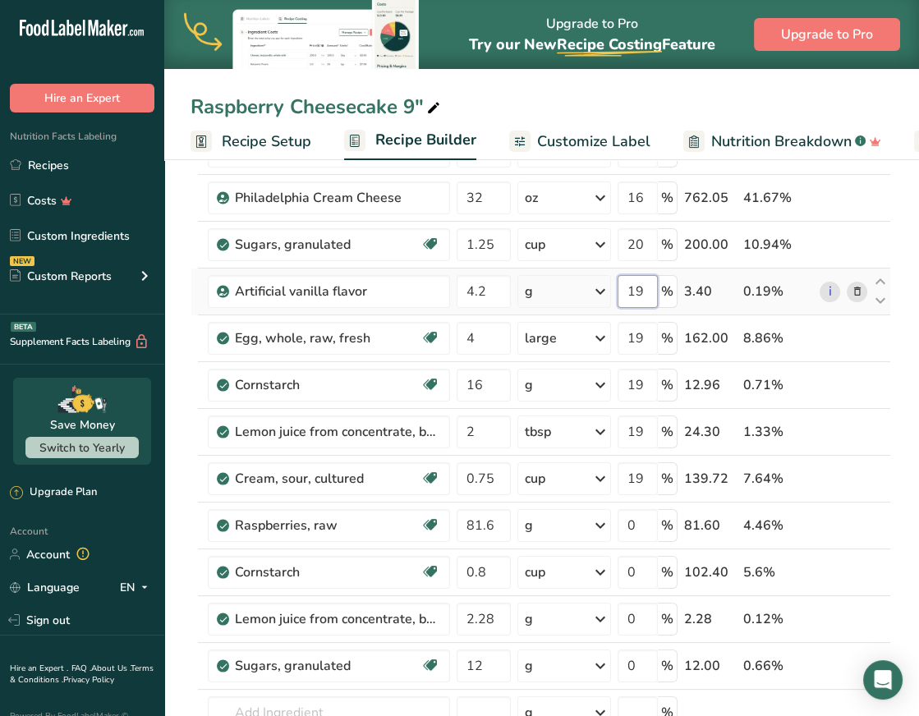
click at [639, 287] on div "Ingredient * Amount * Unit * Waste * .a-a{fill:#347362;}.b-a{fill:#fff;} Grams …" at bounding box center [541, 419] width 701 height 840
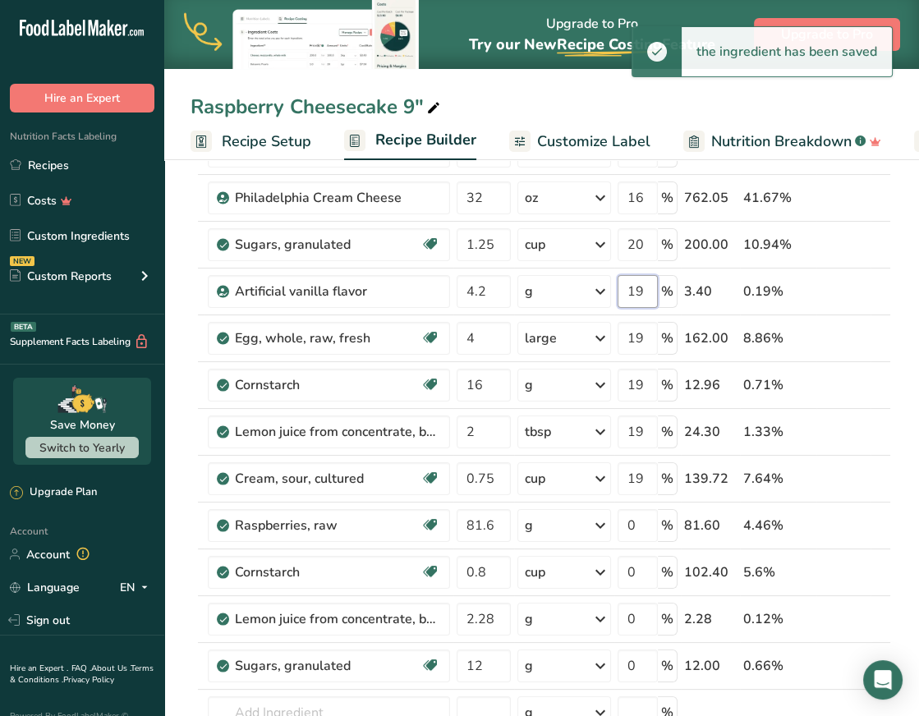
click at [639, 288] on input "19" at bounding box center [638, 291] width 40 height 33
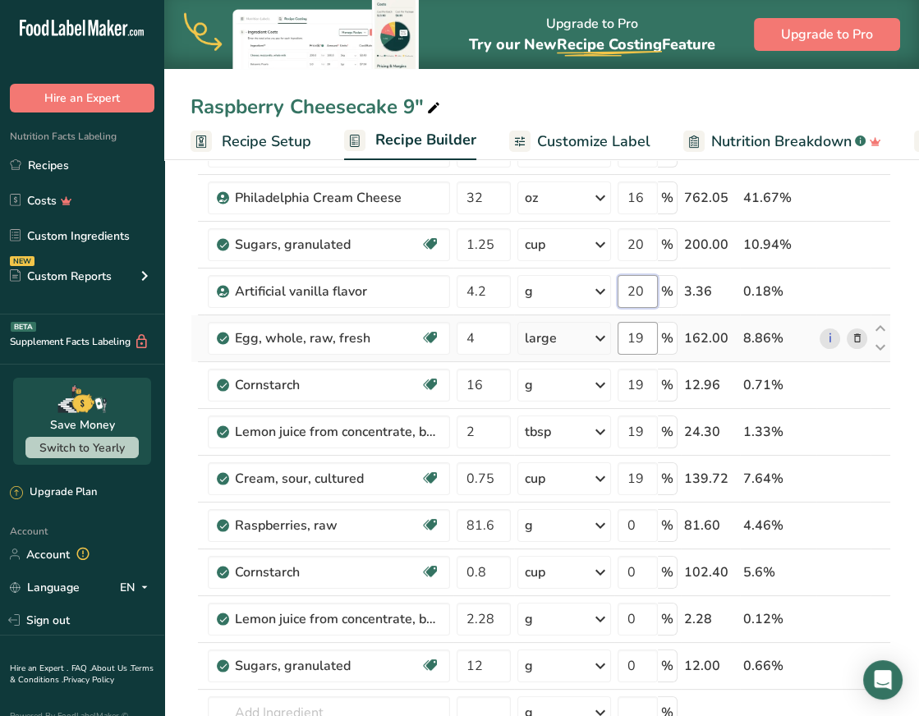
type input "20"
click at [633, 332] on div "Ingredient * Amount * Unit * Waste * .a-a{fill:#347362;}.b-a{fill:#fff;} Grams …" at bounding box center [541, 419] width 701 height 840
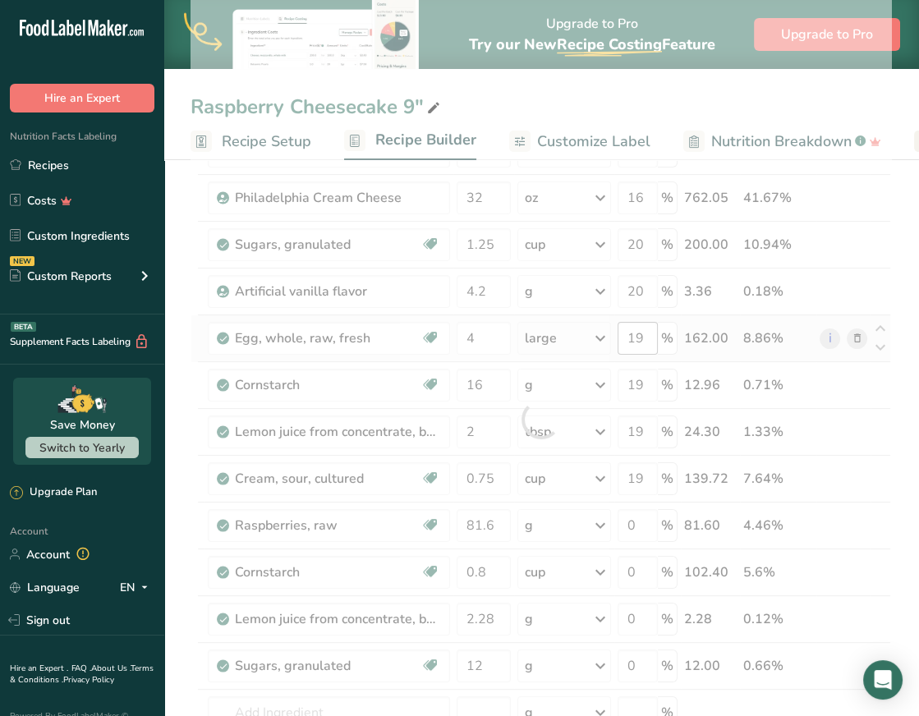
click at [633, 332] on div at bounding box center [541, 419] width 701 height 840
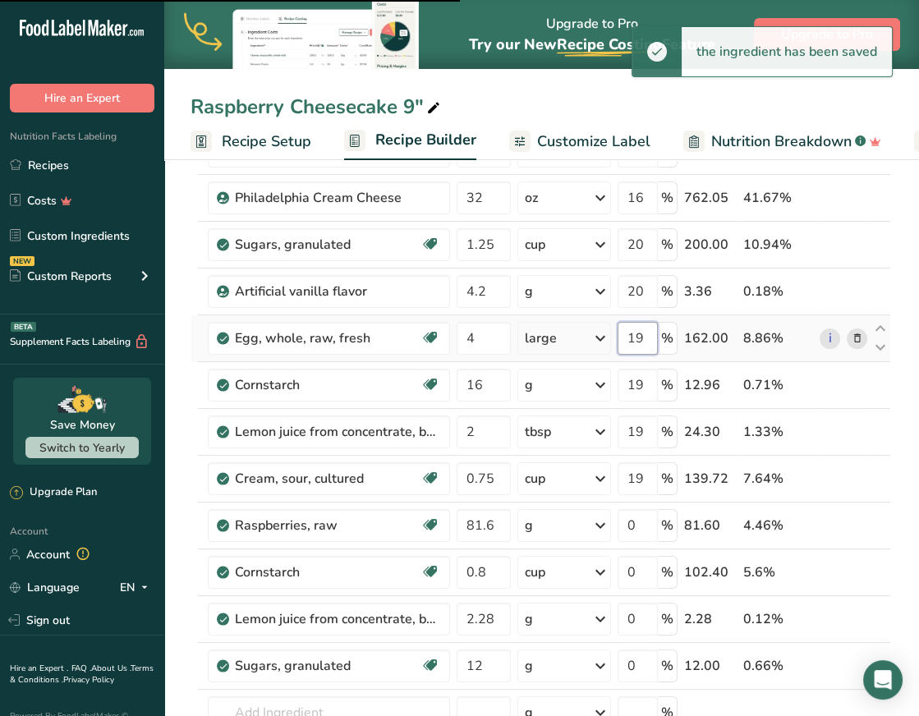
click at [637, 334] on input "19" at bounding box center [638, 338] width 40 height 33
type input "20"
click at [643, 385] on div "Ingredient * Amount * Unit * Waste * .a-a{fill:#347362;}.b-a{fill:#fff;} Grams …" at bounding box center [541, 419] width 701 height 840
type input "1"
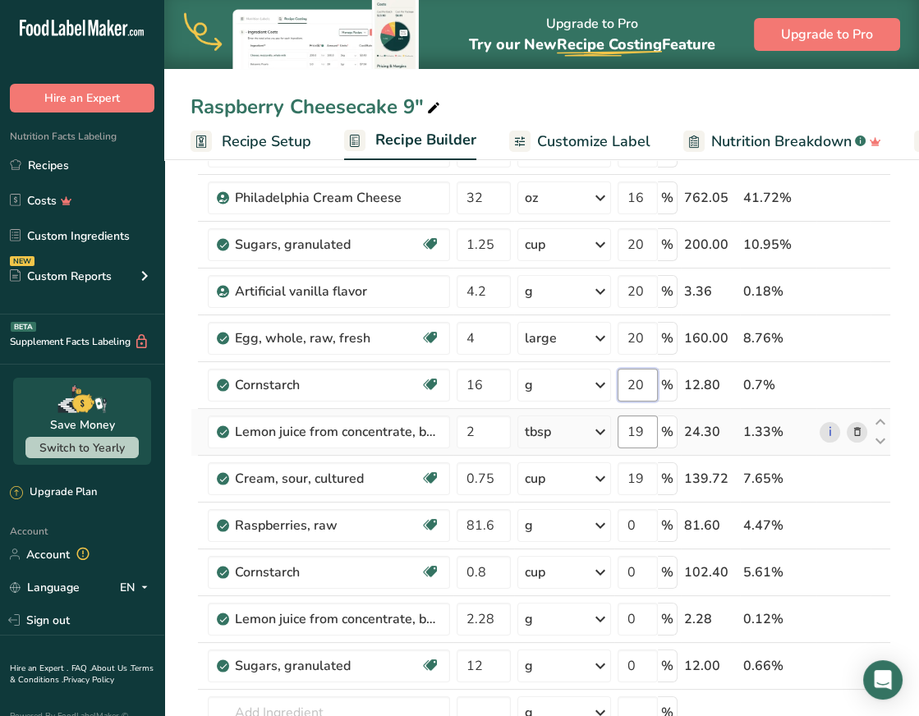
type input "20"
click at [640, 433] on div "Ingredient * Amount * Unit * Waste * .a-a{fill:#347362;}.b-a{fill:#fff;} Grams …" at bounding box center [541, 419] width 701 height 840
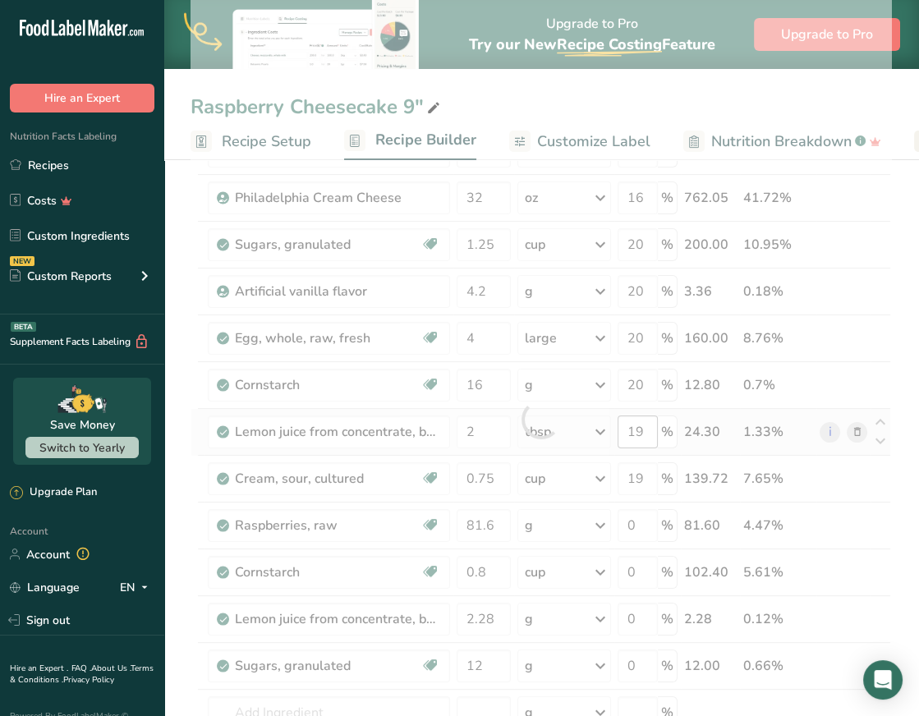
click at [640, 433] on div at bounding box center [541, 419] width 701 height 840
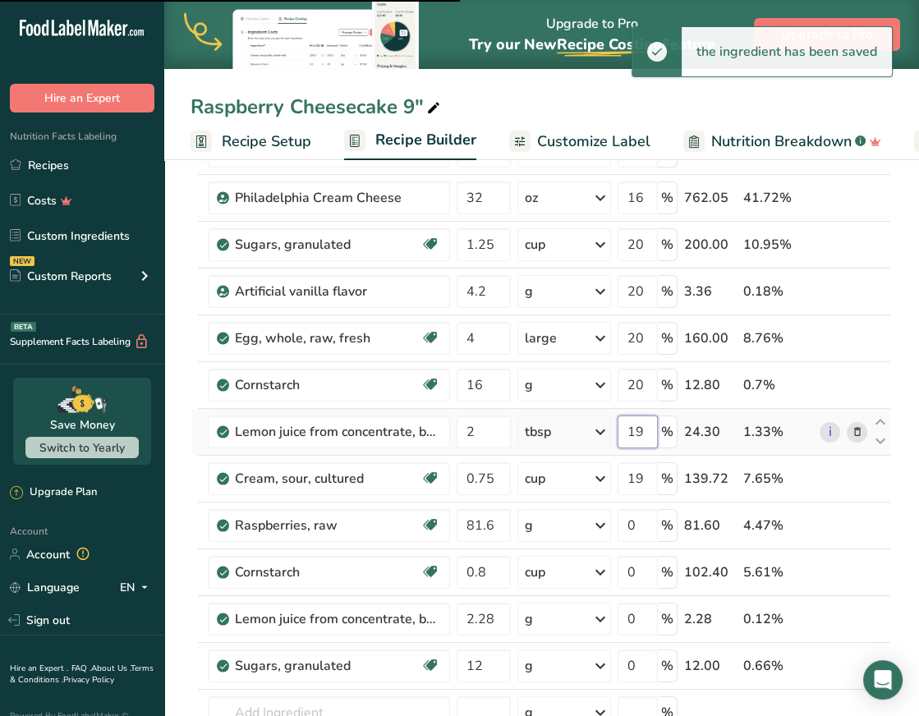
click at [639, 428] on input "19" at bounding box center [638, 432] width 40 height 33
type input "20"
click at [639, 476] on div "Ingredient * Amount * Unit * Waste * .a-a{fill:#347362;}.b-a{fill:#fff;} Grams …" at bounding box center [541, 419] width 701 height 840
click at [637, 476] on input "19" at bounding box center [638, 478] width 40 height 33
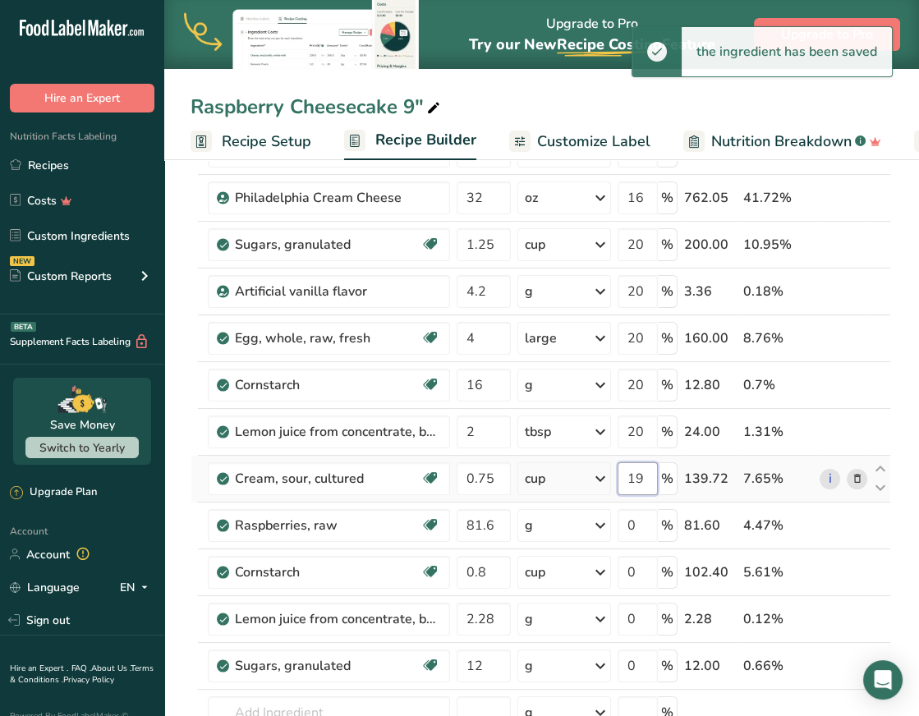
click at [637, 476] on input "19" at bounding box center [638, 478] width 40 height 33
type input "20"
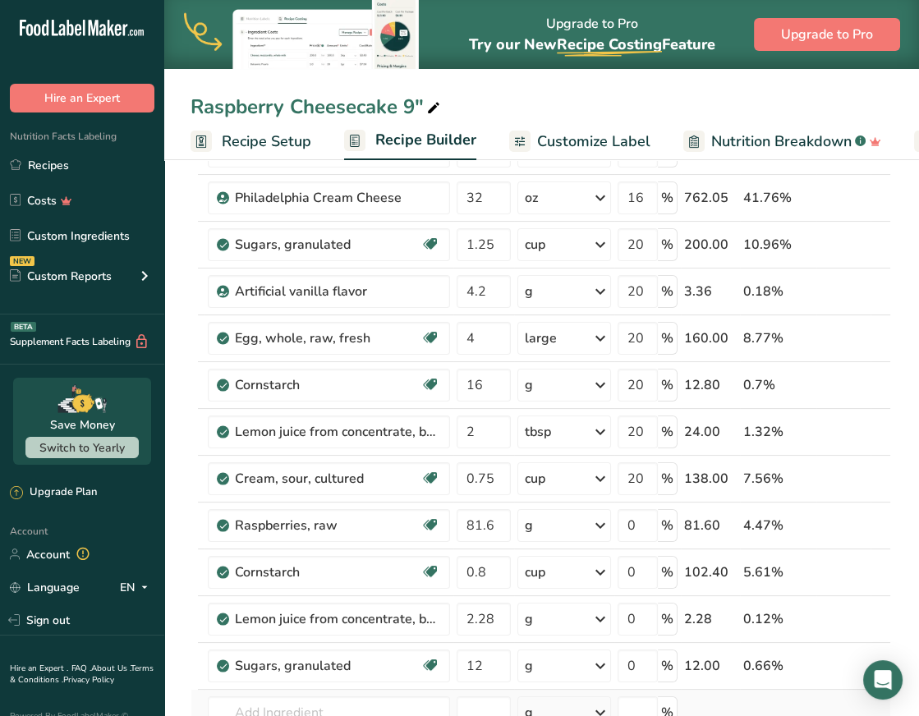
click at [830, 703] on td at bounding box center [844, 713] width 54 height 47
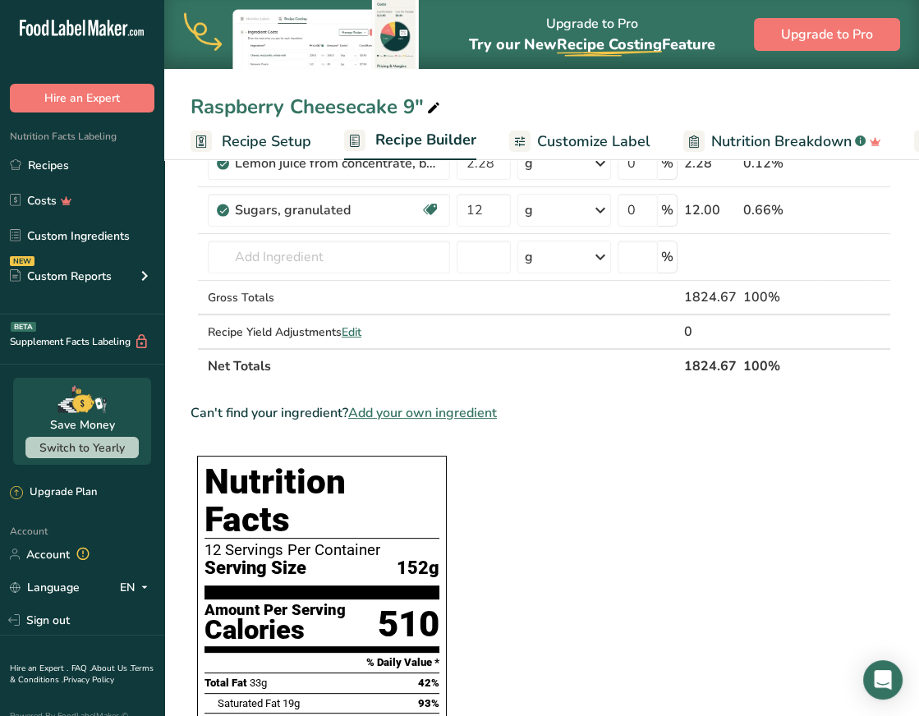
scroll to position [725, 0]
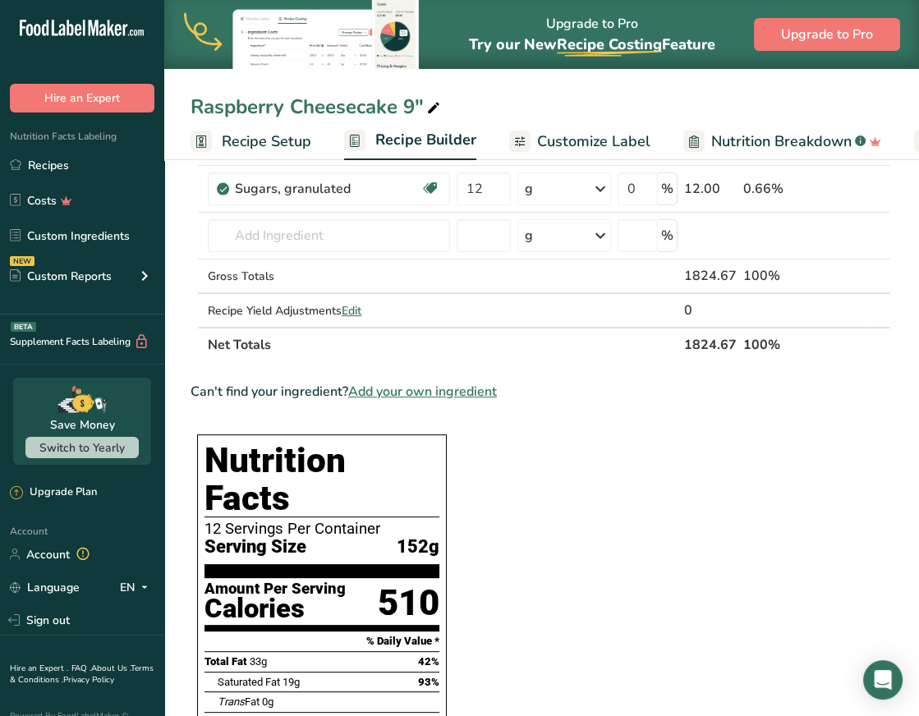
click at [558, 584] on section "Ingredient * Amount * Unit * Waste * .a-a{fill:#347362;}.b-a{fill:#fff;} Grams …" at bounding box center [541, 547] width 701 height 2051
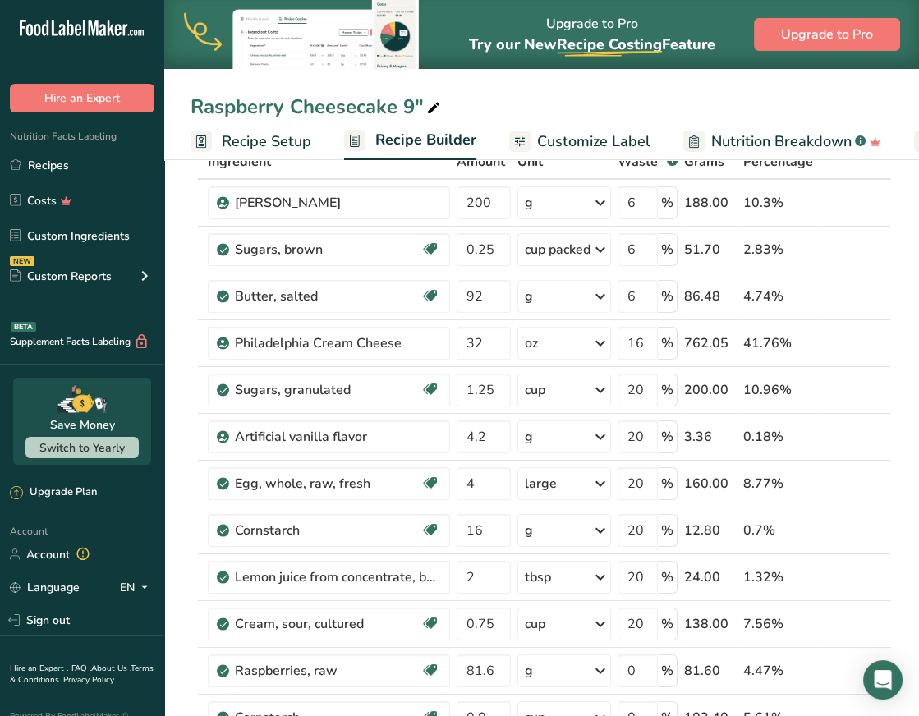
scroll to position [0, 0]
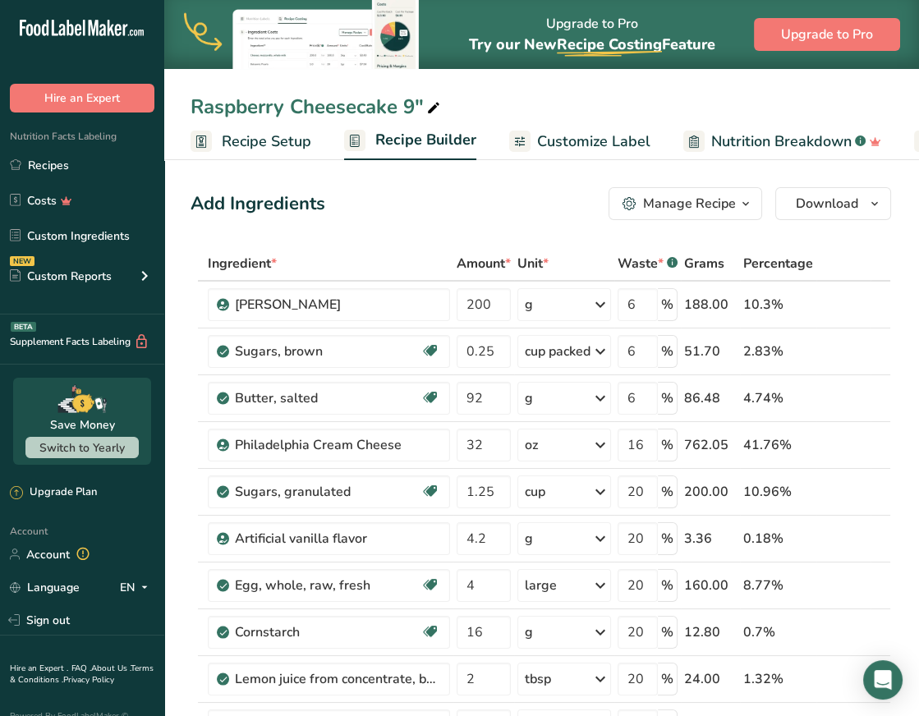
click at [598, 143] on span "Customize Label" at bounding box center [593, 142] width 113 height 22
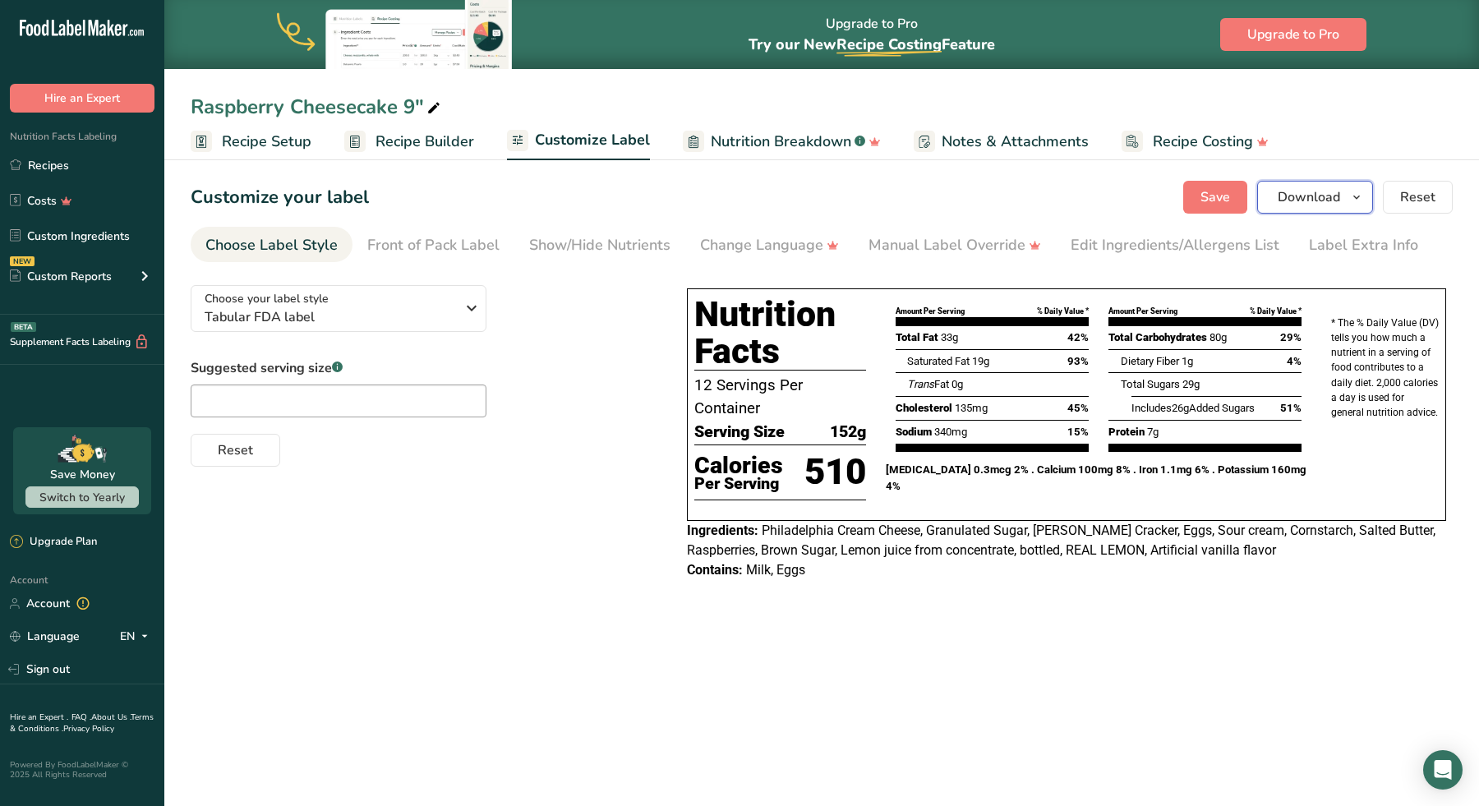
click at [1134, 196] on span "Download" at bounding box center [1308, 197] width 62 height 20
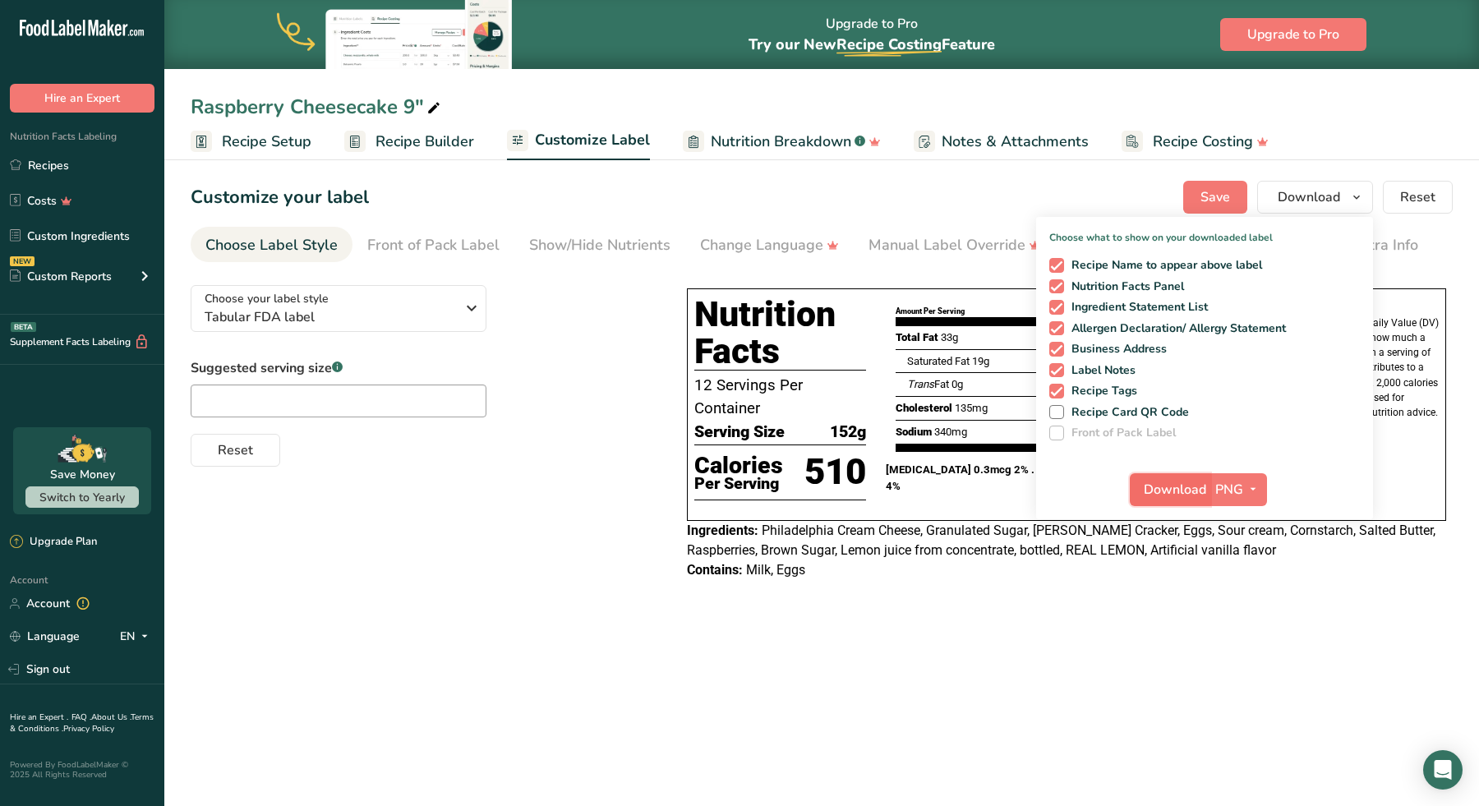
click at [1134, 489] on button "Download" at bounding box center [1169, 489] width 81 height 33
click at [1134, 201] on span "Download" at bounding box center [1308, 197] width 62 height 20
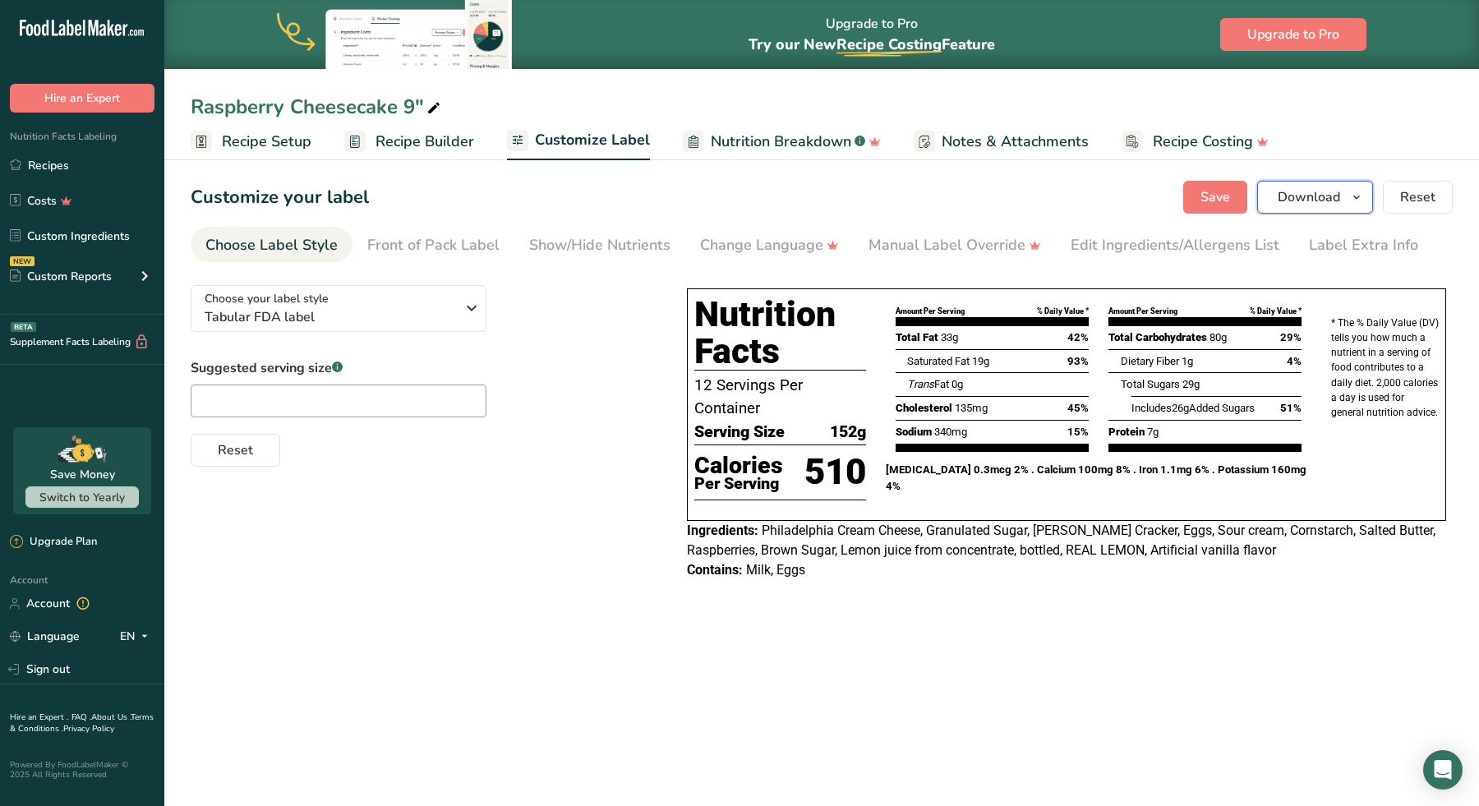
click at [1134, 201] on span "Download" at bounding box center [1308, 197] width 62 height 20
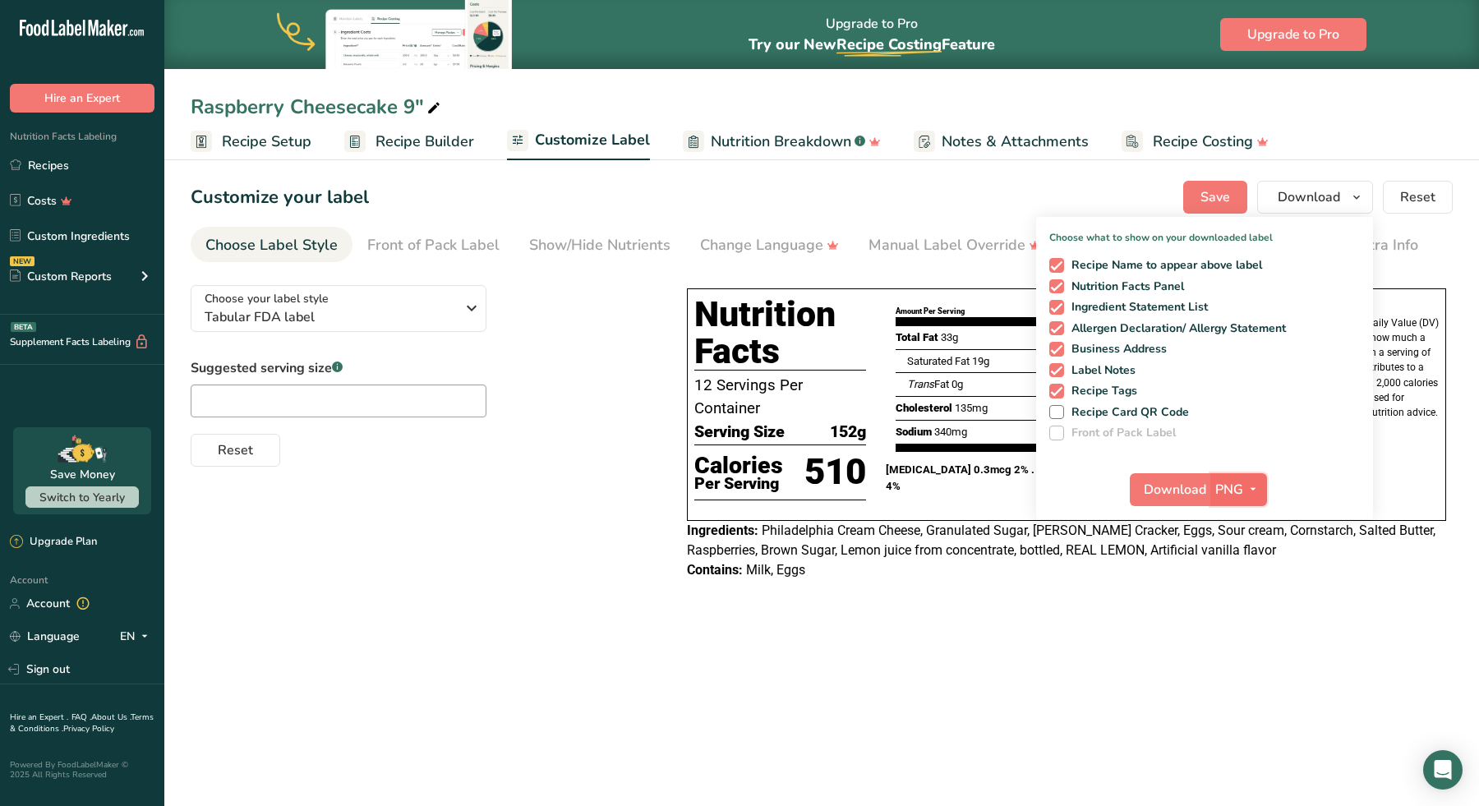
click at [1134, 478] on button "PNG" at bounding box center [1238, 489] width 57 height 33
click at [1134, 600] on link "PDF" at bounding box center [1240, 604] width 53 height 27
click at [1134, 494] on span "Download" at bounding box center [1175, 490] width 62 height 20
click at [583, 531] on div "Choose your label style Tabular FDA label USA (FDA) Standard FDA label Tabular …" at bounding box center [822, 434] width 1262 height 324
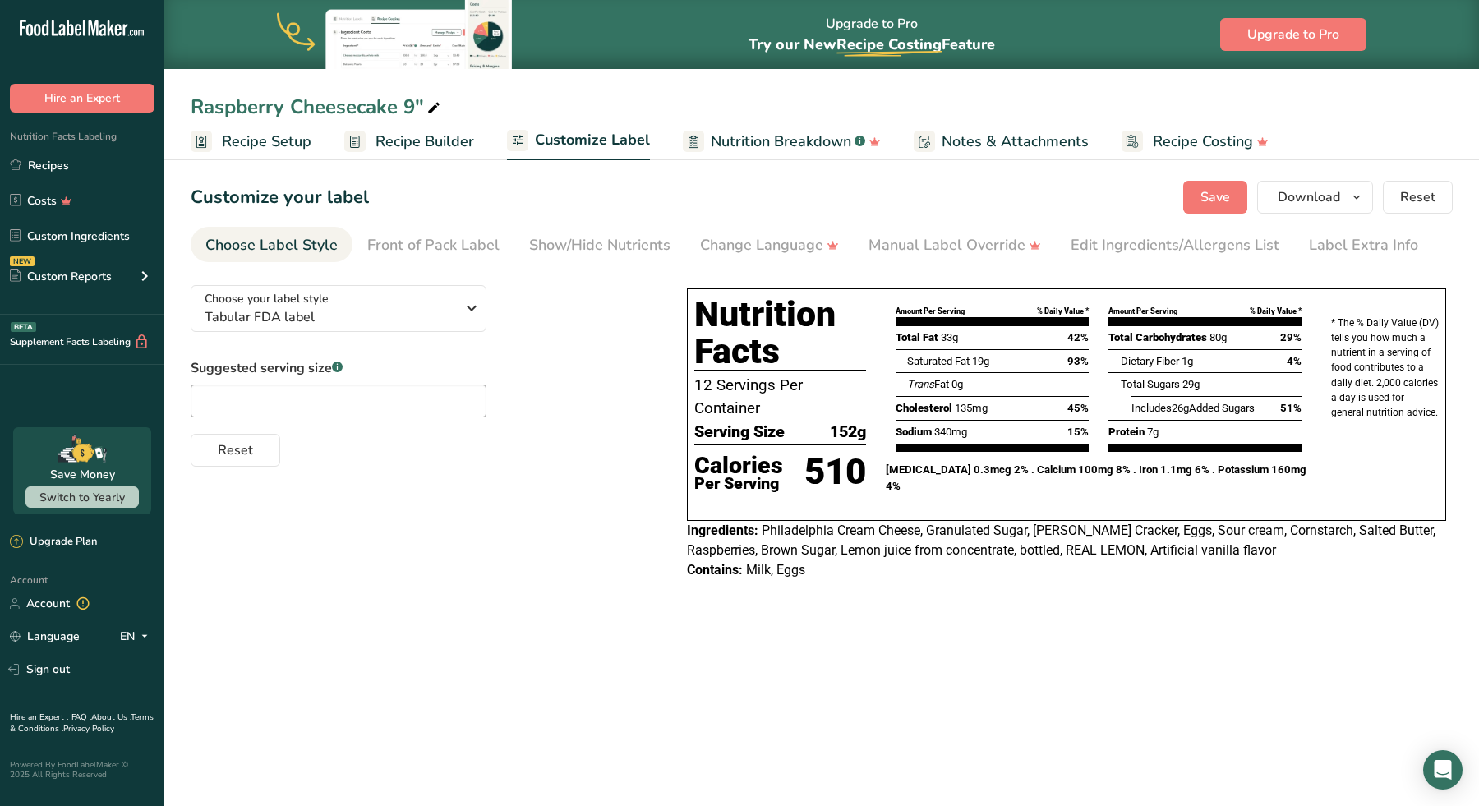
click at [257, 143] on span "Recipe Setup" at bounding box center [267, 142] width 90 height 22
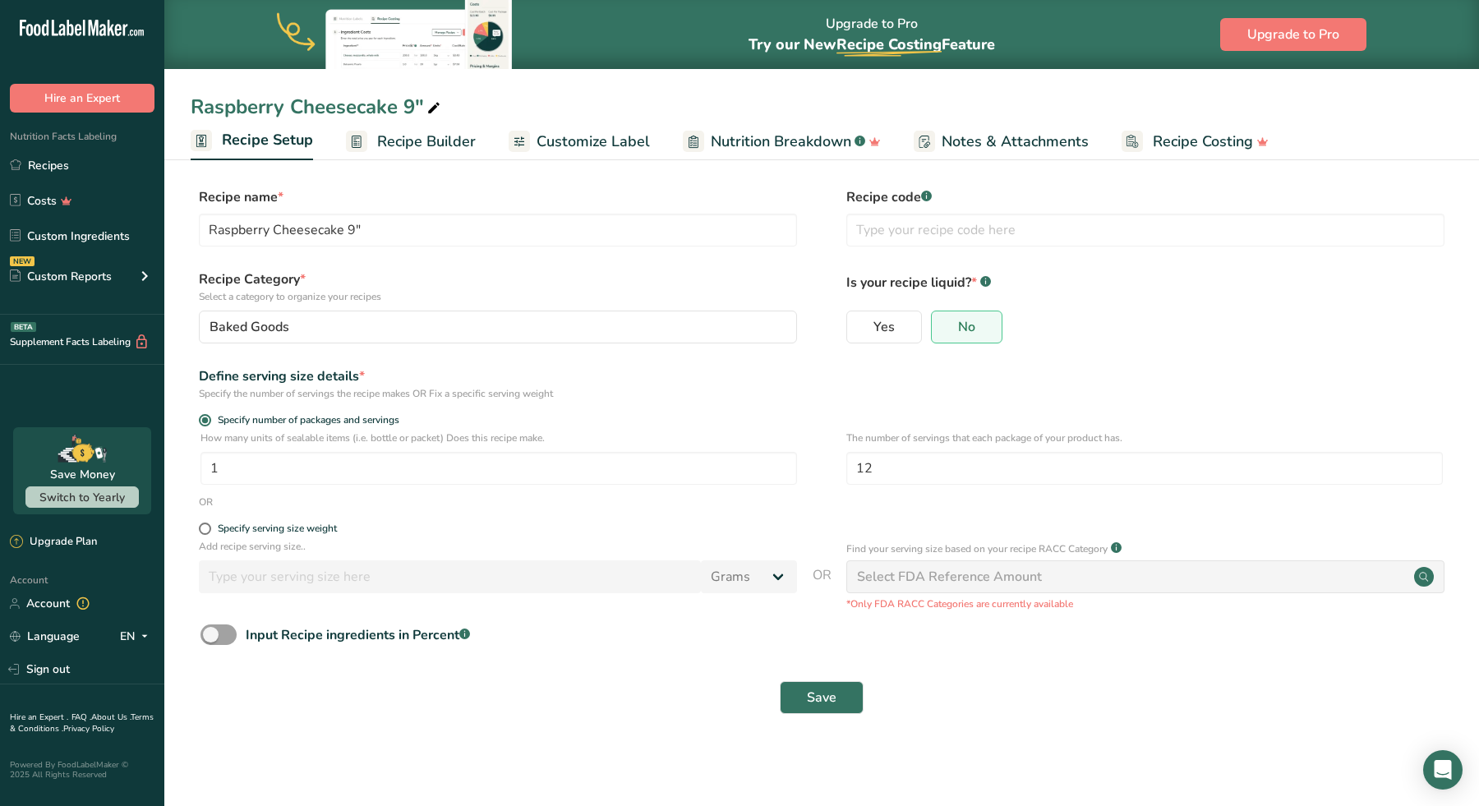
click at [418, 145] on span "Recipe Builder" at bounding box center [426, 142] width 99 height 22
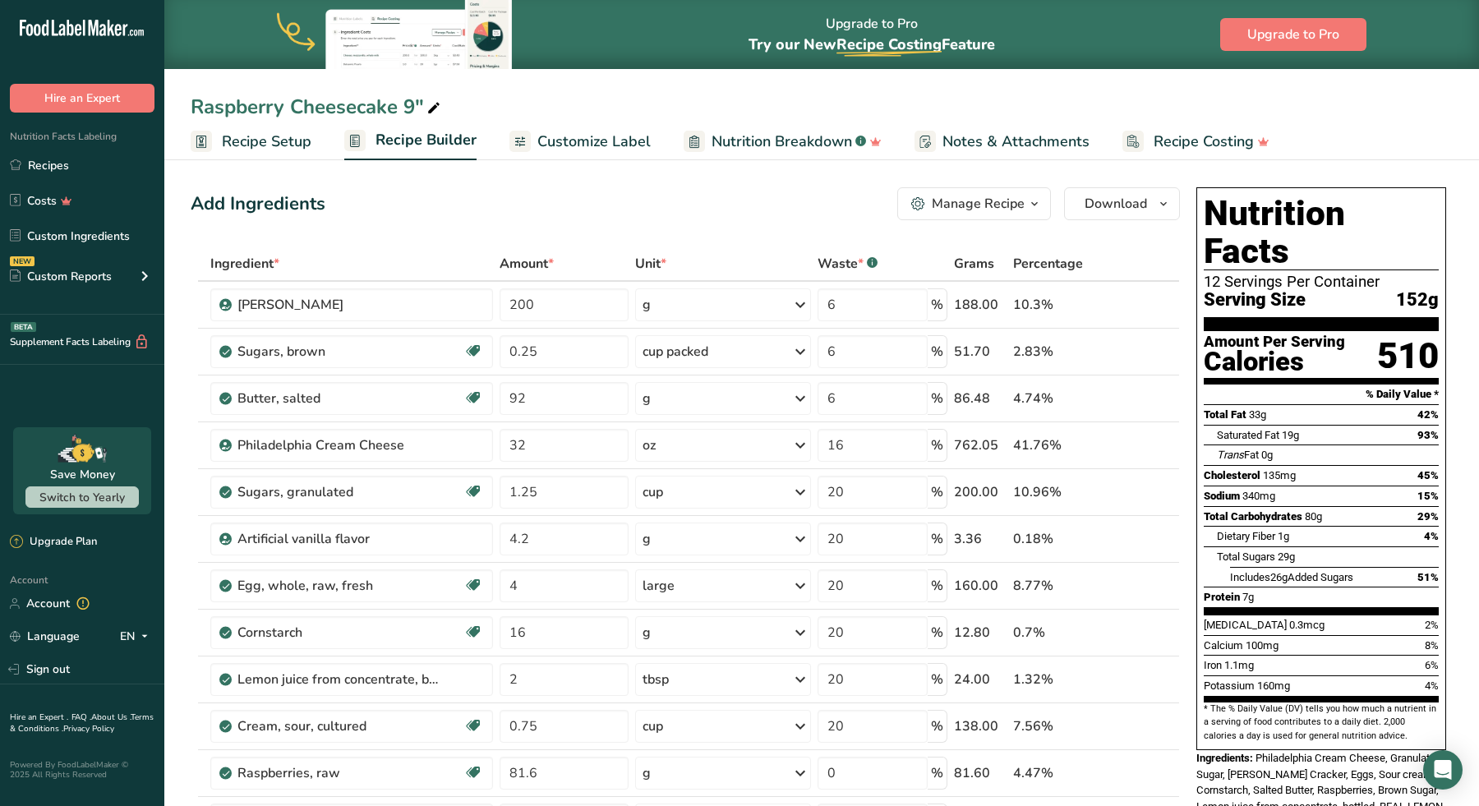
click at [594, 139] on span "Customize Label" at bounding box center [593, 142] width 113 height 22
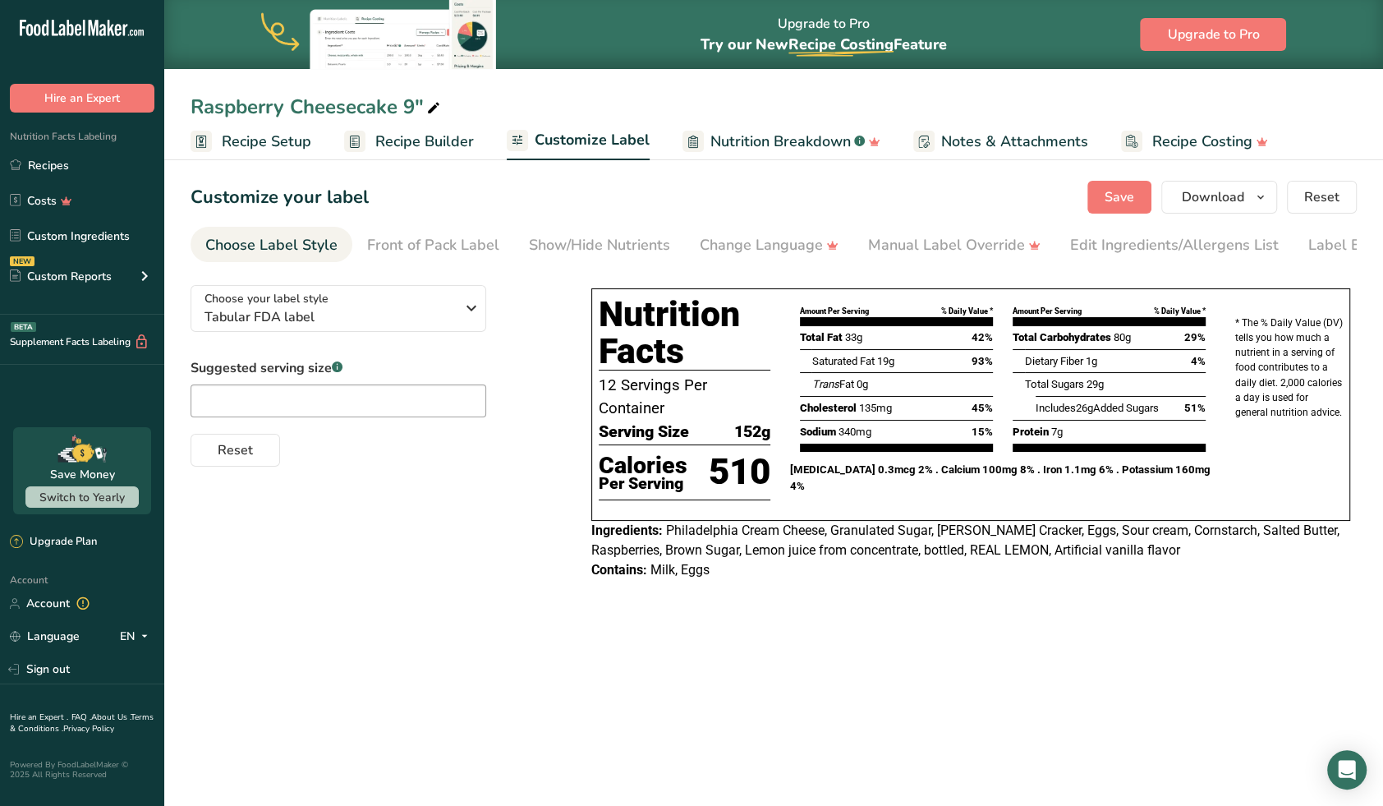
click at [424, 147] on span "Recipe Builder" at bounding box center [424, 142] width 99 height 22
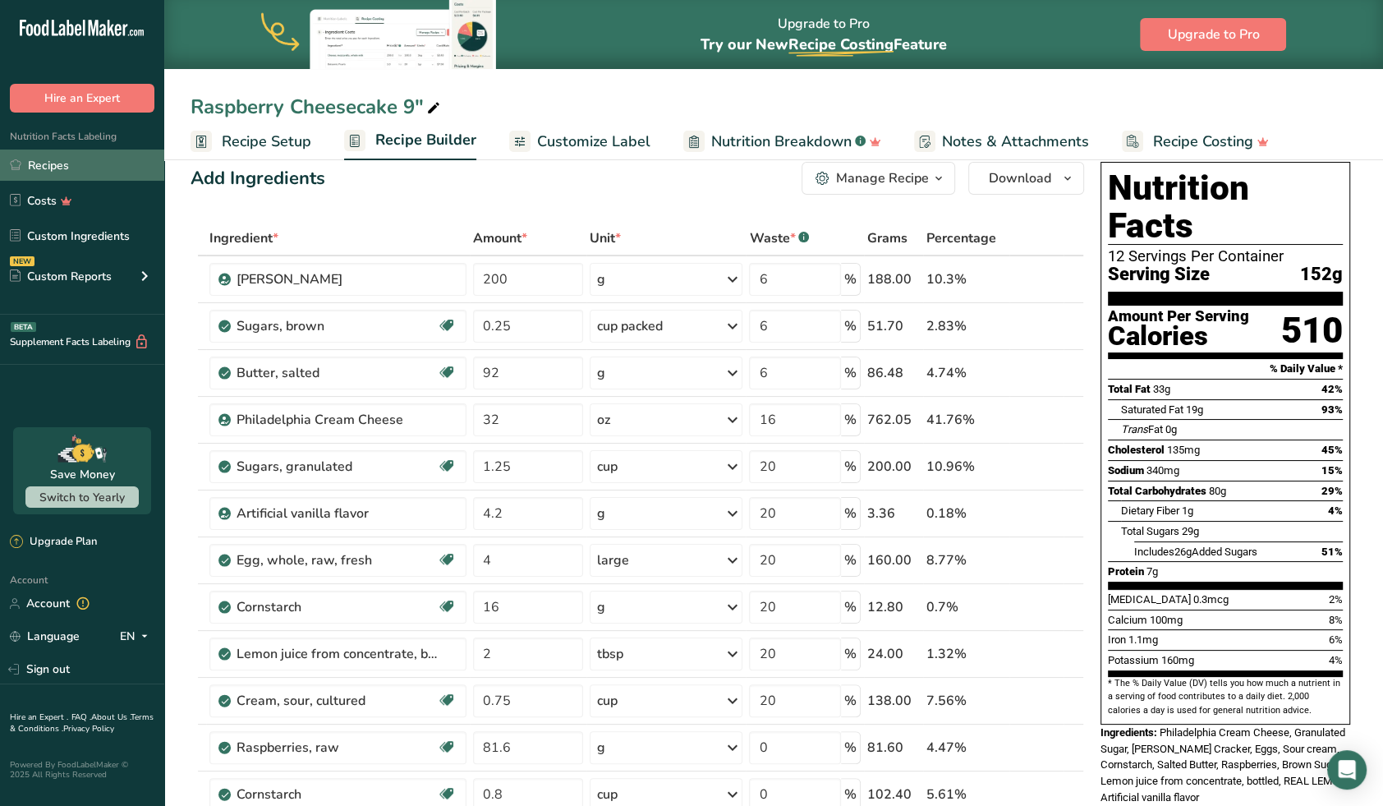
click at [81, 166] on link "Recipes" at bounding box center [82, 165] width 164 height 31
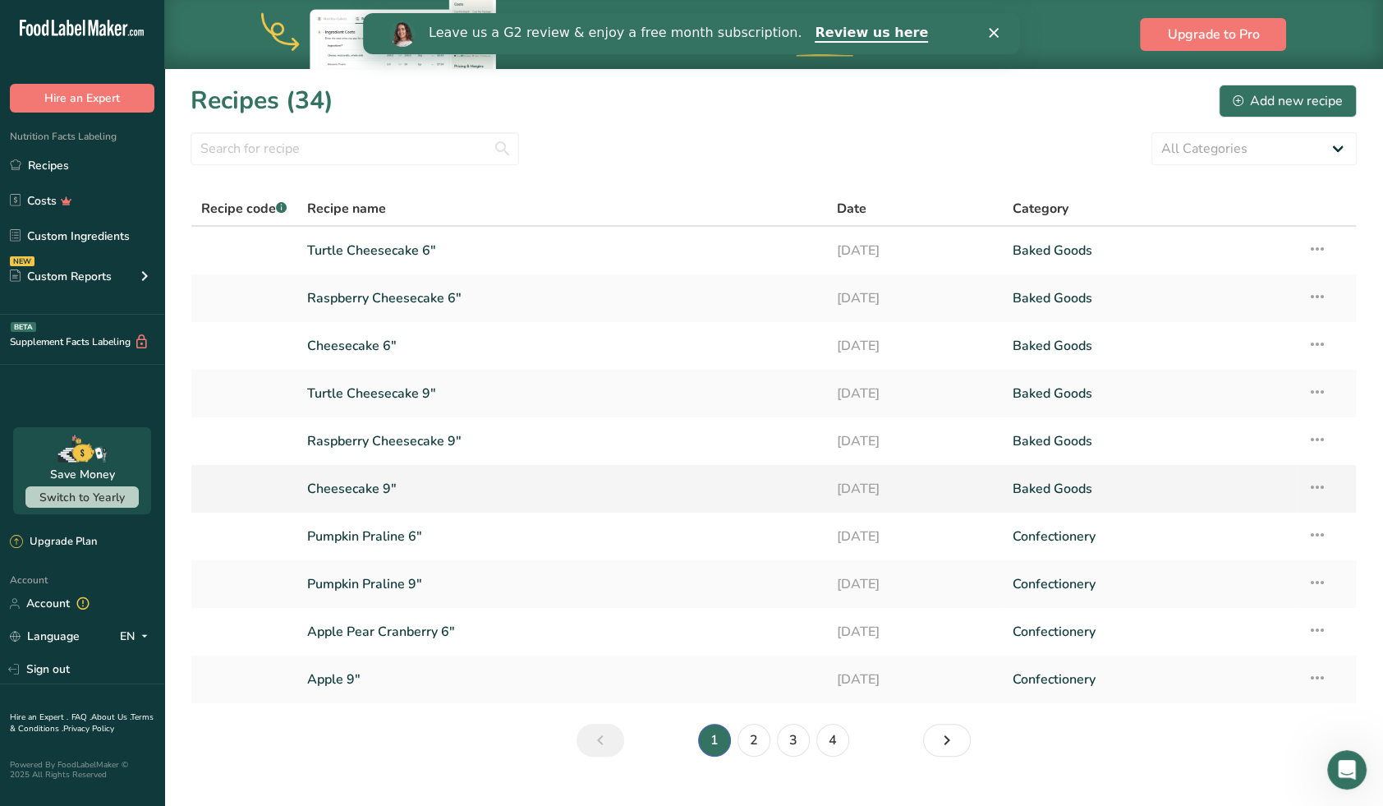
click at [365, 487] on link "Cheesecake 9"" at bounding box center [562, 489] width 510 height 35
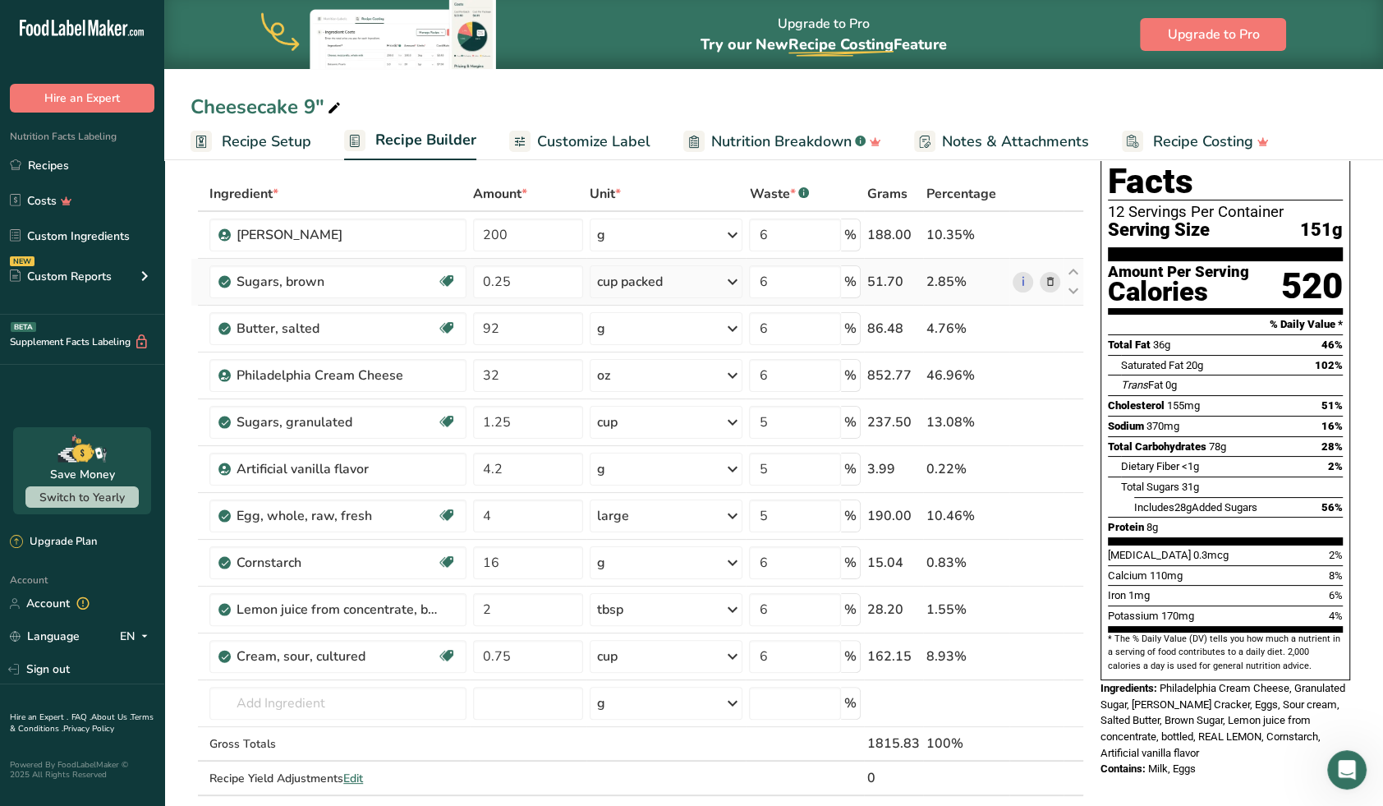
scroll to position [42, 0]
